Goal: Transaction & Acquisition: Book appointment/travel/reservation

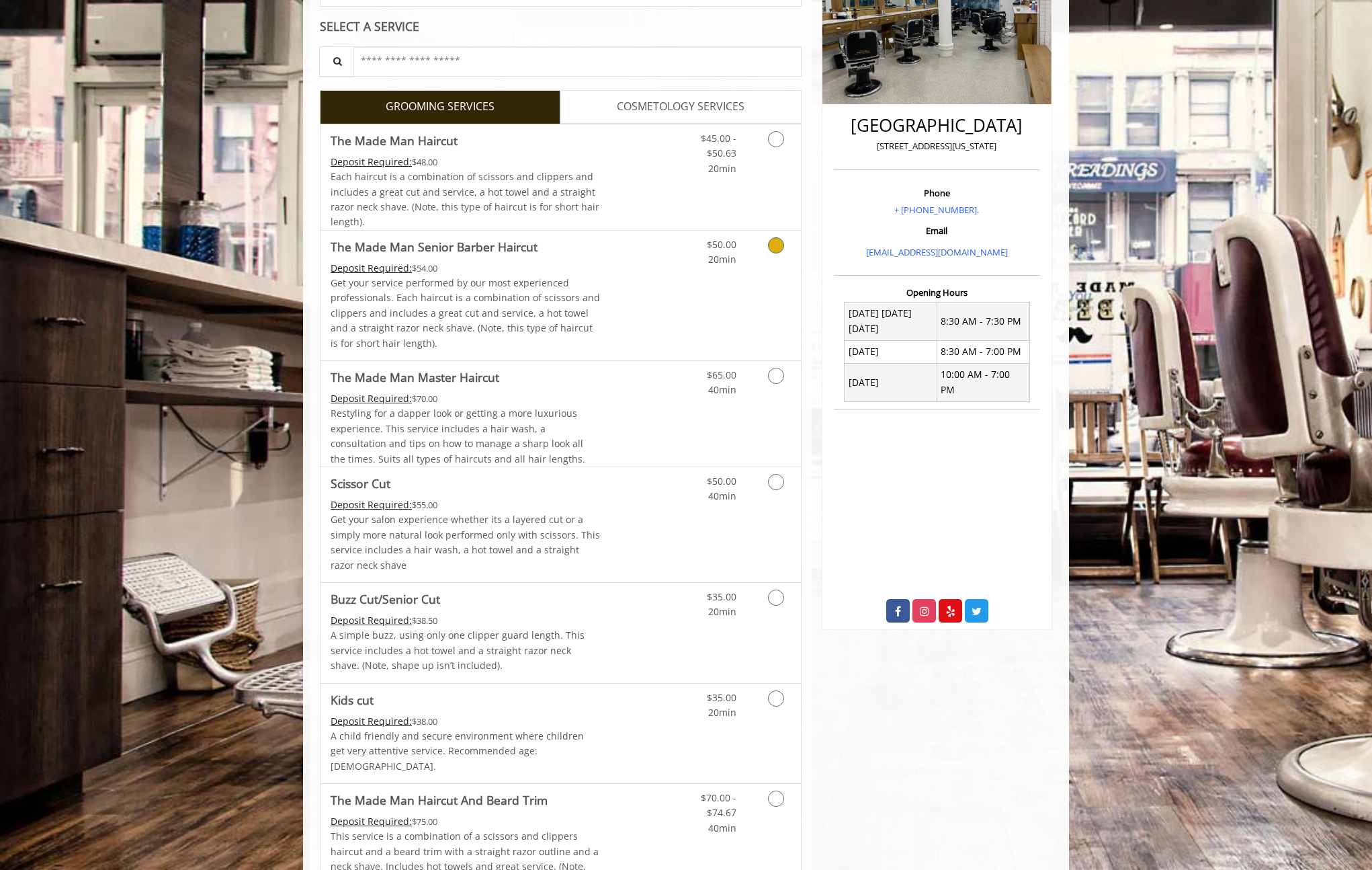
scroll to position [267, 0]
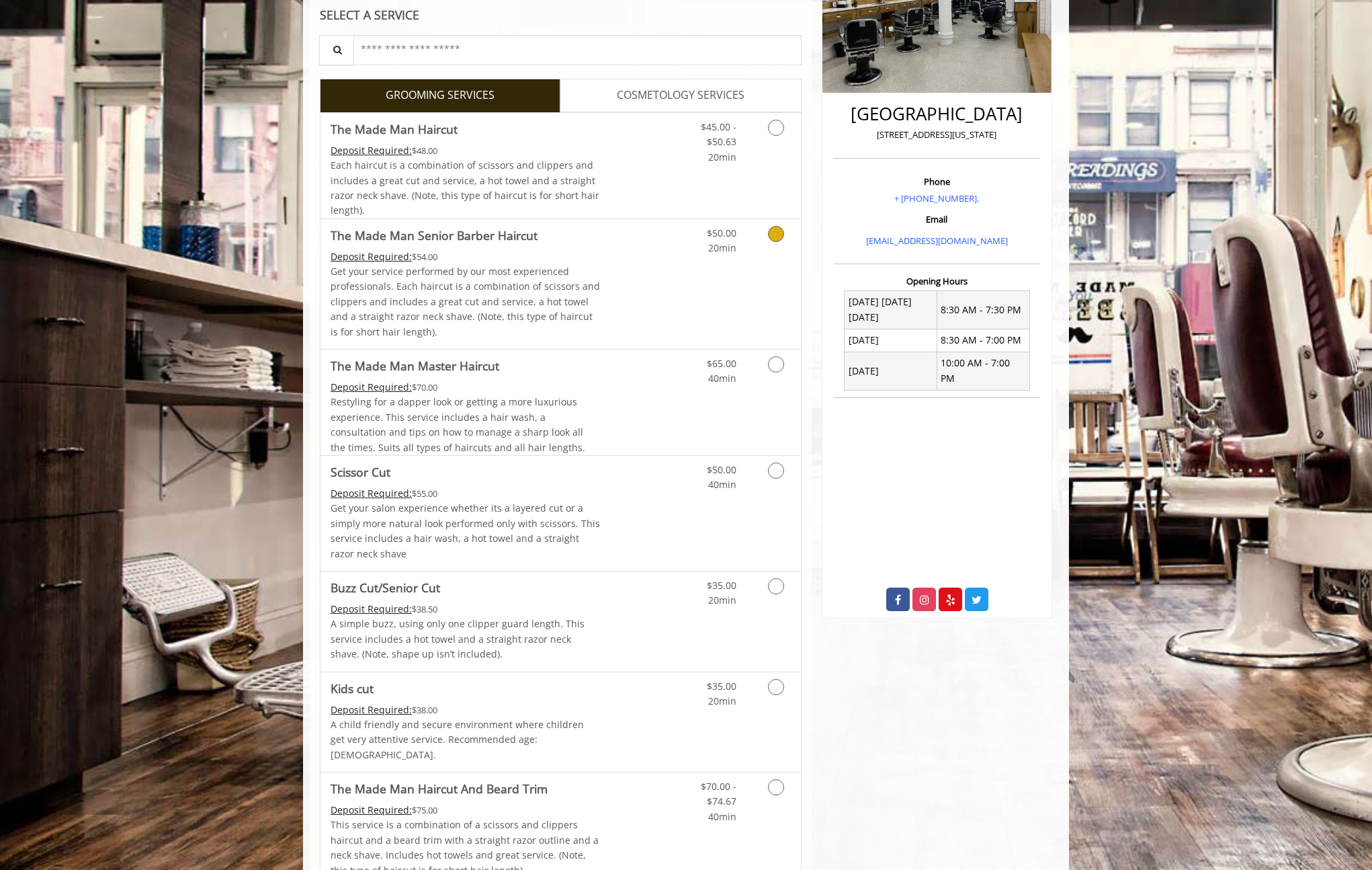
click at [725, 255] on link "$50.00 20min" at bounding box center [709, 238] width 56 height 37
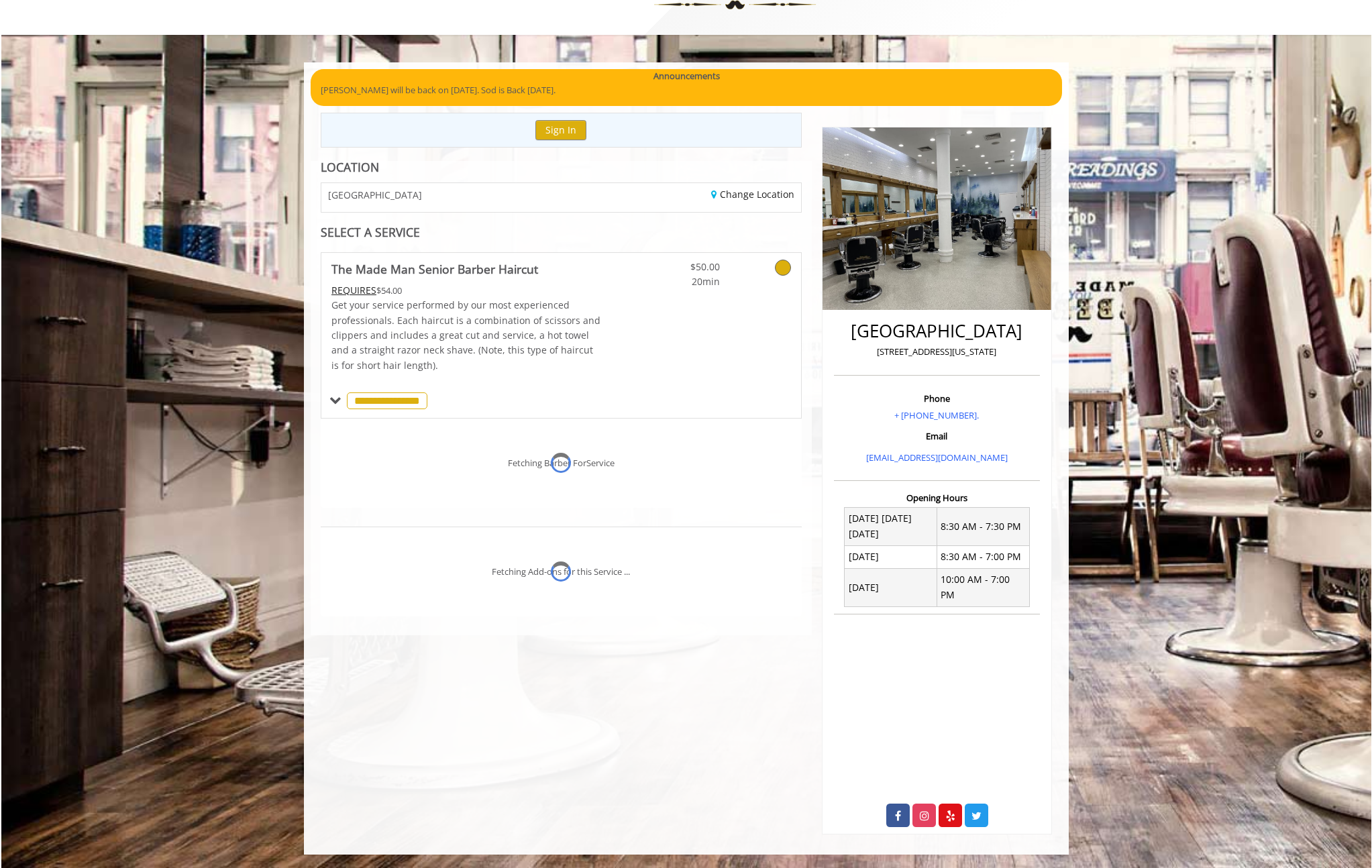
scroll to position [33, 0]
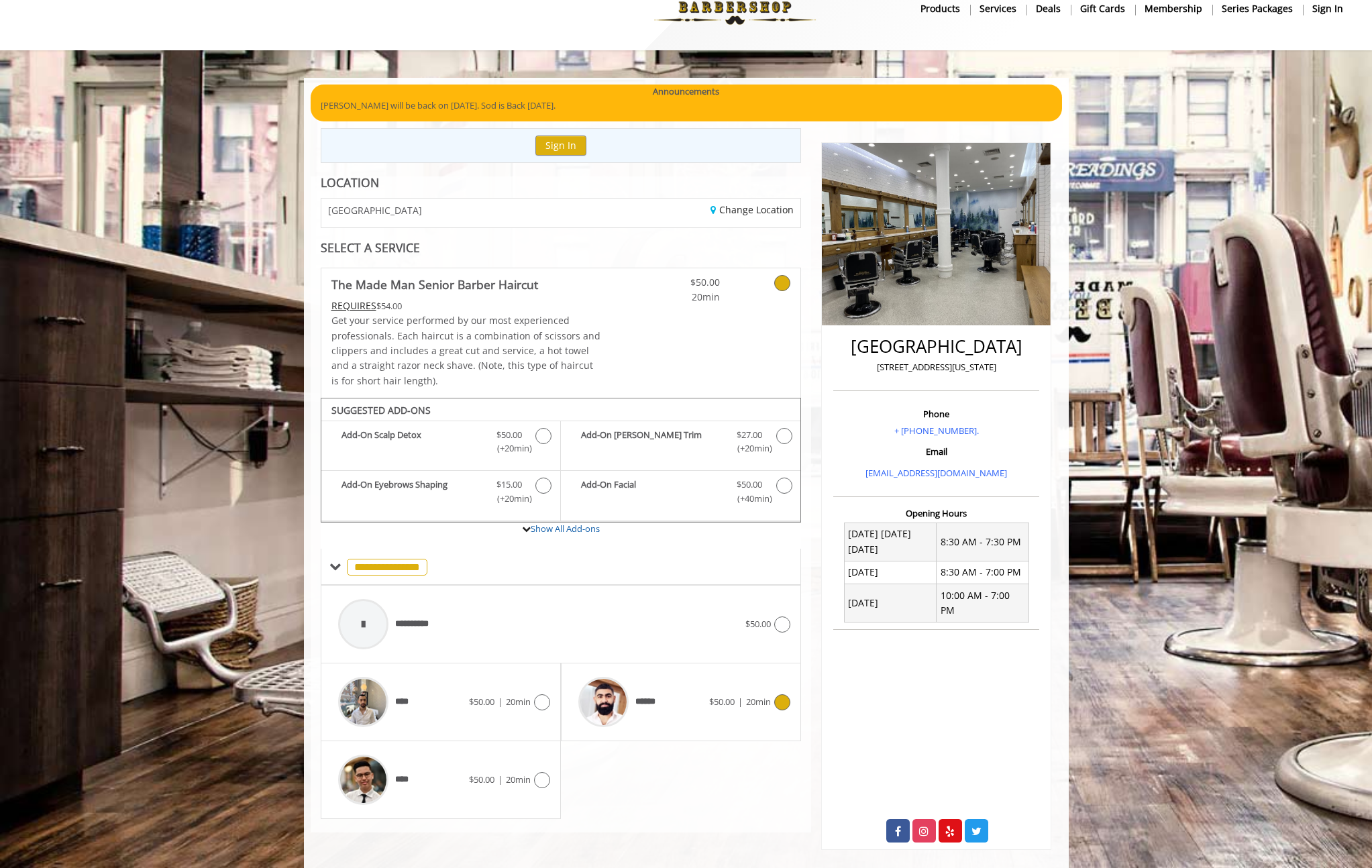
click at [776, 699] on icon at bounding box center [782, 702] width 16 height 16
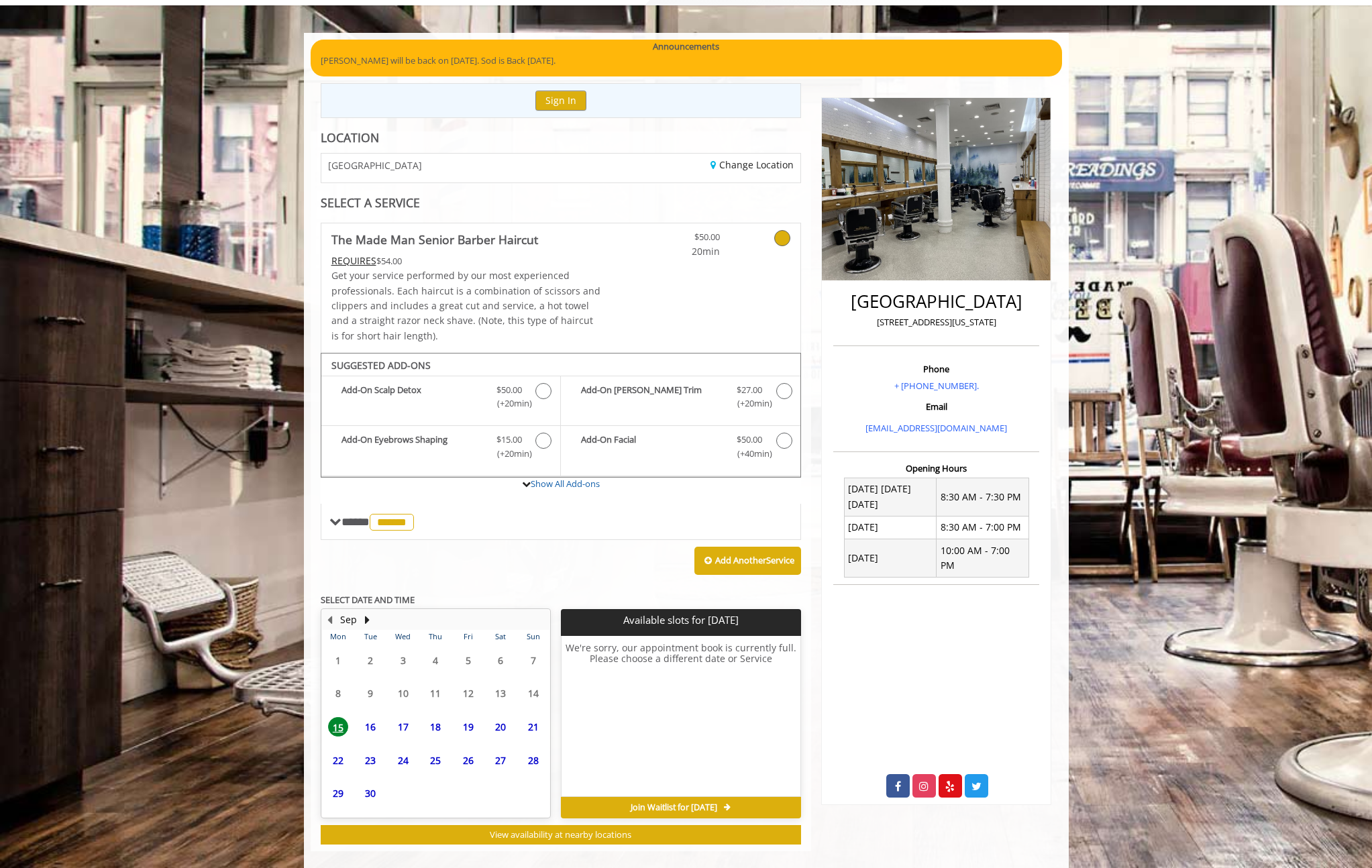
scroll to position [95, 0]
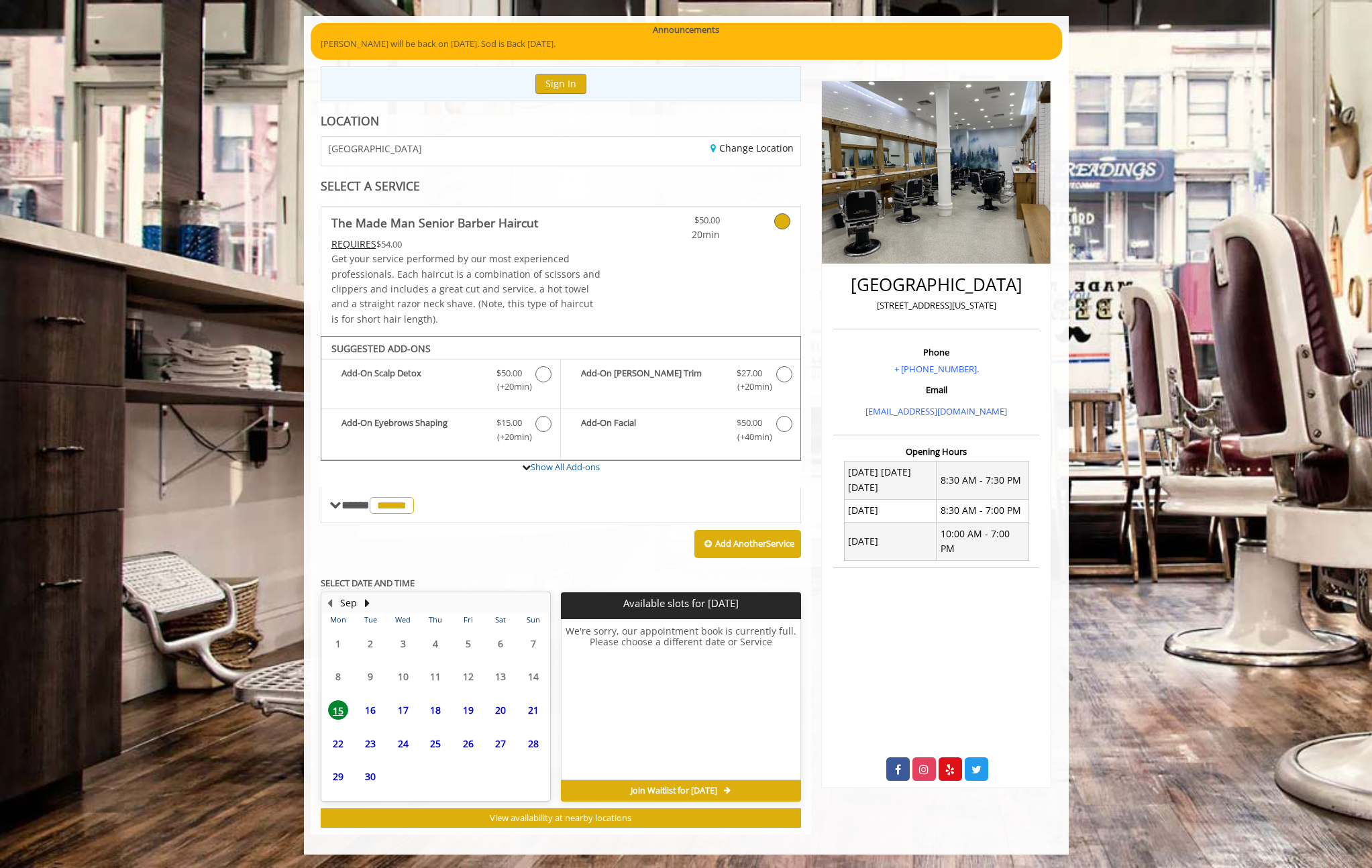
click at [371, 707] on span "16" at bounding box center [370, 710] width 20 height 20
click at [399, 709] on span "17" at bounding box center [403, 710] width 20 height 20
click at [437, 711] on span "18" at bounding box center [435, 710] width 20 height 20
click at [461, 709] on span "19" at bounding box center [468, 710] width 20 height 20
click at [500, 707] on span "20" at bounding box center [500, 710] width 20 height 20
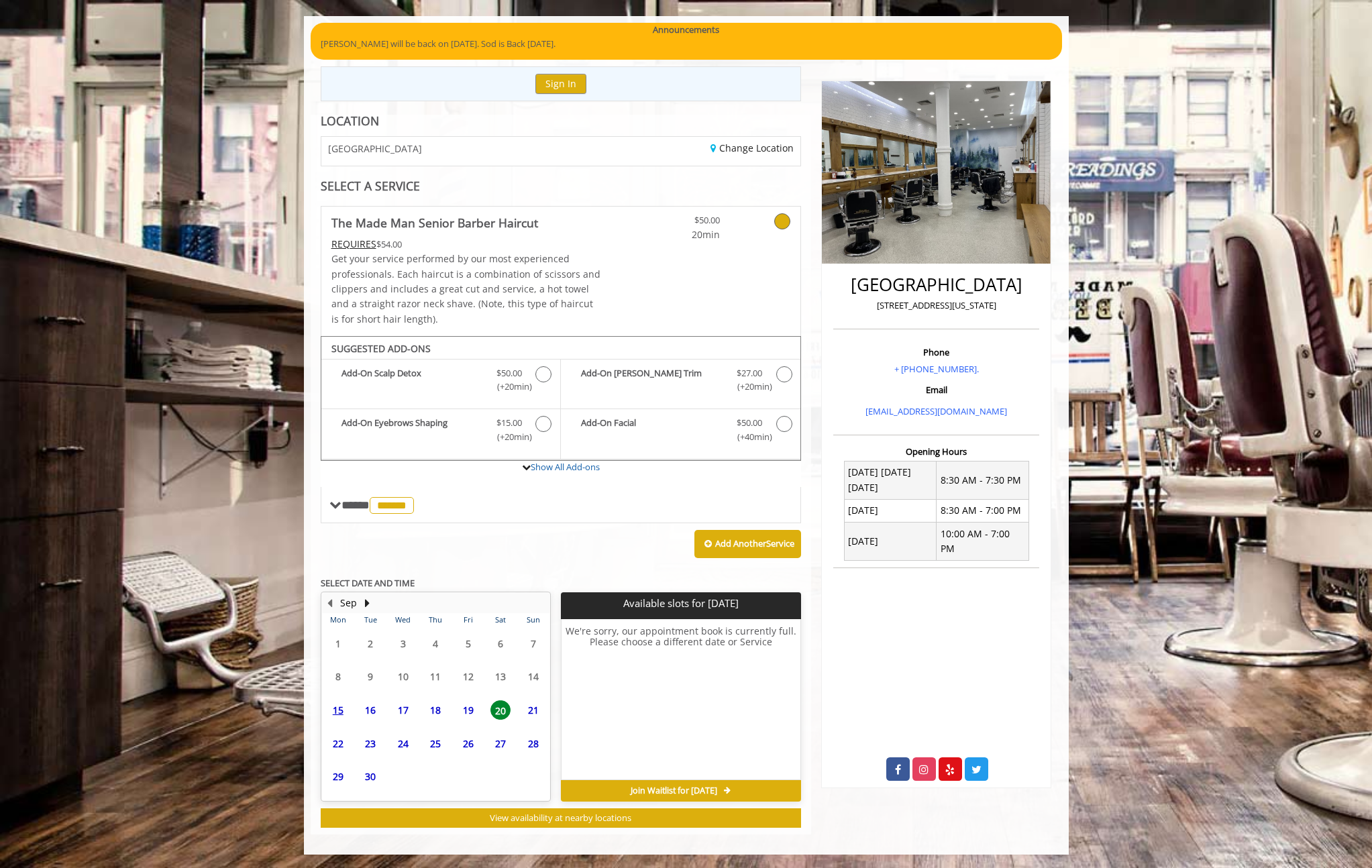
click at [536, 713] on span "21" at bounding box center [534, 710] width 20 height 20
click at [338, 743] on span "22" at bounding box center [338, 743] width 20 height 20
click at [370, 741] on span "23" at bounding box center [370, 743] width 20 height 20
click at [409, 741] on span "24" at bounding box center [403, 743] width 20 height 20
click at [439, 743] on span "25" at bounding box center [435, 743] width 20 height 20
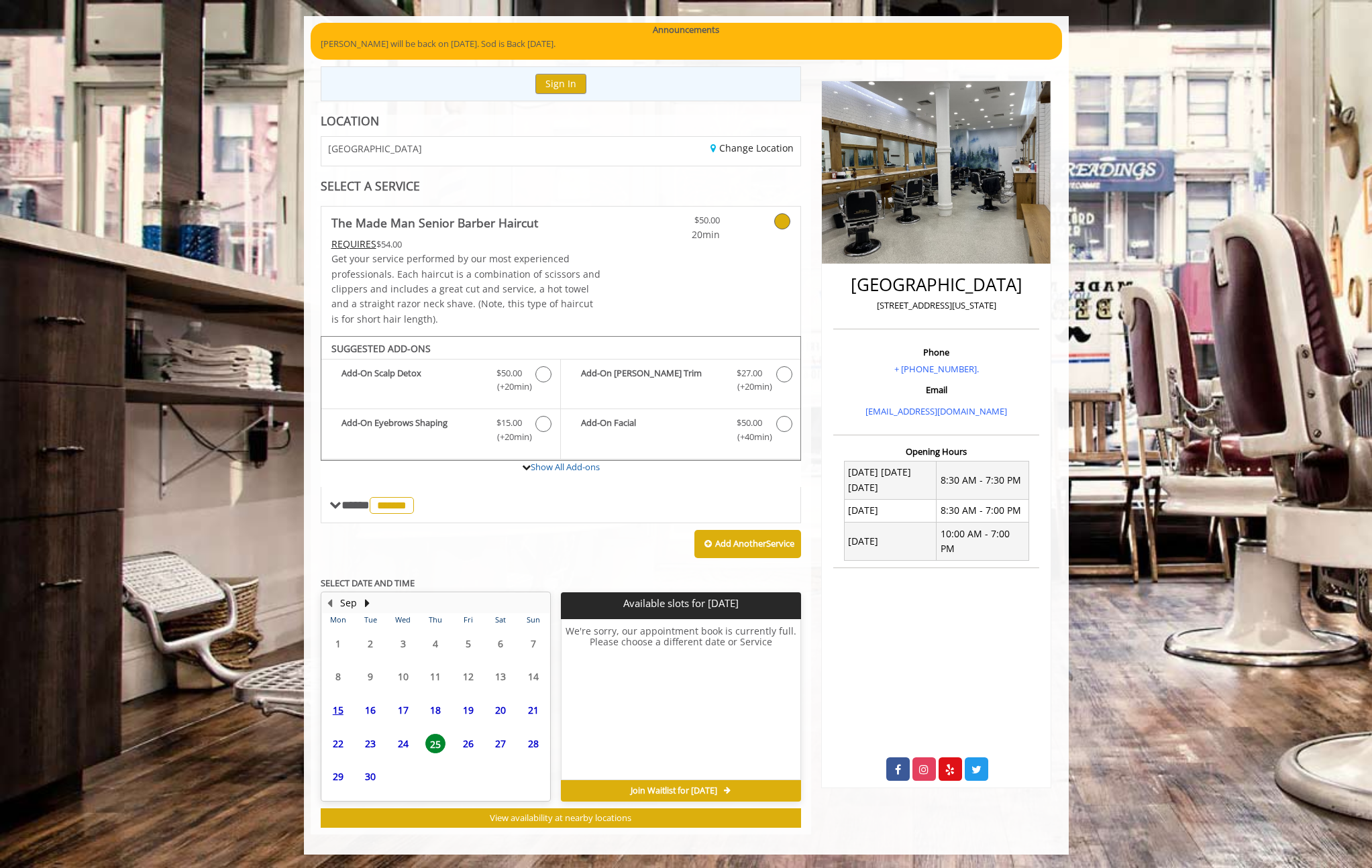
click at [459, 745] on span "26" at bounding box center [468, 743] width 20 height 20
click at [491, 747] on span "27" at bounding box center [500, 743] width 20 height 20
click at [342, 777] on span "29" at bounding box center [338, 777] width 20 height 20
click at [374, 777] on span "30" at bounding box center [370, 777] width 20 height 20
click at [531, 745] on span "28" at bounding box center [534, 743] width 20 height 20
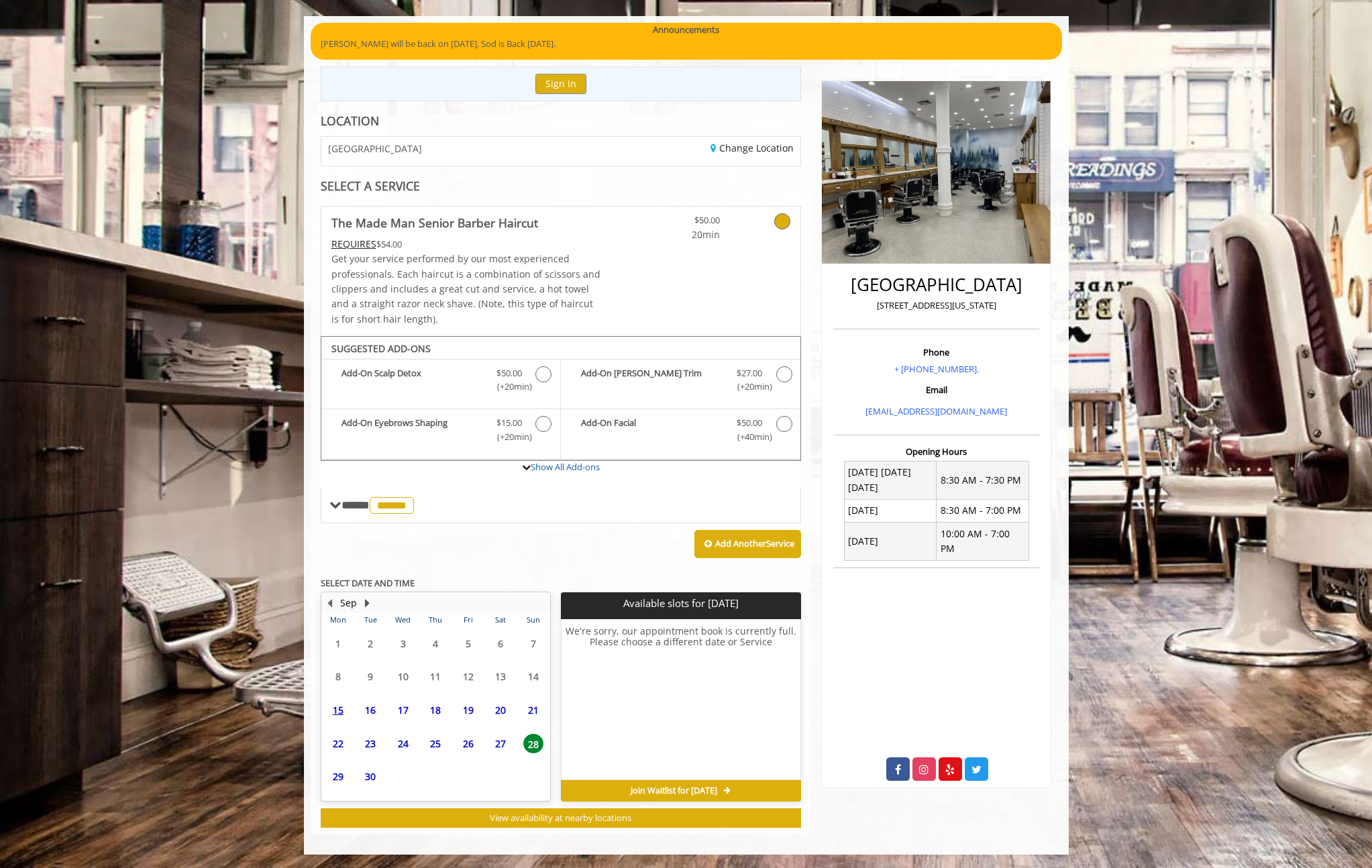
click at [367, 596] on button "Next Month" at bounding box center [367, 603] width 11 height 15
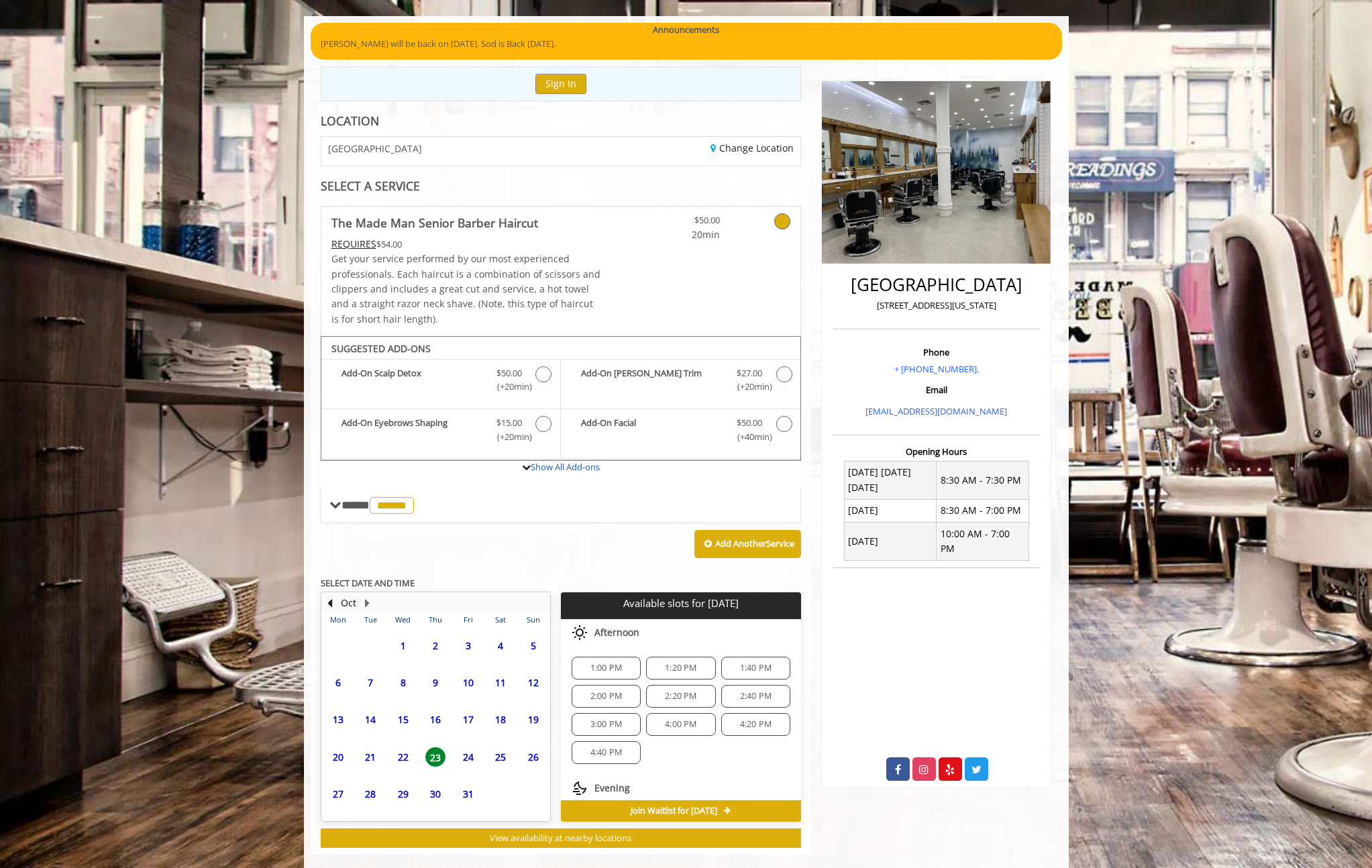
scroll to position [115, 0]
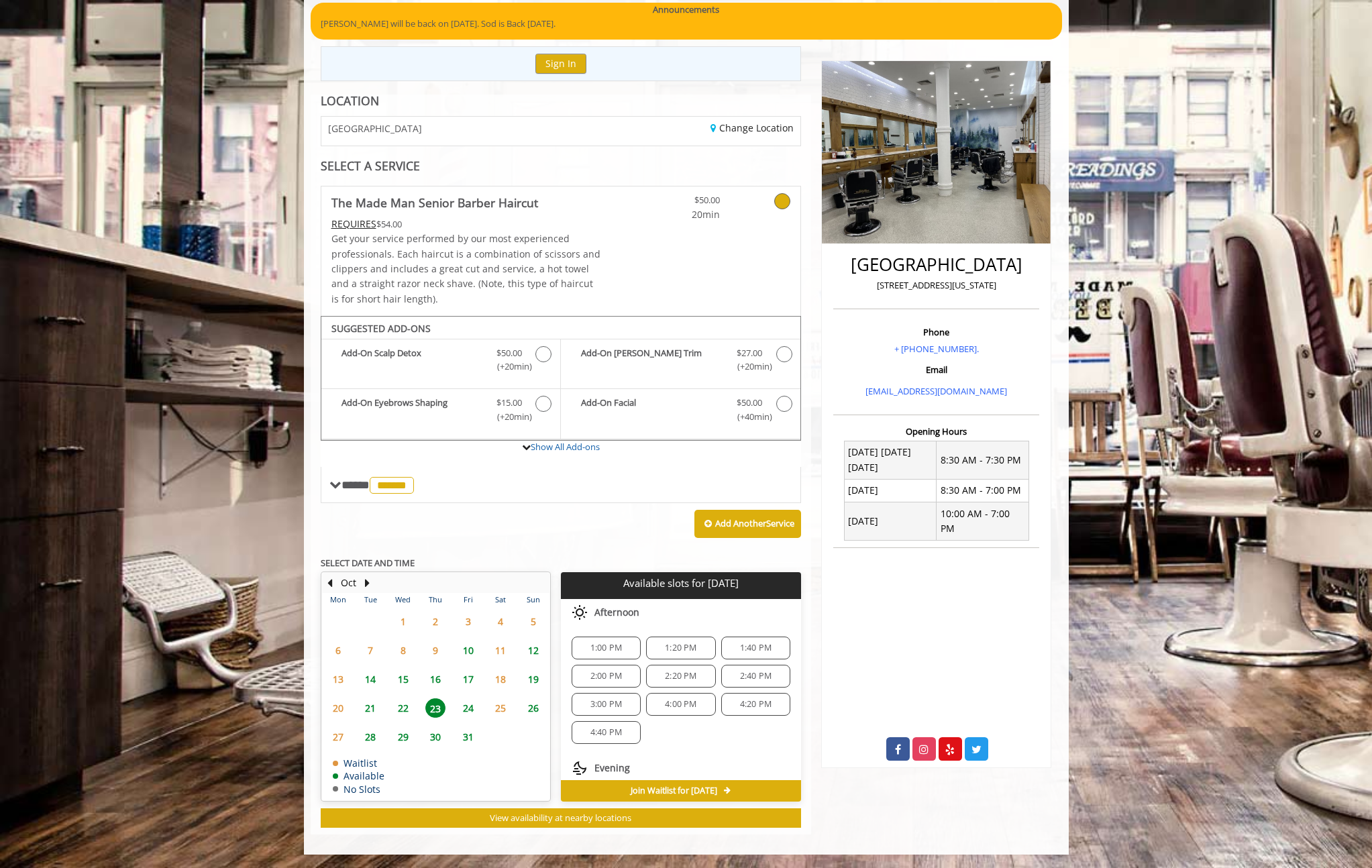
click at [464, 652] on span "10" at bounding box center [468, 651] width 20 height 20
click at [407, 654] on span "8" at bounding box center [403, 651] width 20 height 20
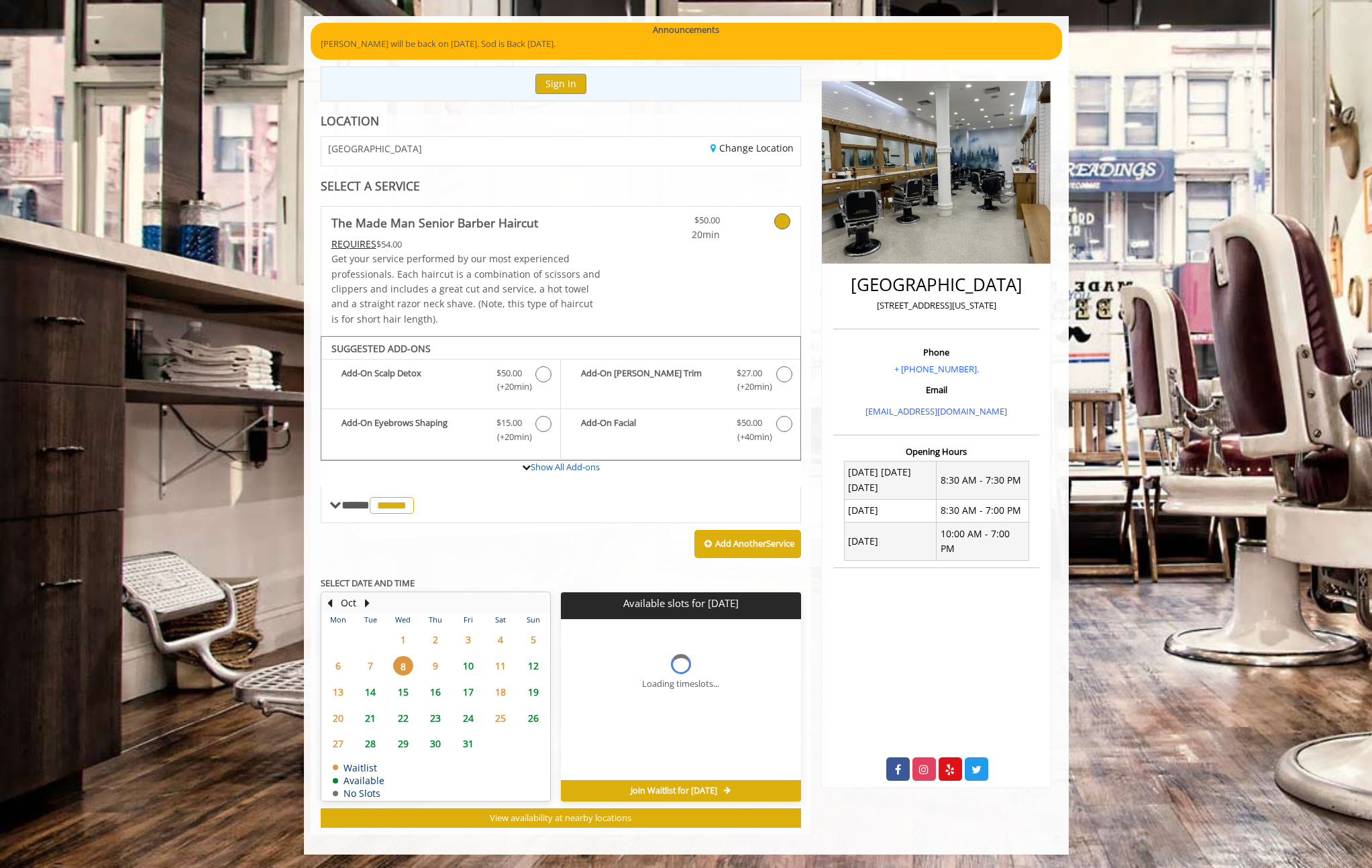
scroll to position [95, 0]
click at [473, 669] on span "10" at bounding box center [468, 666] width 20 height 20
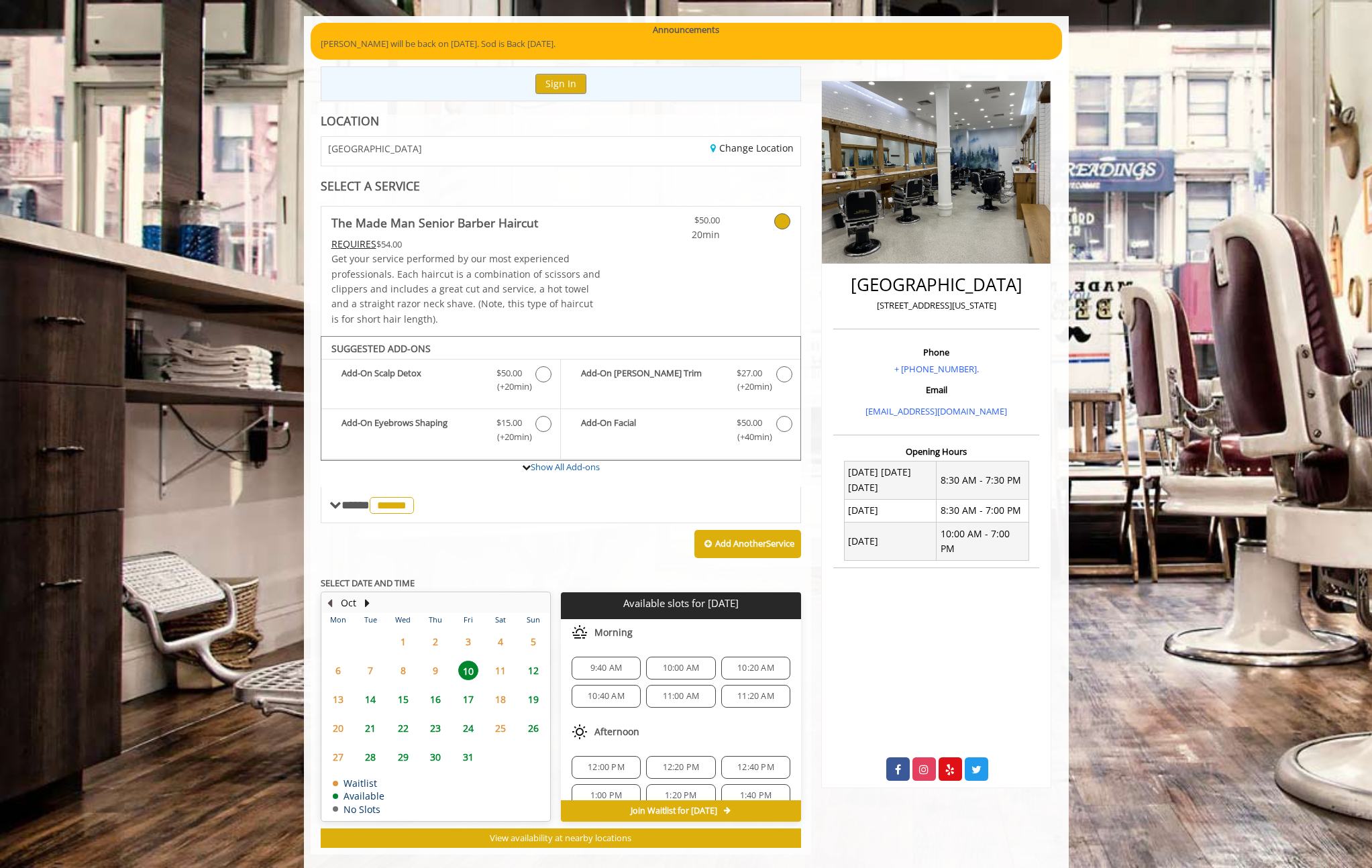
click at [330, 602] on button "Previous Month" at bounding box center [330, 603] width 11 height 15
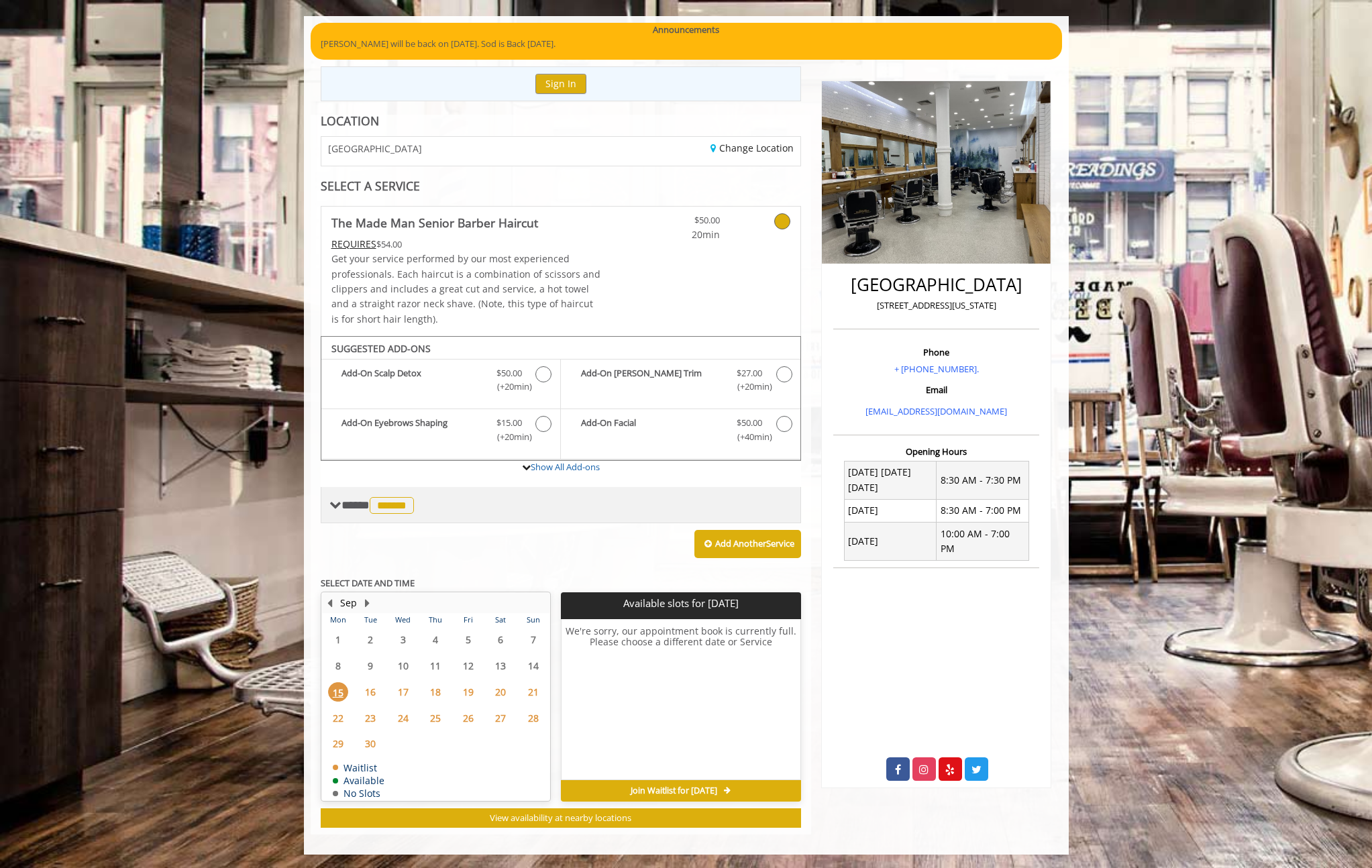
click at [338, 506] on span at bounding box center [335, 505] width 12 height 12
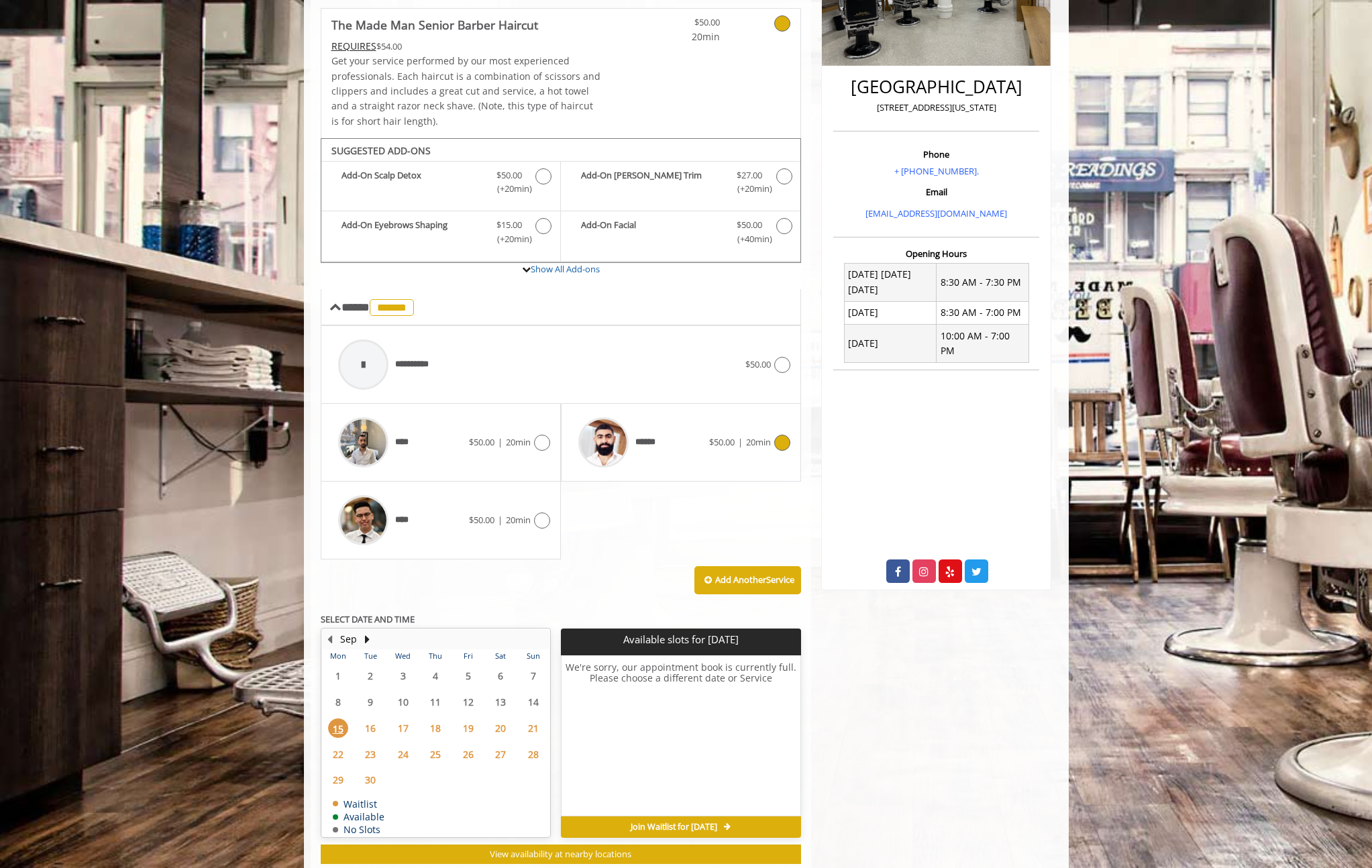
scroll to position [329, 0]
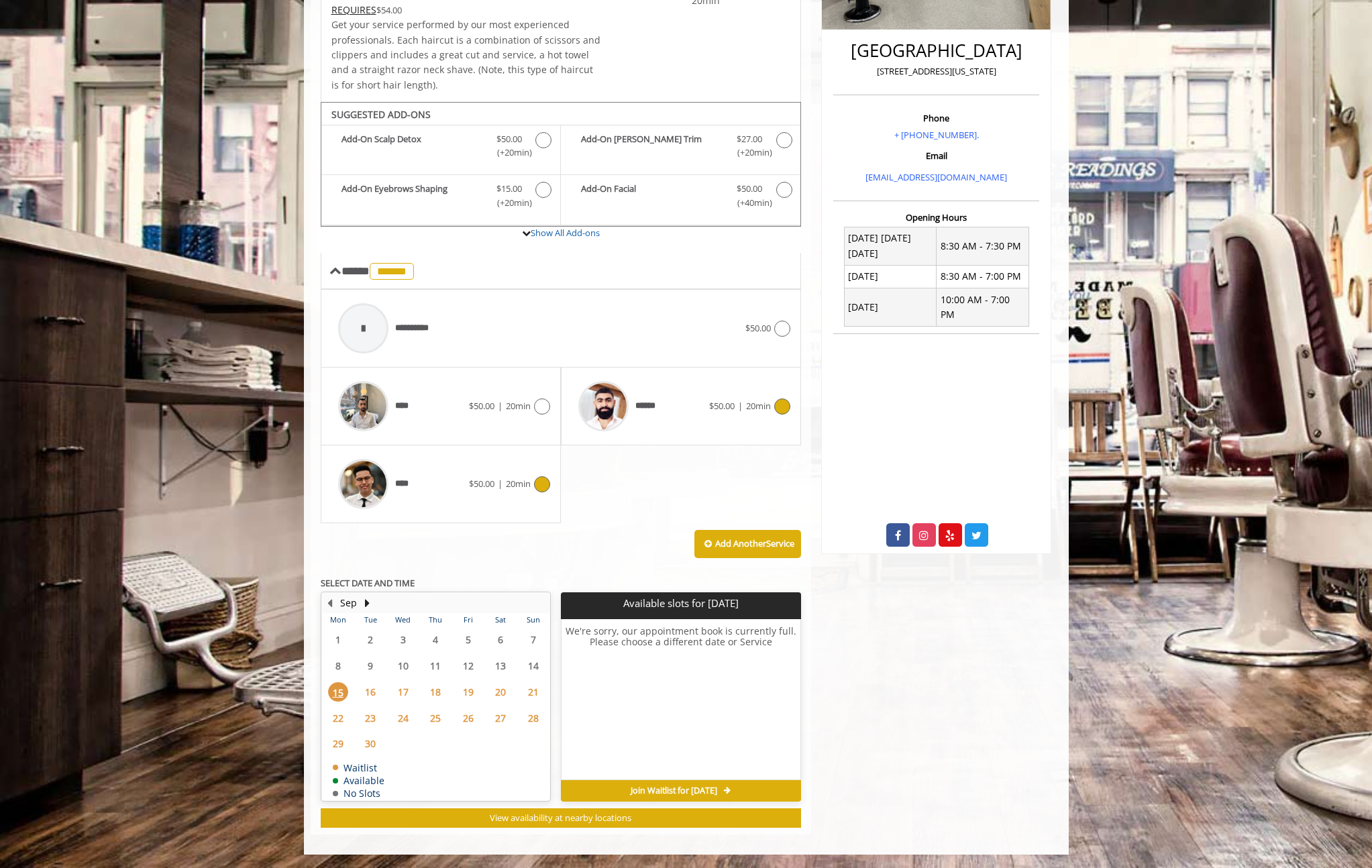
click at [542, 483] on icon at bounding box center [542, 484] width 16 height 16
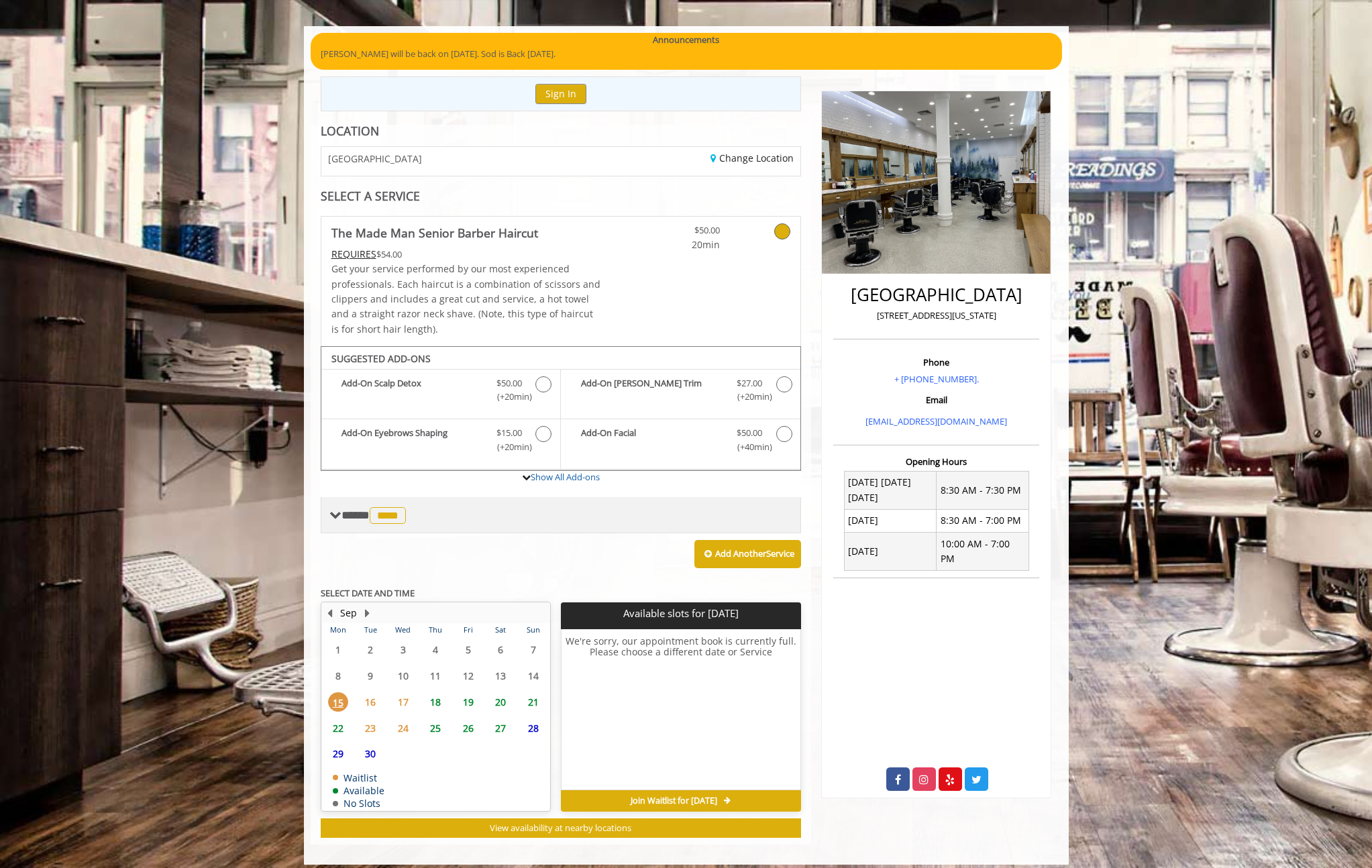
scroll to position [95, 0]
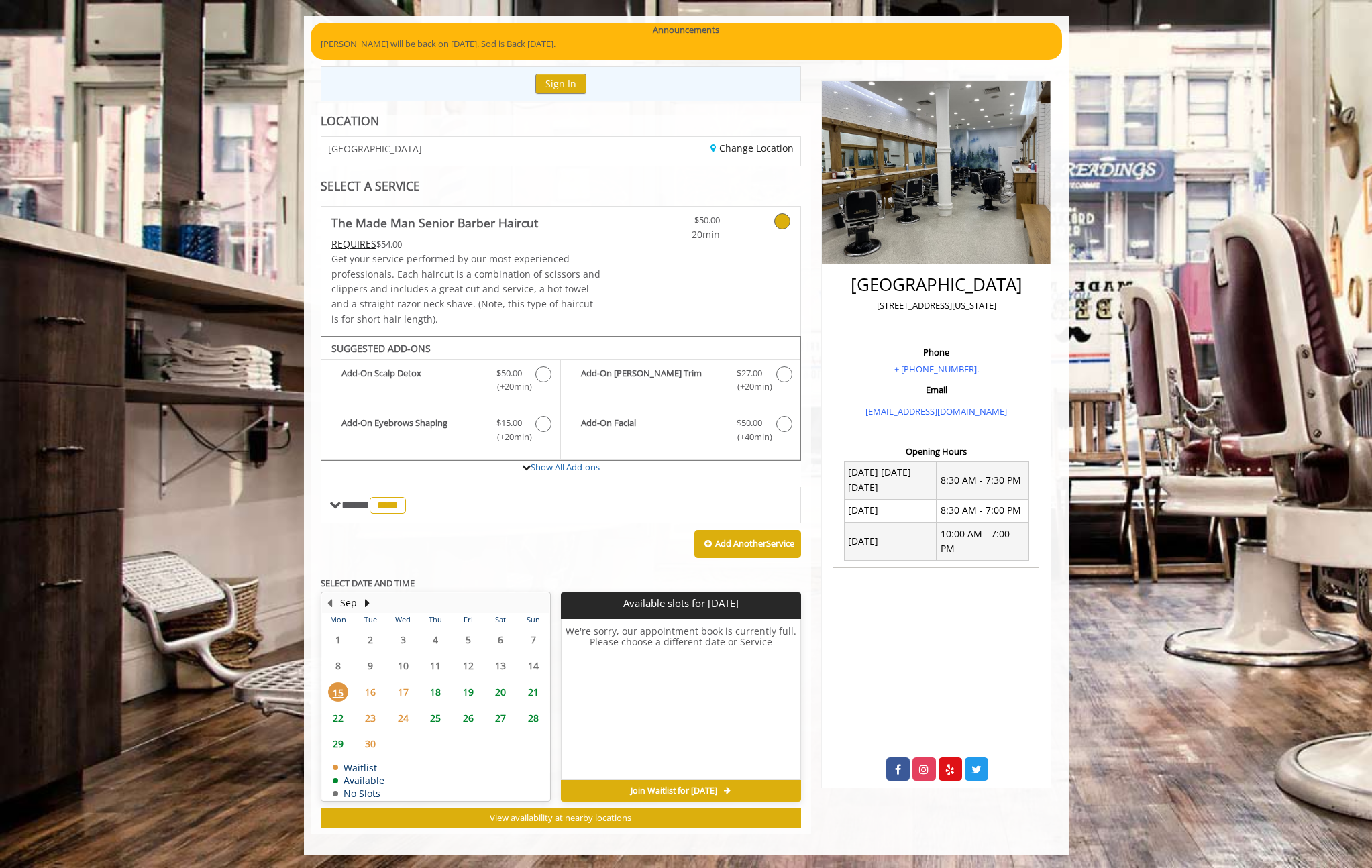
click at [436, 694] on span "18" at bounding box center [435, 692] width 20 height 20
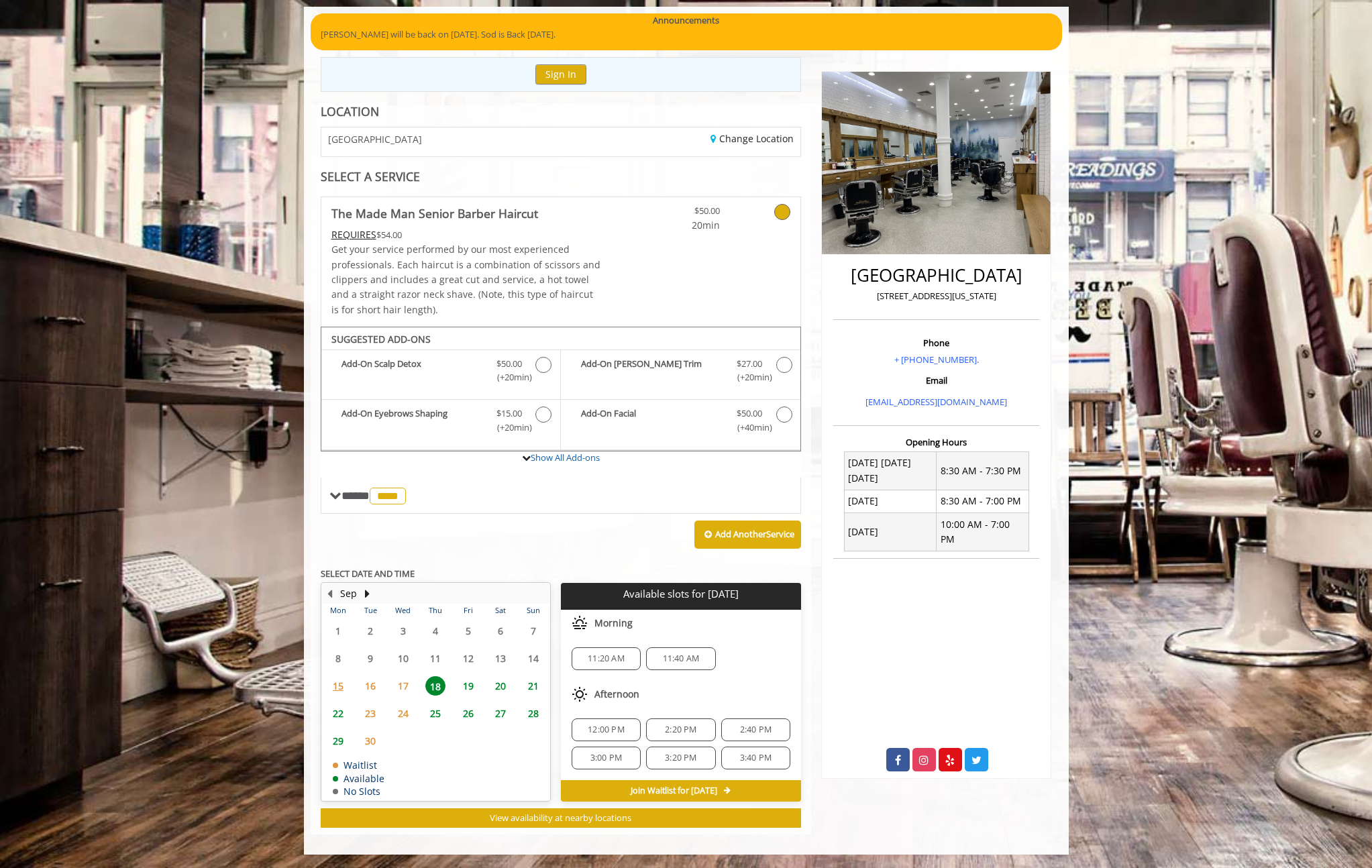
click at [472, 686] on span "19" at bounding box center [468, 686] width 20 height 20
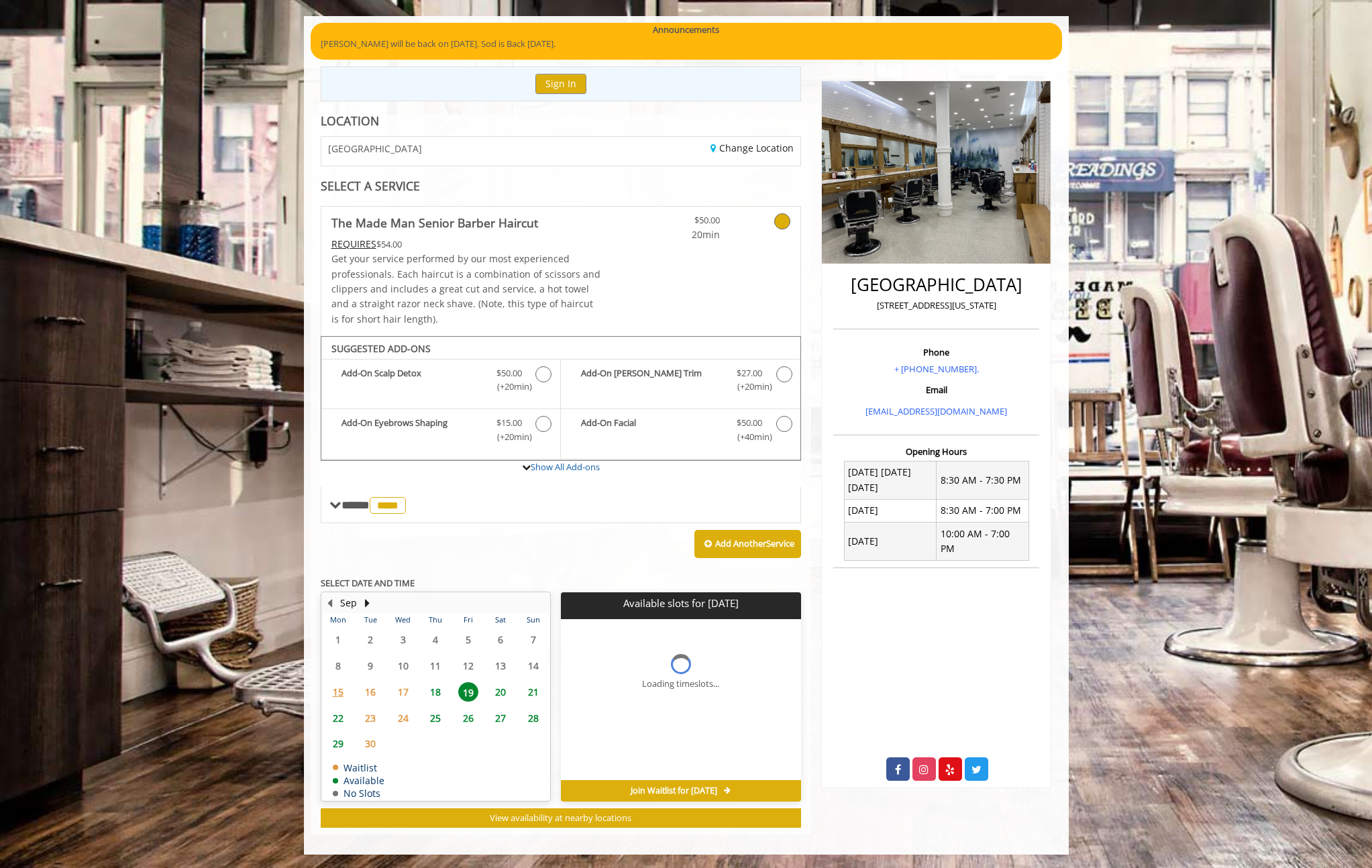
scroll to position [115, 0]
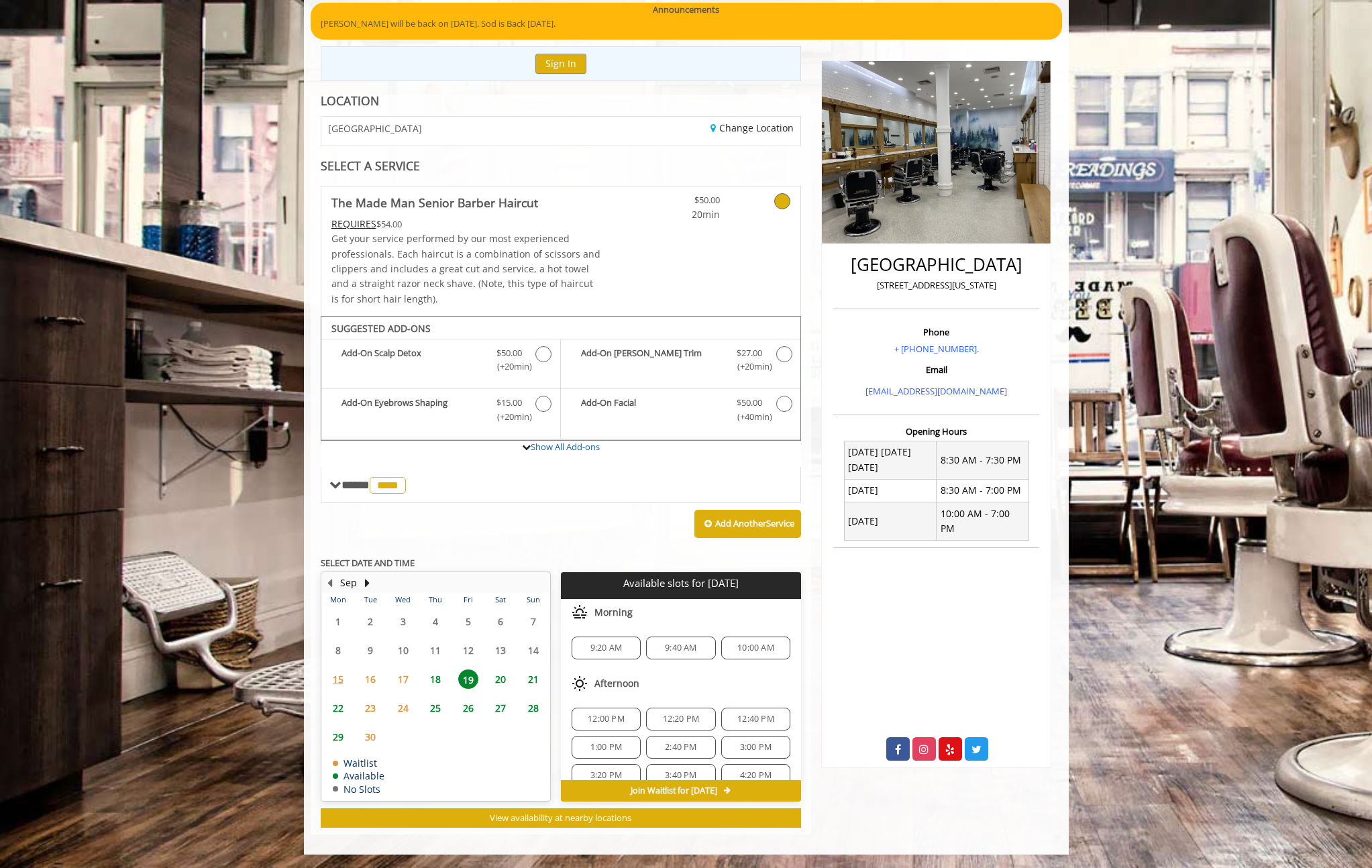
click at [437, 676] on span "18" at bounding box center [435, 679] width 20 height 20
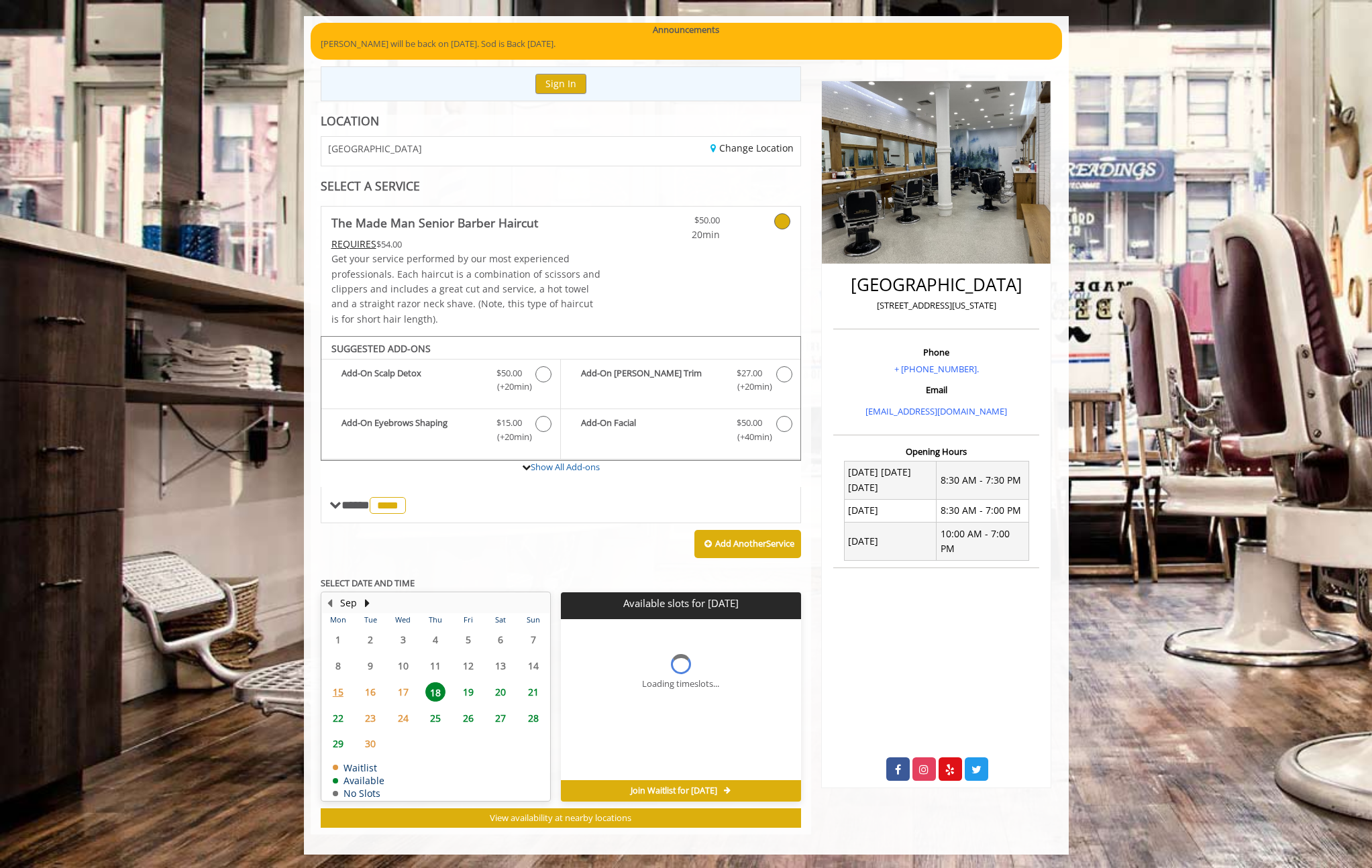
scroll to position [104, 0]
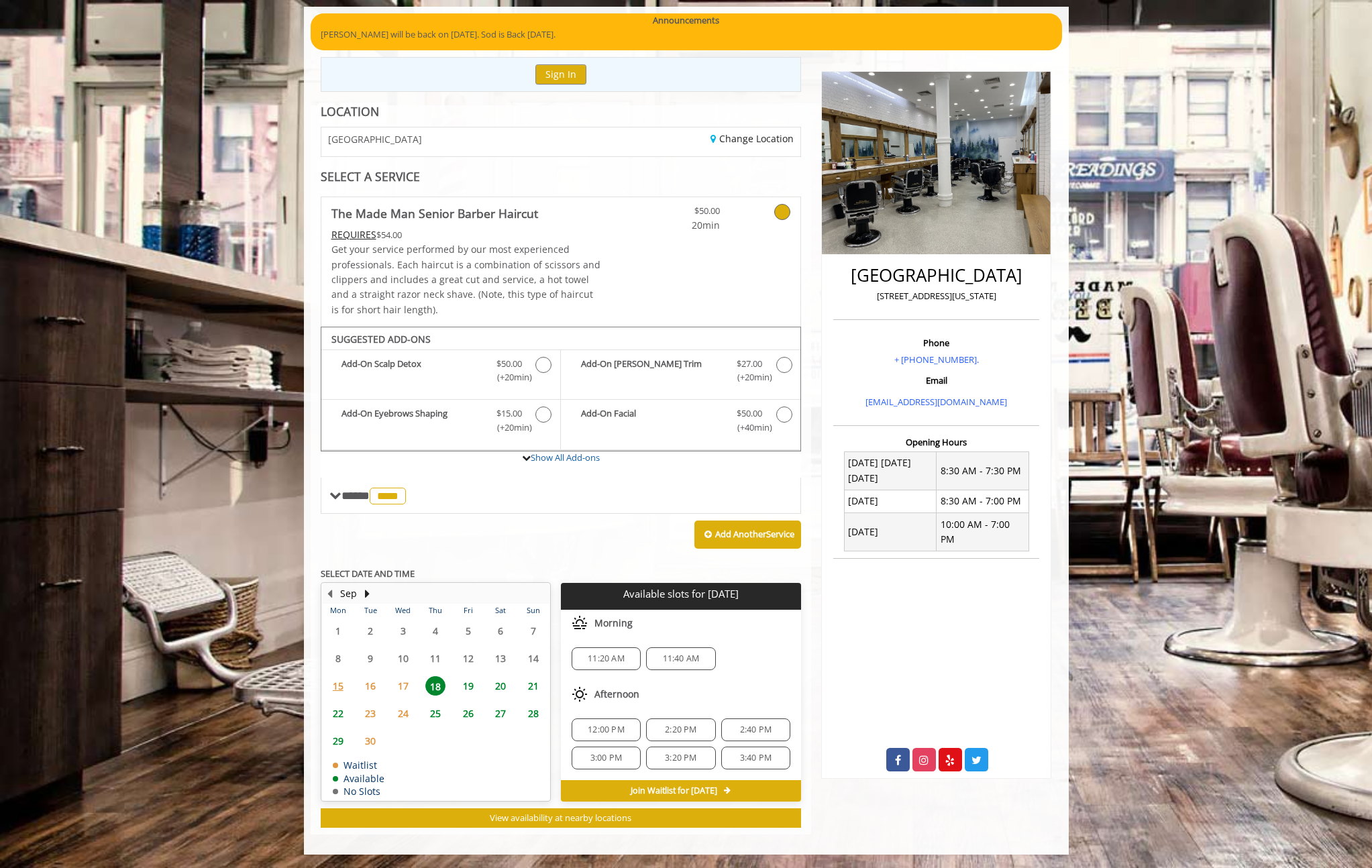
click at [473, 688] on span "19" at bounding box center [468, 686] width 20 height 20
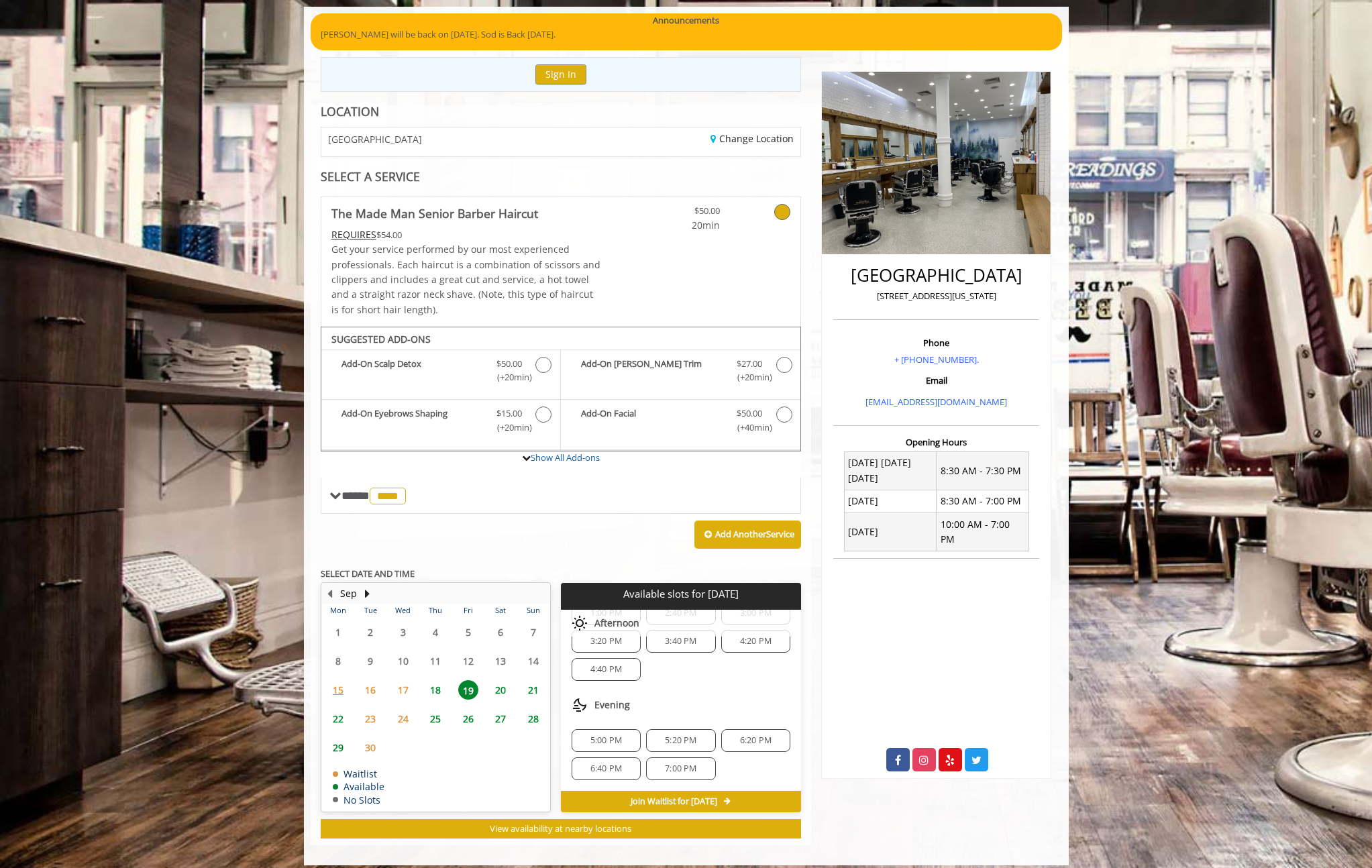
scroll to position [115, 0]
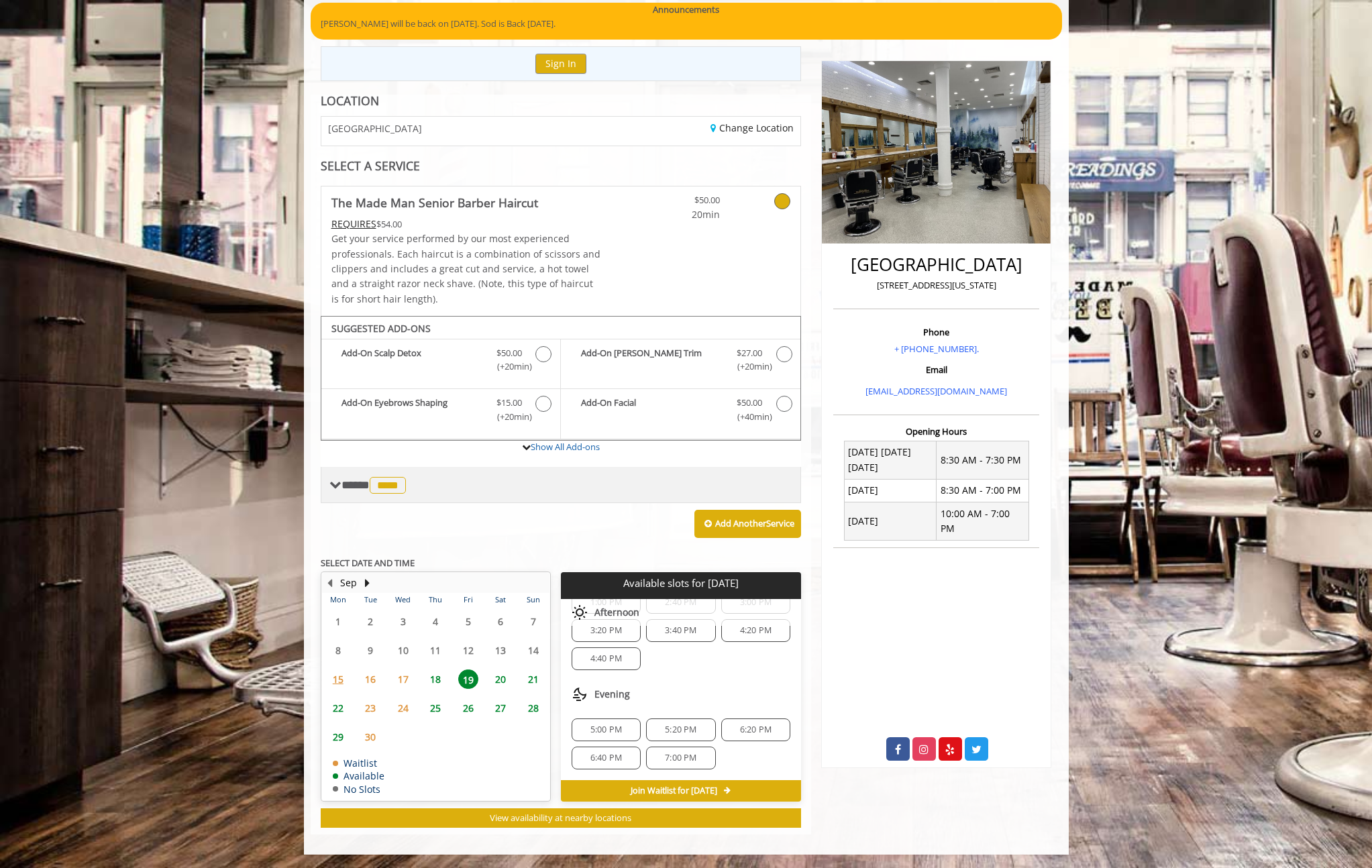
click at [352, 483] on span "**** **** ********" at bounding box center [376, 485] width 68 height 12
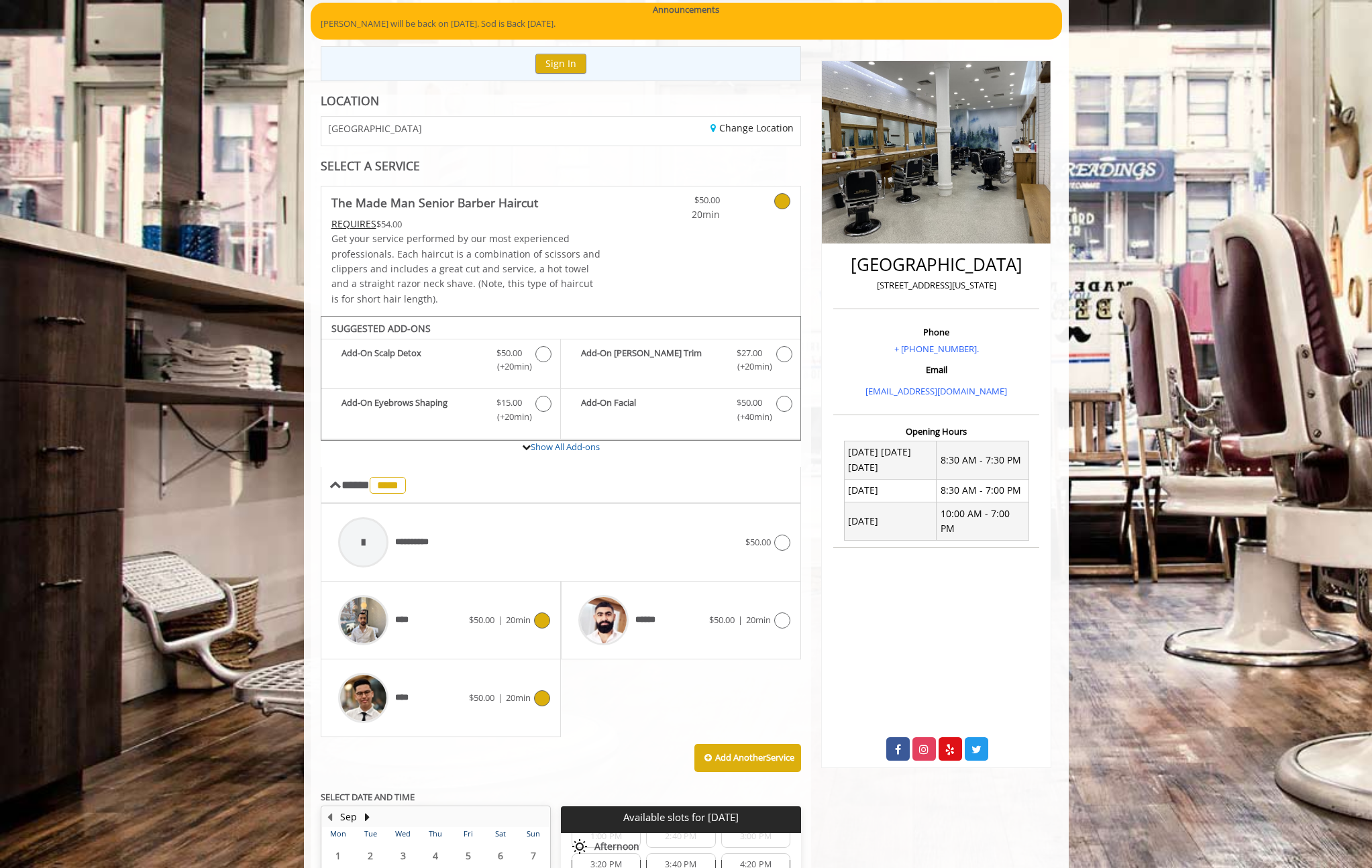
click at [444, 616] on div "****" at bounding box center [400, 620] width 137 height 64
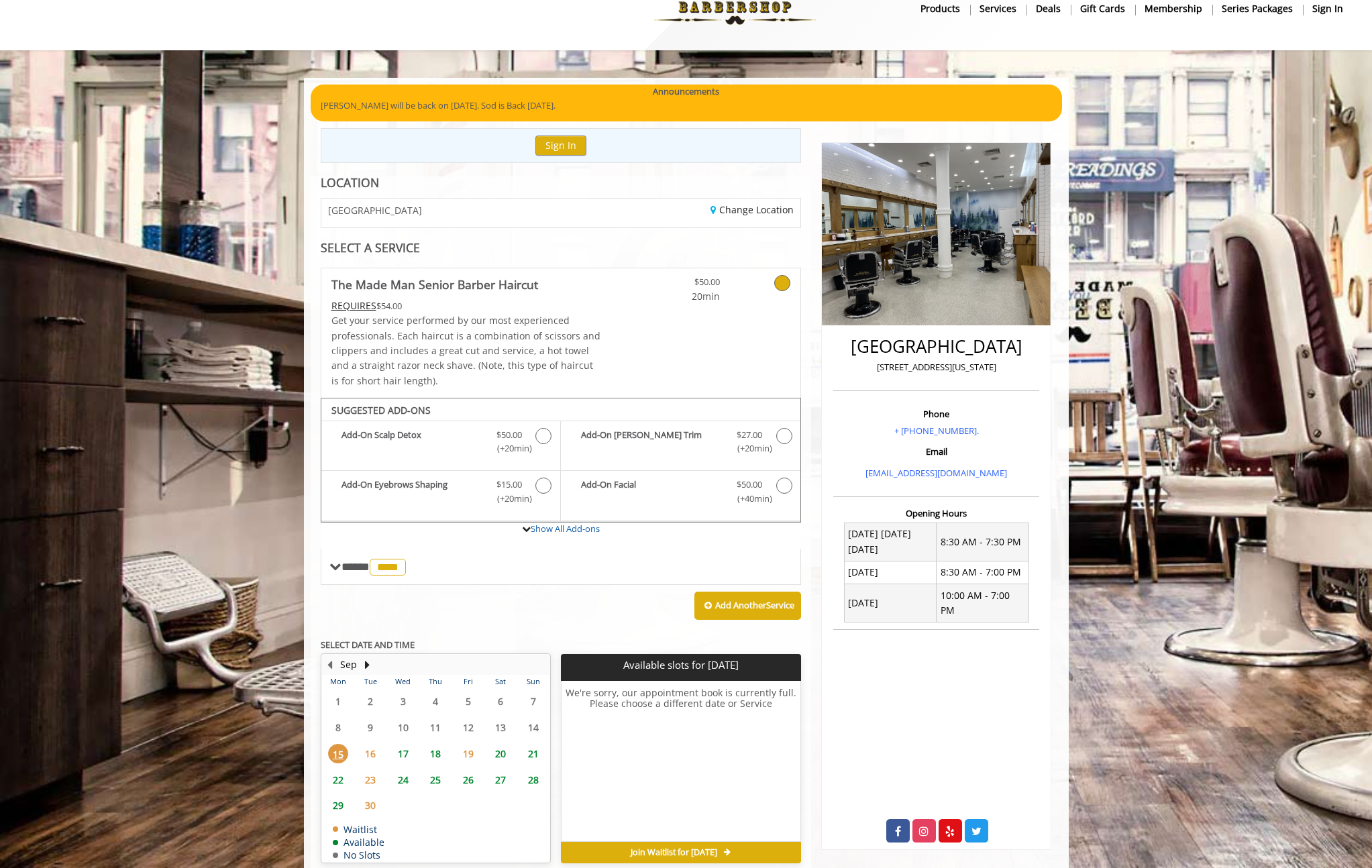
scroll to position [95, 0]
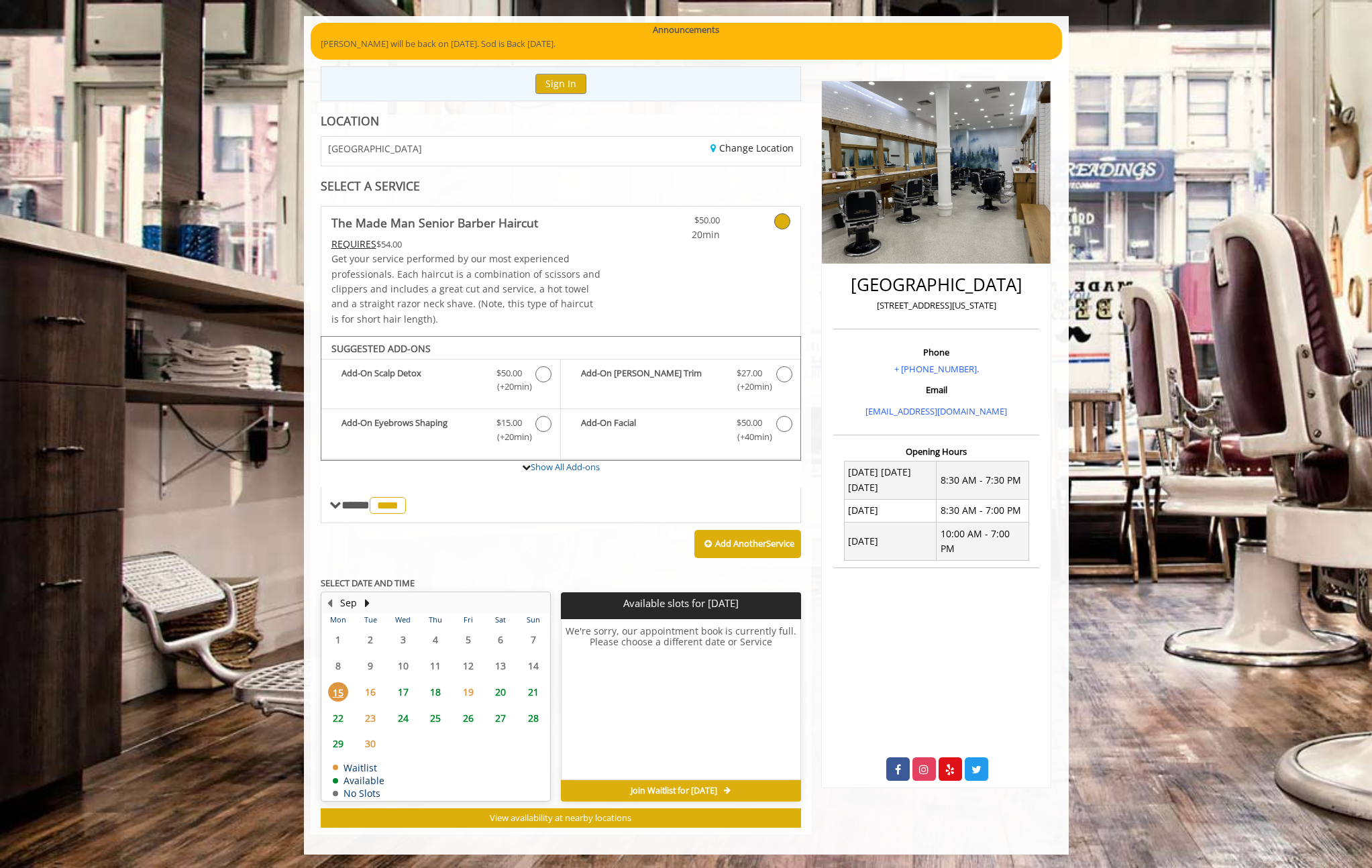
click at [440, 690] on span "18" at bounding box center [435, 692] width 20 height 20
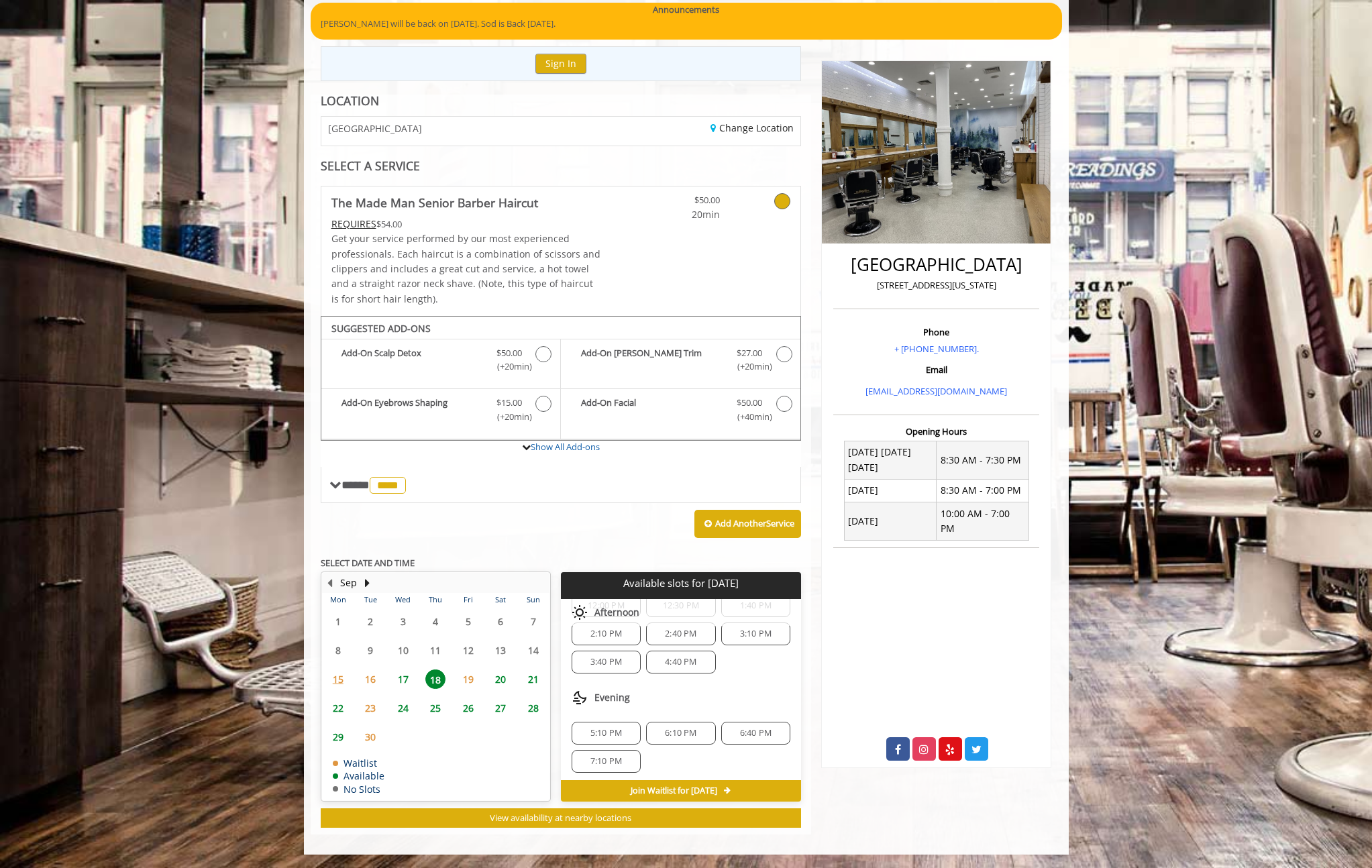
scroll to position [173, 0]
click at [684, 733] on span "6:10 PM" at bounding box center [681, 729] width 32 height 11
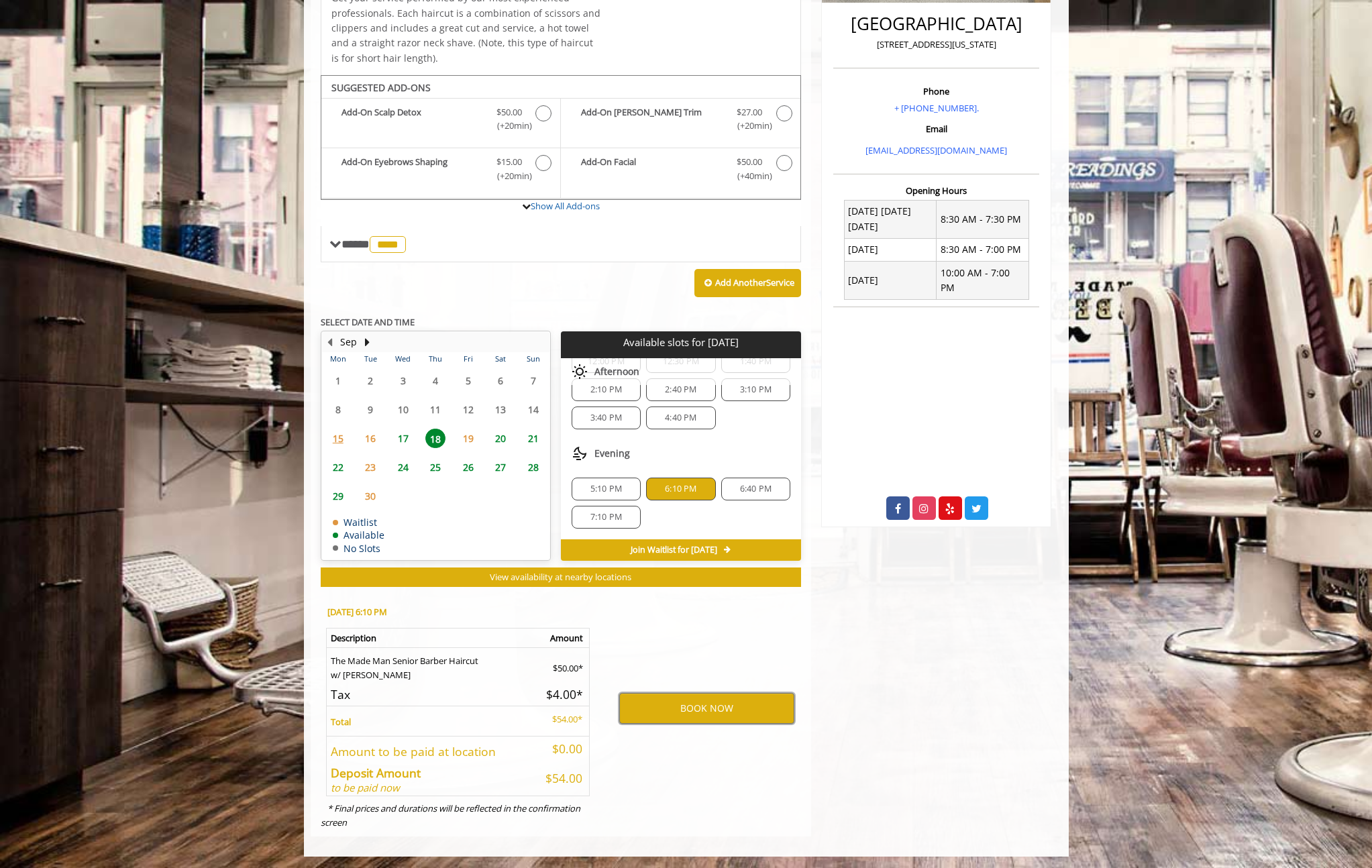
scroll to position [355, 0]
click at [695, 705] on button "BOOK NOW" at bounding box center [707, 710] width 175 height 31
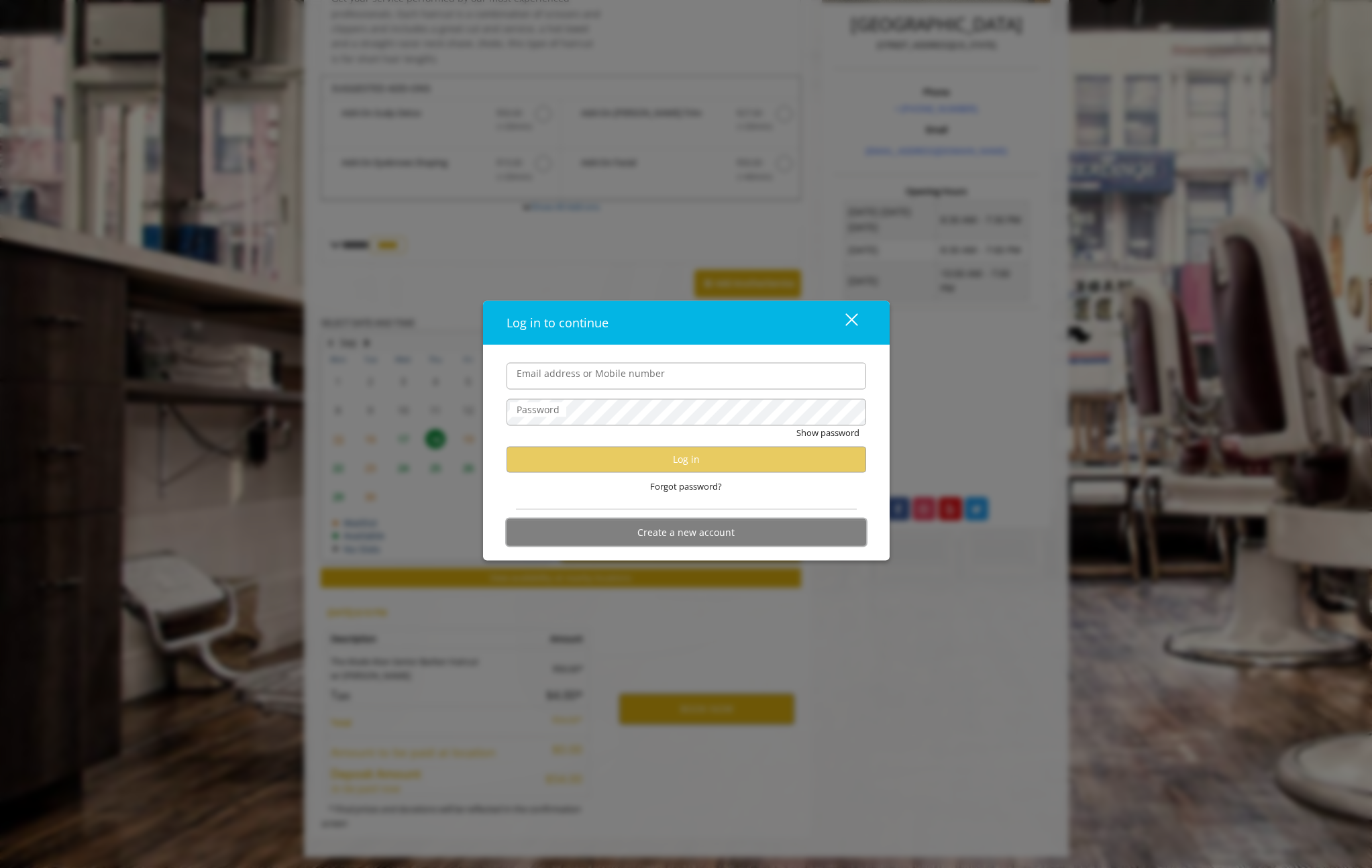
click at [713, 533] on button "Create a new account" at bounding box center [686, 532] width 359 height 26
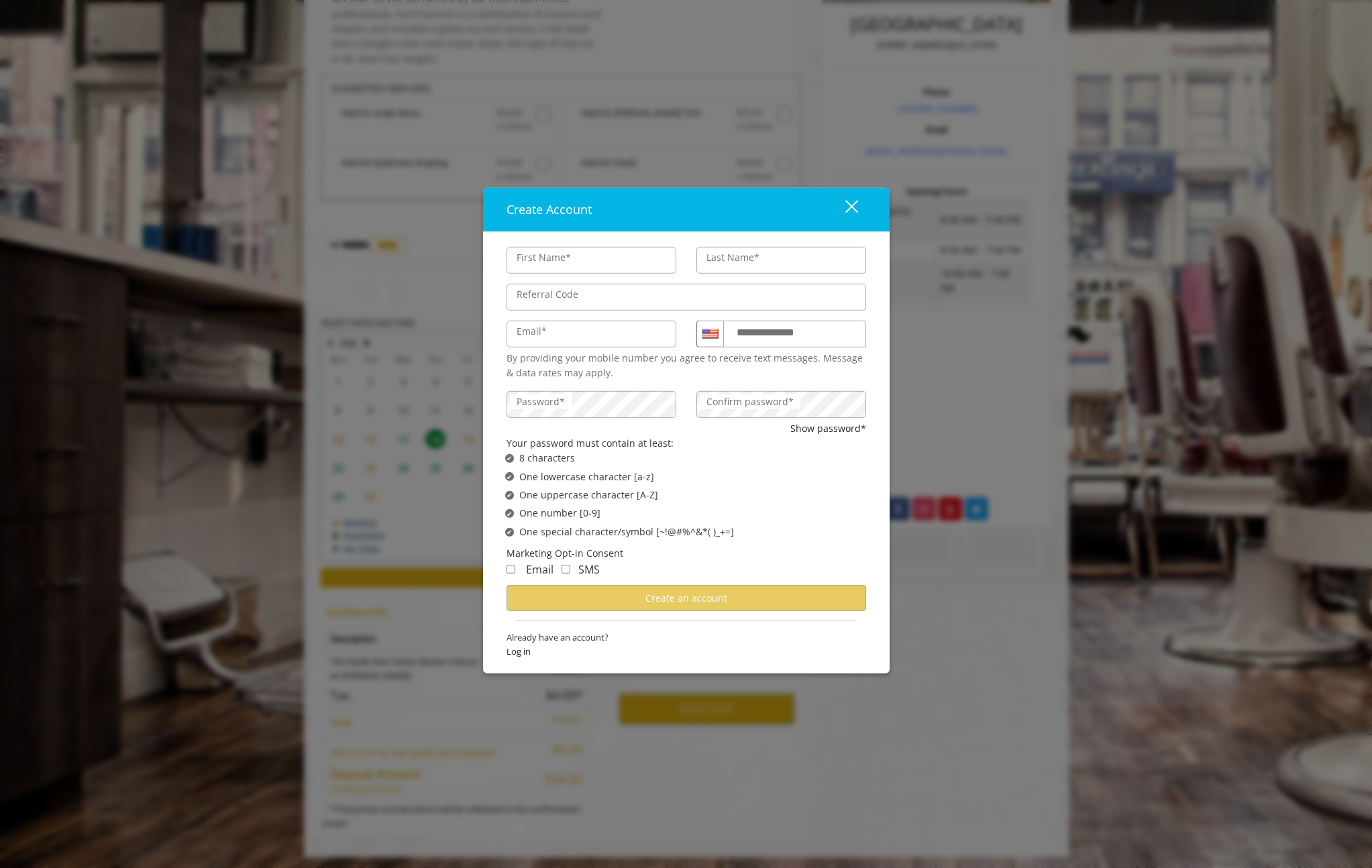
click at [596, 260] on input "First Name*" at bounding box center [592, 260] width 170 height 27
type input "***"
type input "*****"
type input "**********"
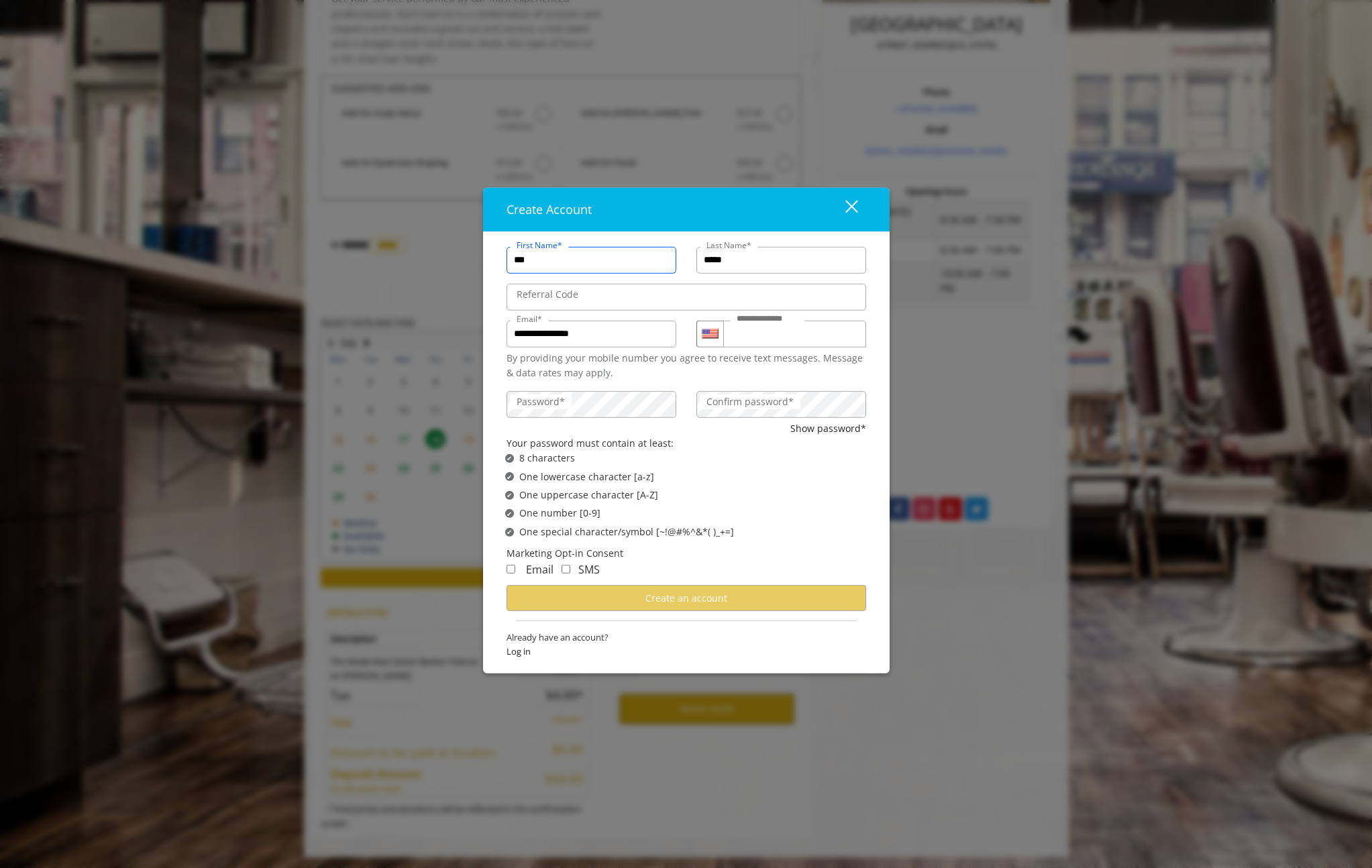
scroll to position [0, 0]
click at [0, 867] on com-1password-button at bounding box center [0, 871] width 0 height 0
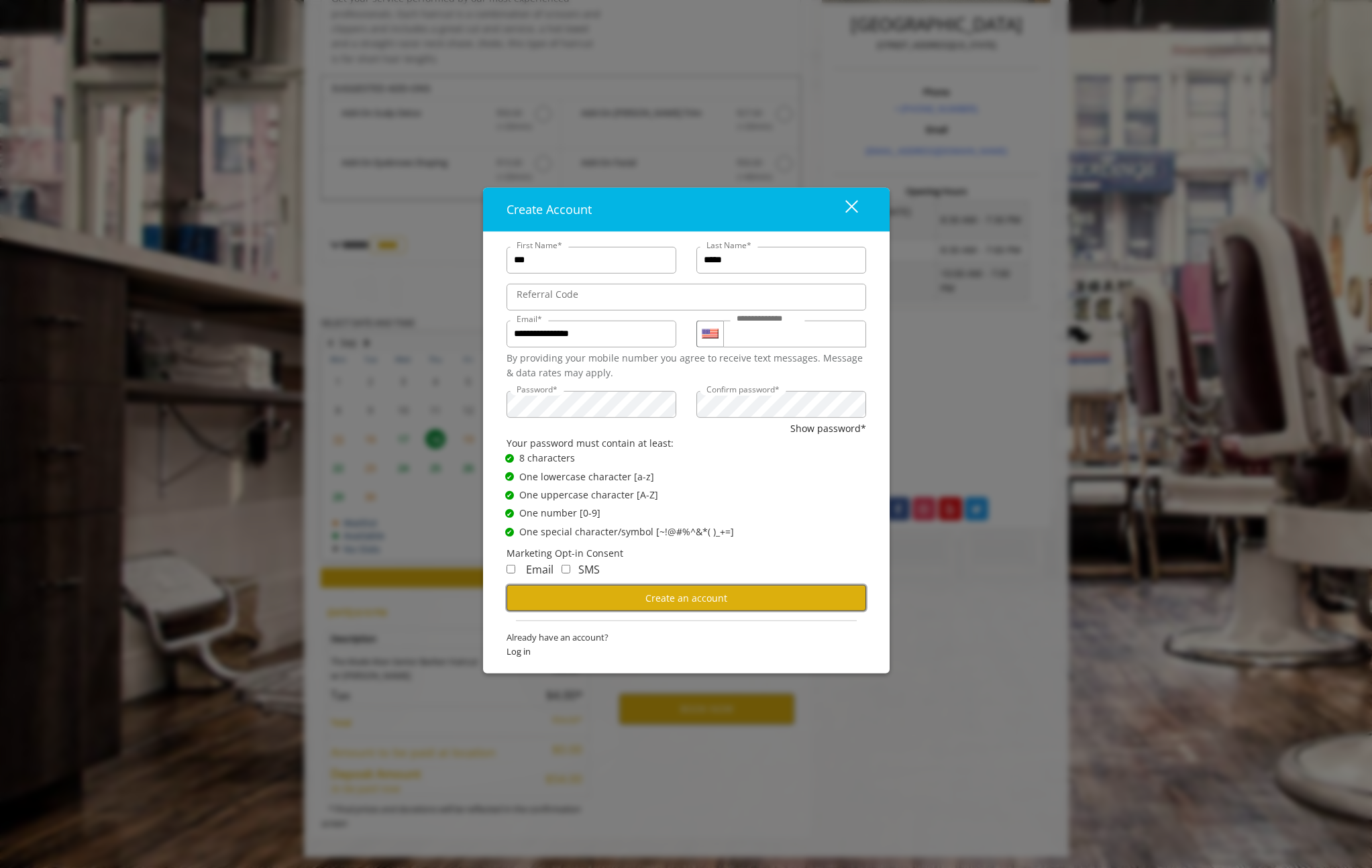
click at [597, 602] on button "Create an account" at bounding box center [686, 598] width 359 height 26
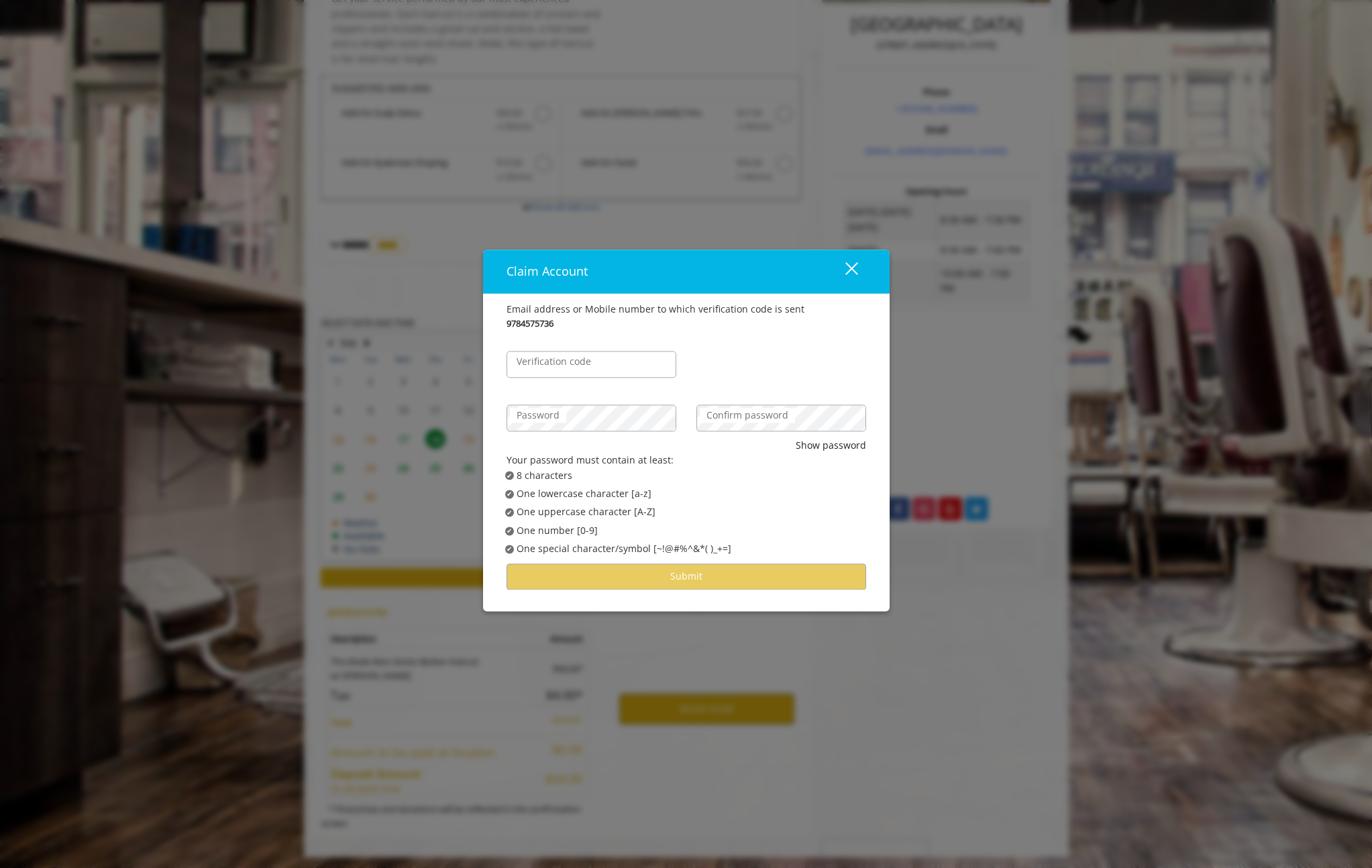
click at [593, 369] on label "Verification code" at bounding box center [554, 361] width 88 height 15
click at [593, 369] on input "Verification code" at bounding box center [592, 364] width 170 height 27
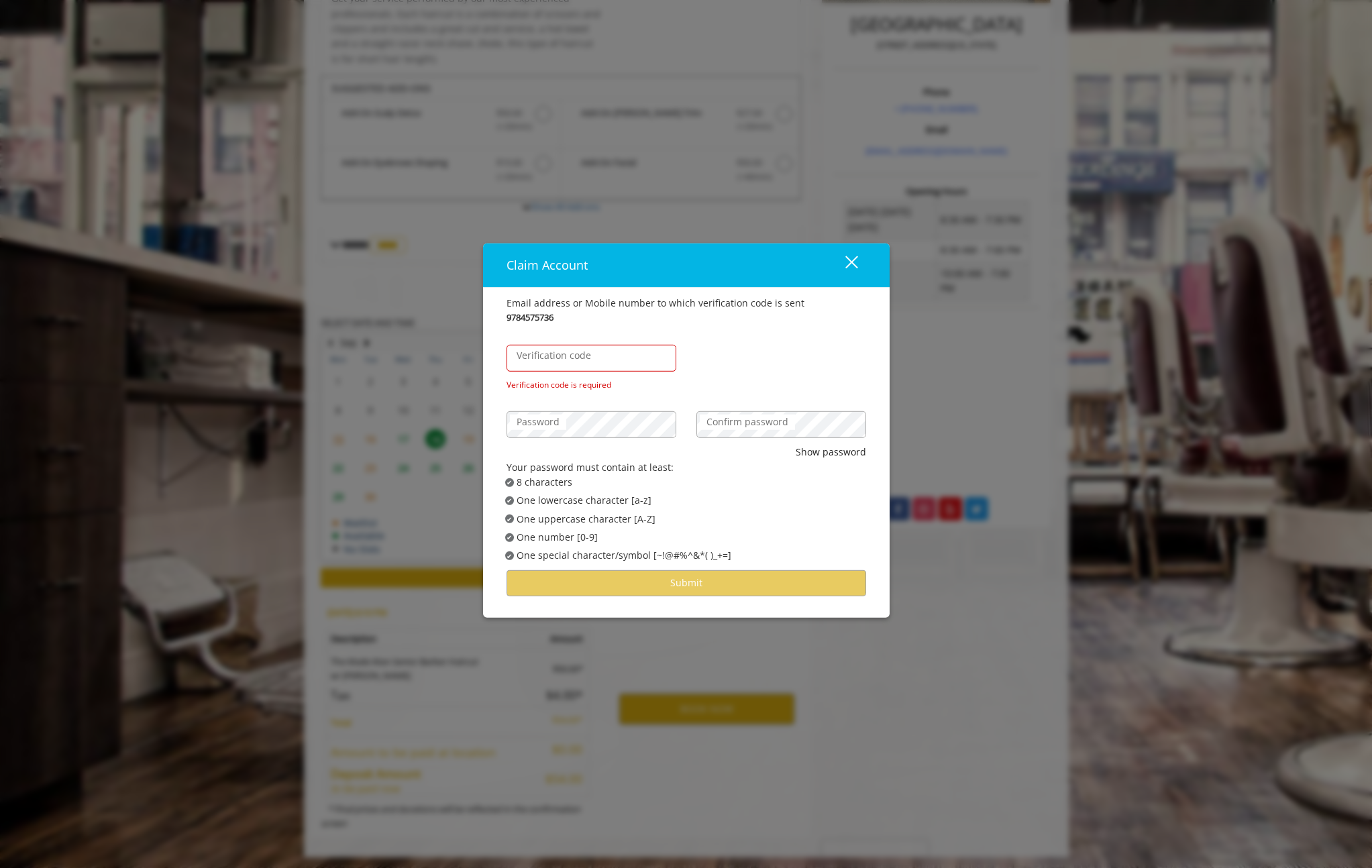
click at [557, 357] on label "Verification code" at bounding box center [554, 355] width 88 height 15
click at [557, 357] on input "Verification code" at bounding box center [592, 358] width 170 height 27
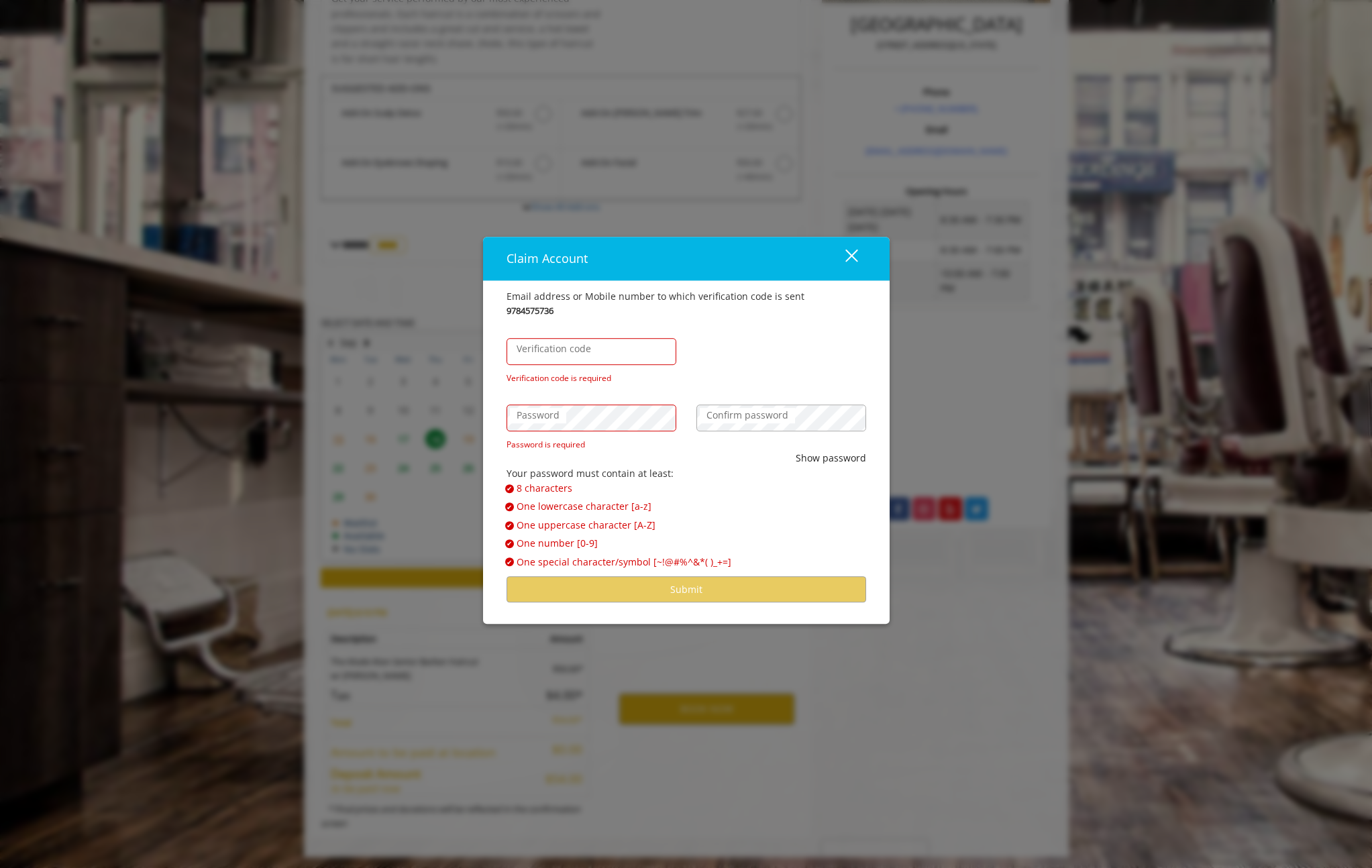
click at [580, 310] on div "9784575736" at bounding box center [686, 311] width 359 height 14
click at [553, 355] on label "Verification code" at bounding box center [554, 349] width 88 height 15
click at [553, 355] on input "Verification code" at bounding box center [592, 352] width 170 height 27
click at [662, 311] on div "9784575736" at bounding box center [686, 311] width 359 height 14
click at [575, 351] on label "Verification code" at bounding box center [554, 349] width 88 height 15
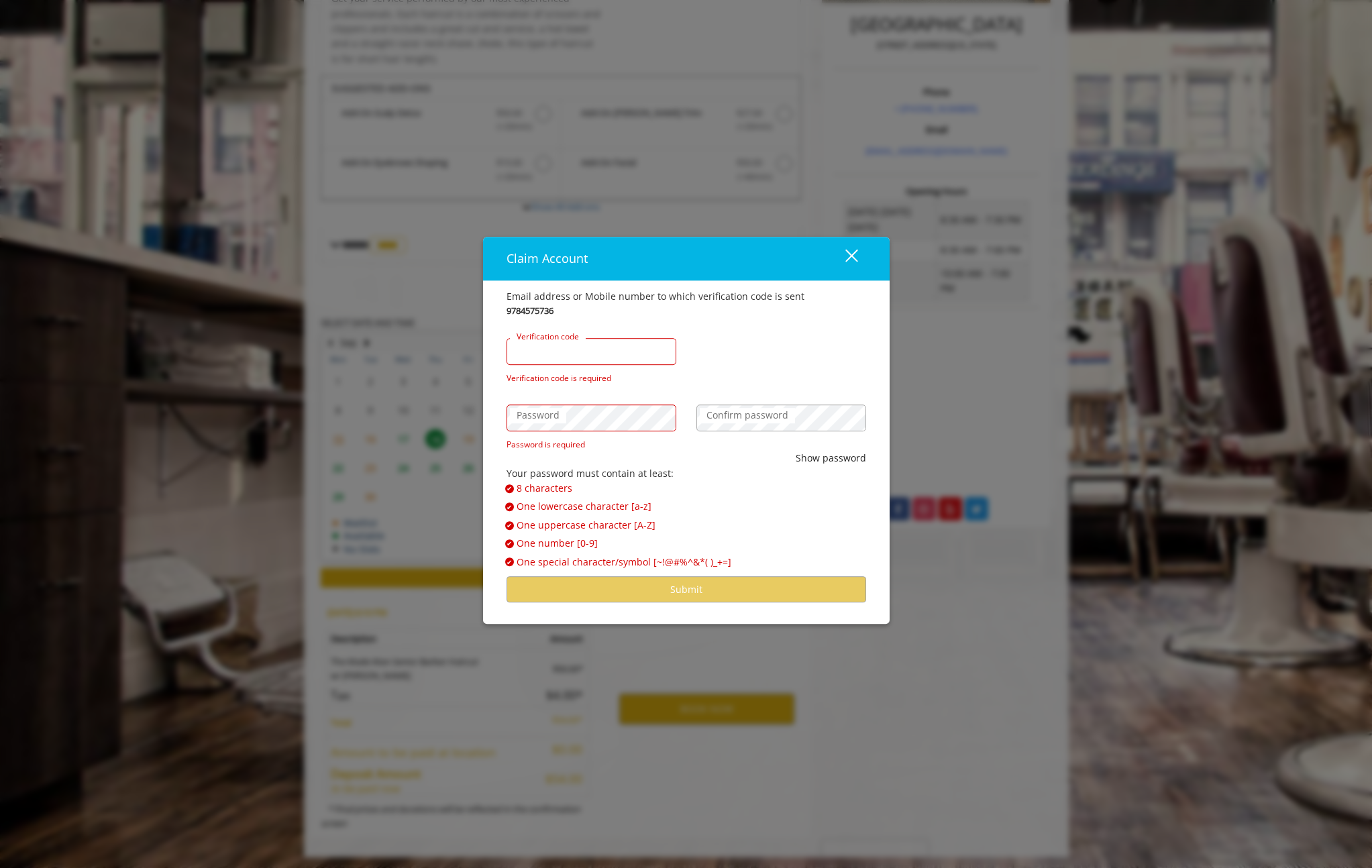
click at [575, 351] on input "Verification code" at bounding box center [592, 352] width 170 height 27
click at [602, 349] on input "Verification code" at bounding box center [592, 352] width 170 height 27
click at [594, 340] on input "Verification code" at bounding box center [592, 352] width 170 height 27
click at [713, 309] on div "9784575736" at bounding box center [686, 311] width 359 height 14
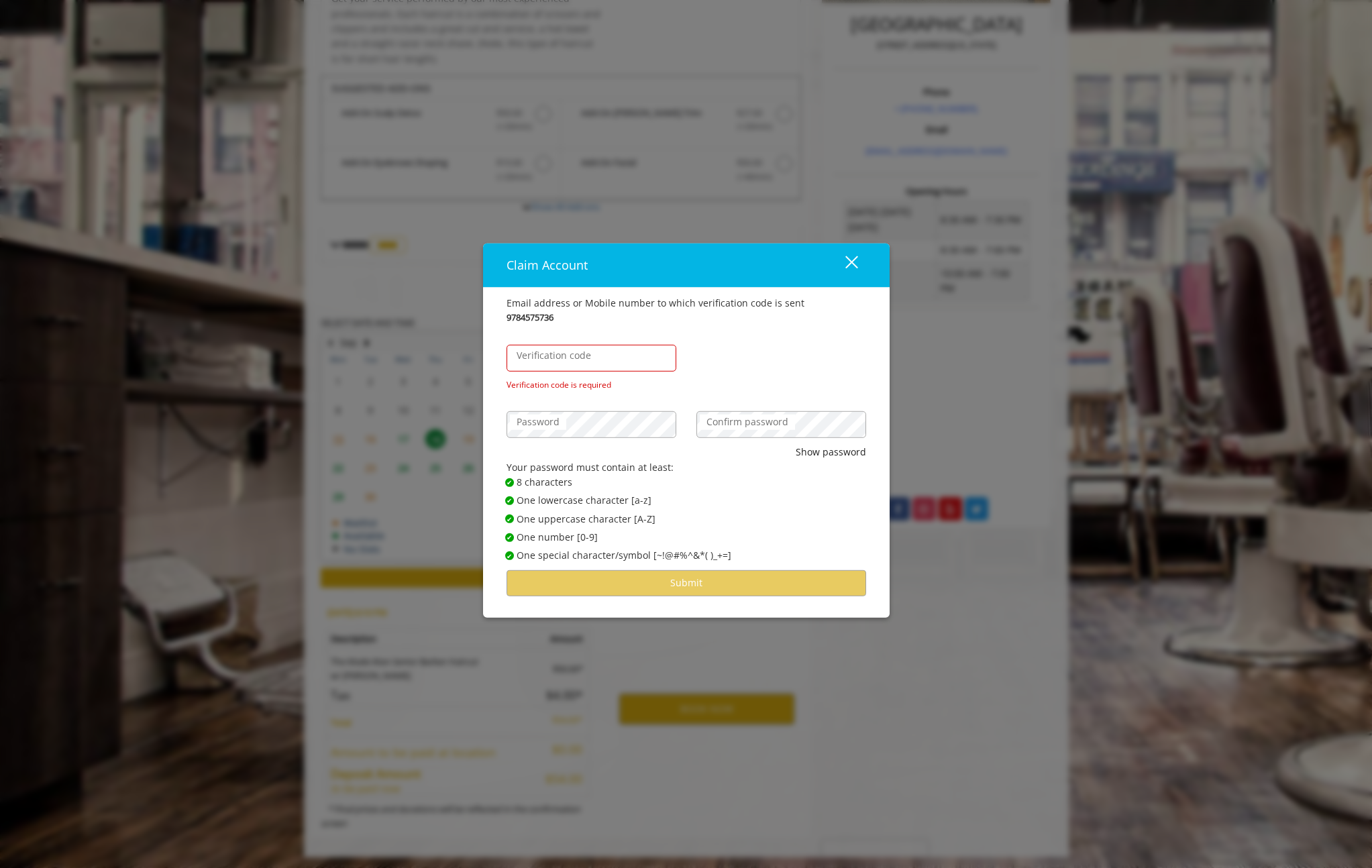
click at [755, 419] on label "Confirm password" at bounding box center [747, 422] width 96 height 15
click at [783, 371] on div "Verification code Verification code is required" at bounding box center [686, 358] width 380 height 66
click at [614, 356] on input "Verification code" at bounding box center [592, 358] width 170 height 27
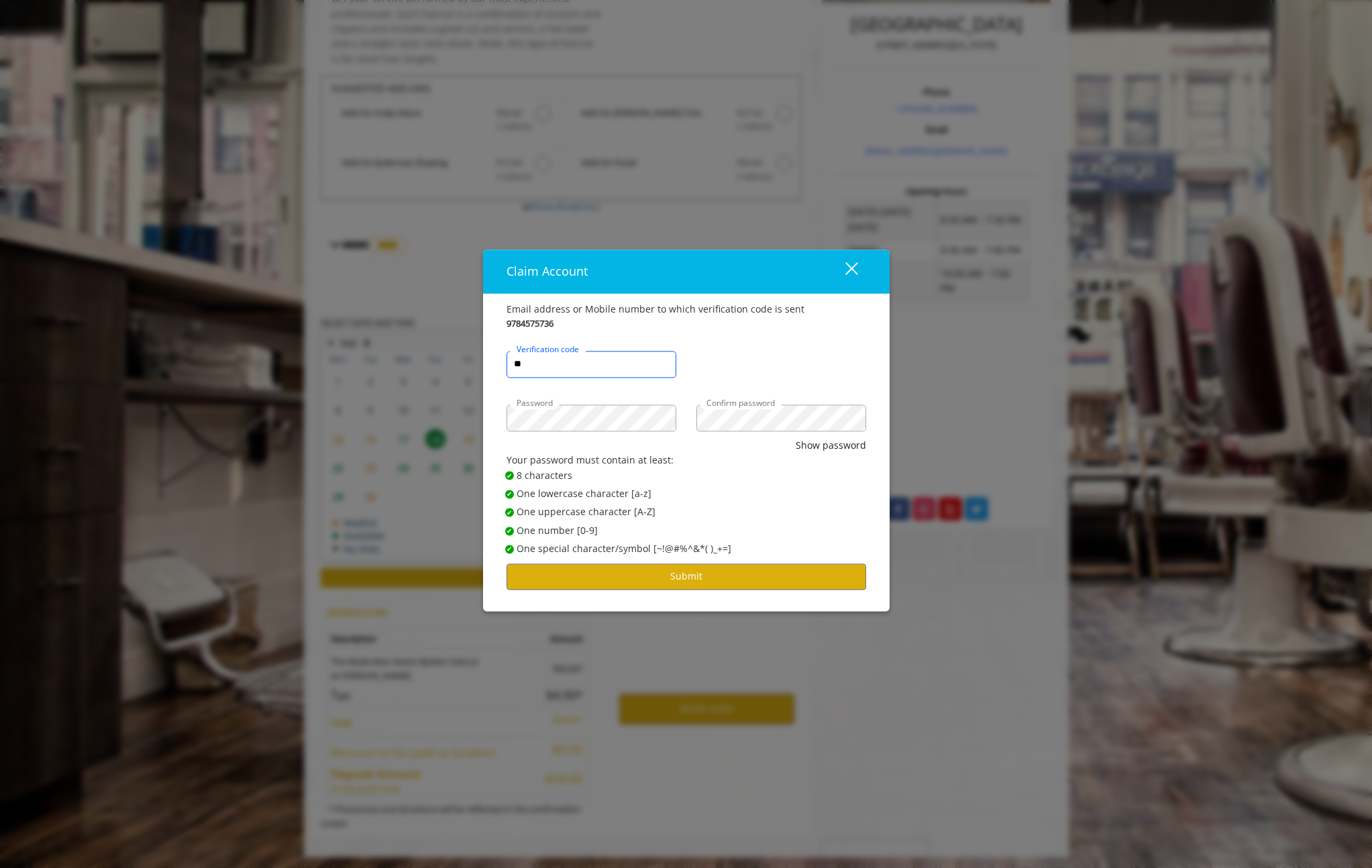
type input "*"
type input "****"
click at [652, 584] on button "Submit" at bounding box center [686, 577] width 359 height 26
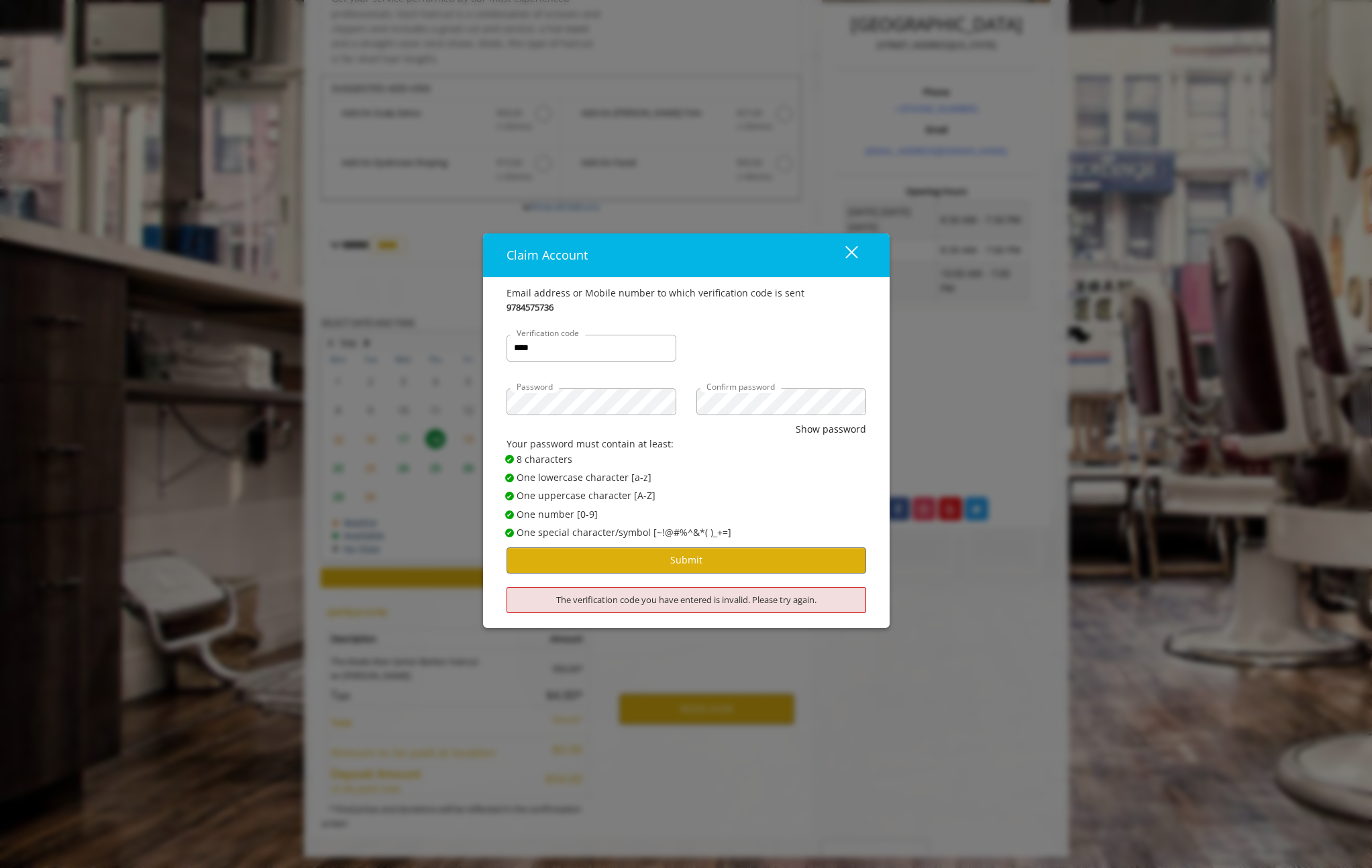
click at [859, 253] on button "close" at bounding box center [843, 255] width 45 height 28
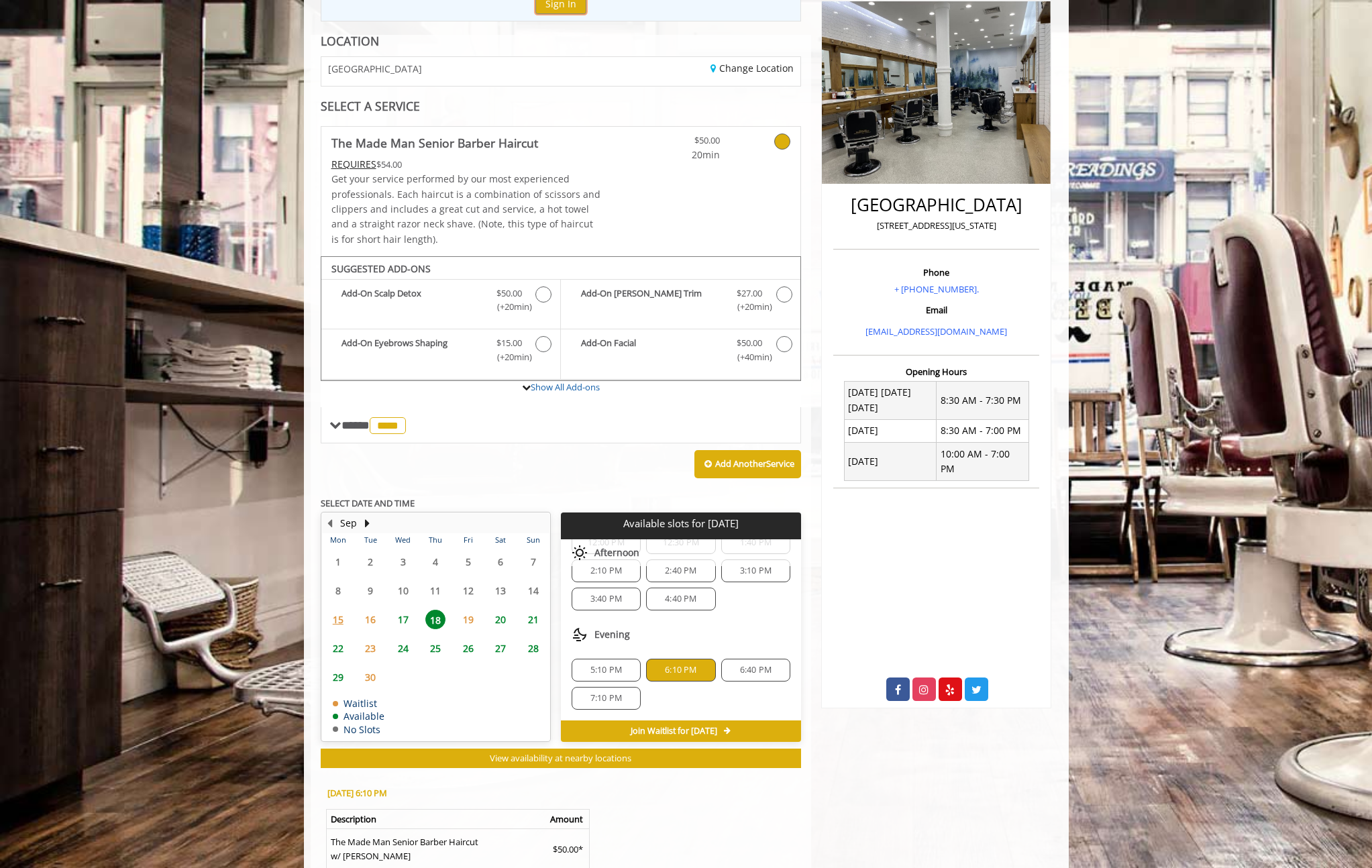
scroll to position [357, 0]
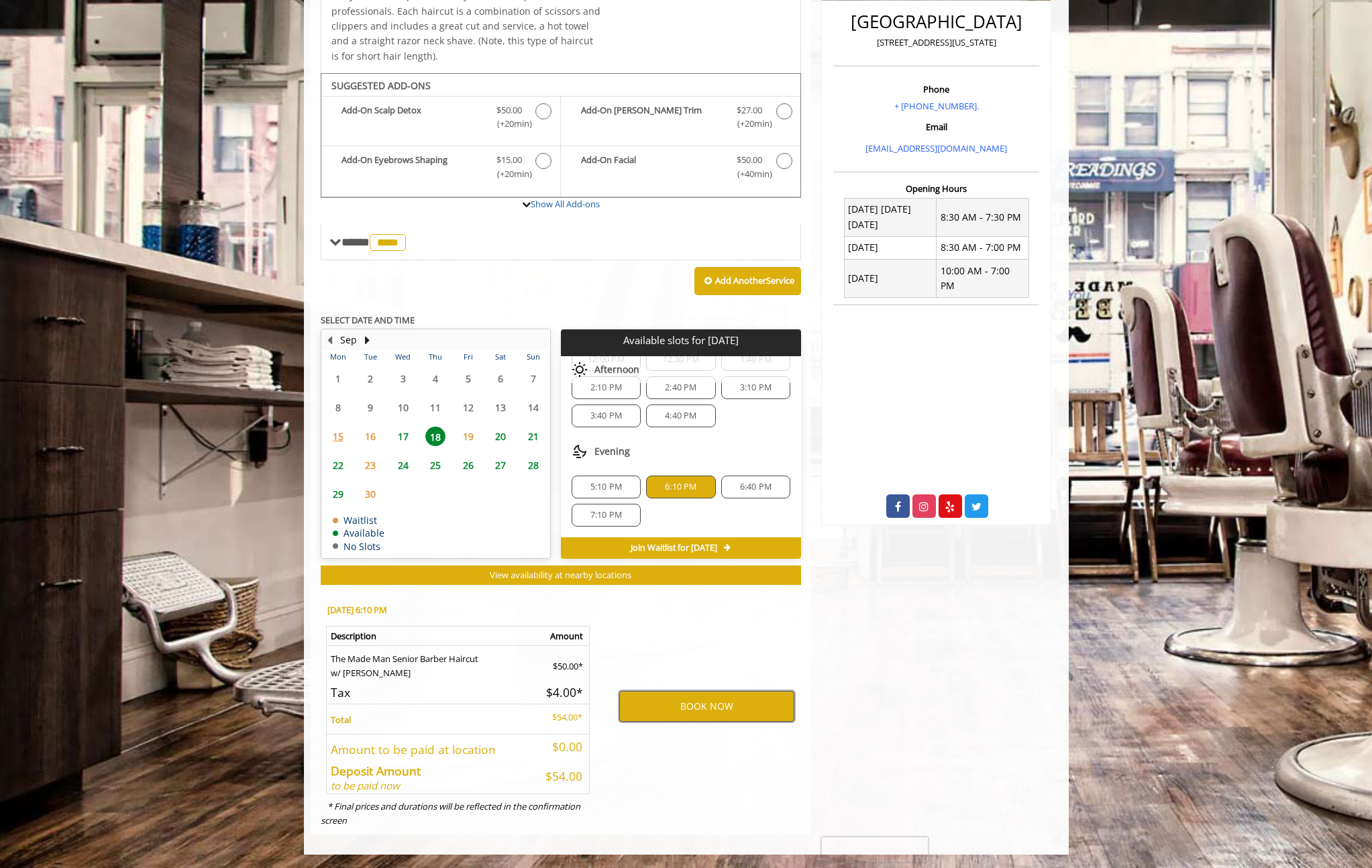
click at [687, 703] on button "BOOK NOW" at bounding box center [707, 707] width 175 height 31
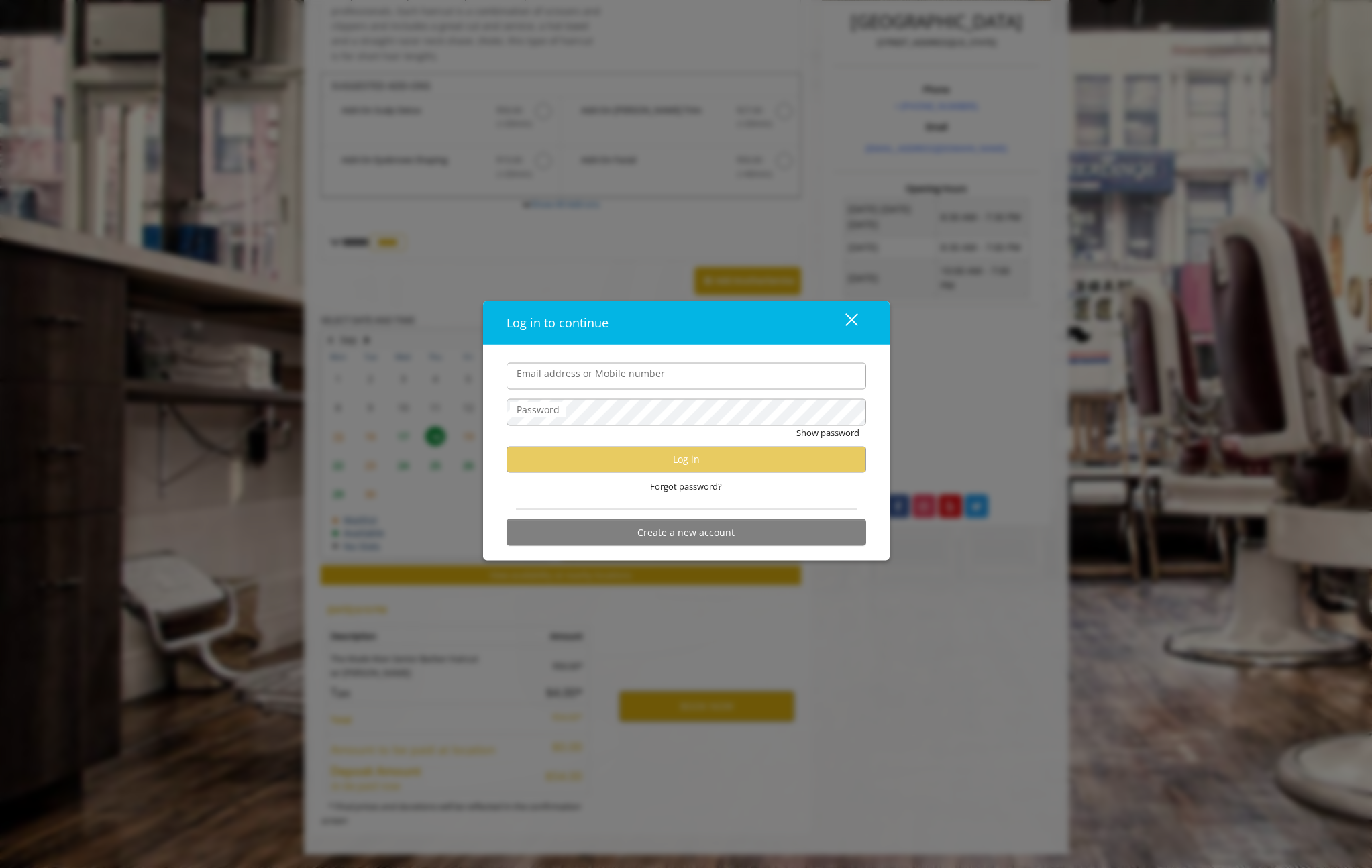
type input "**********"
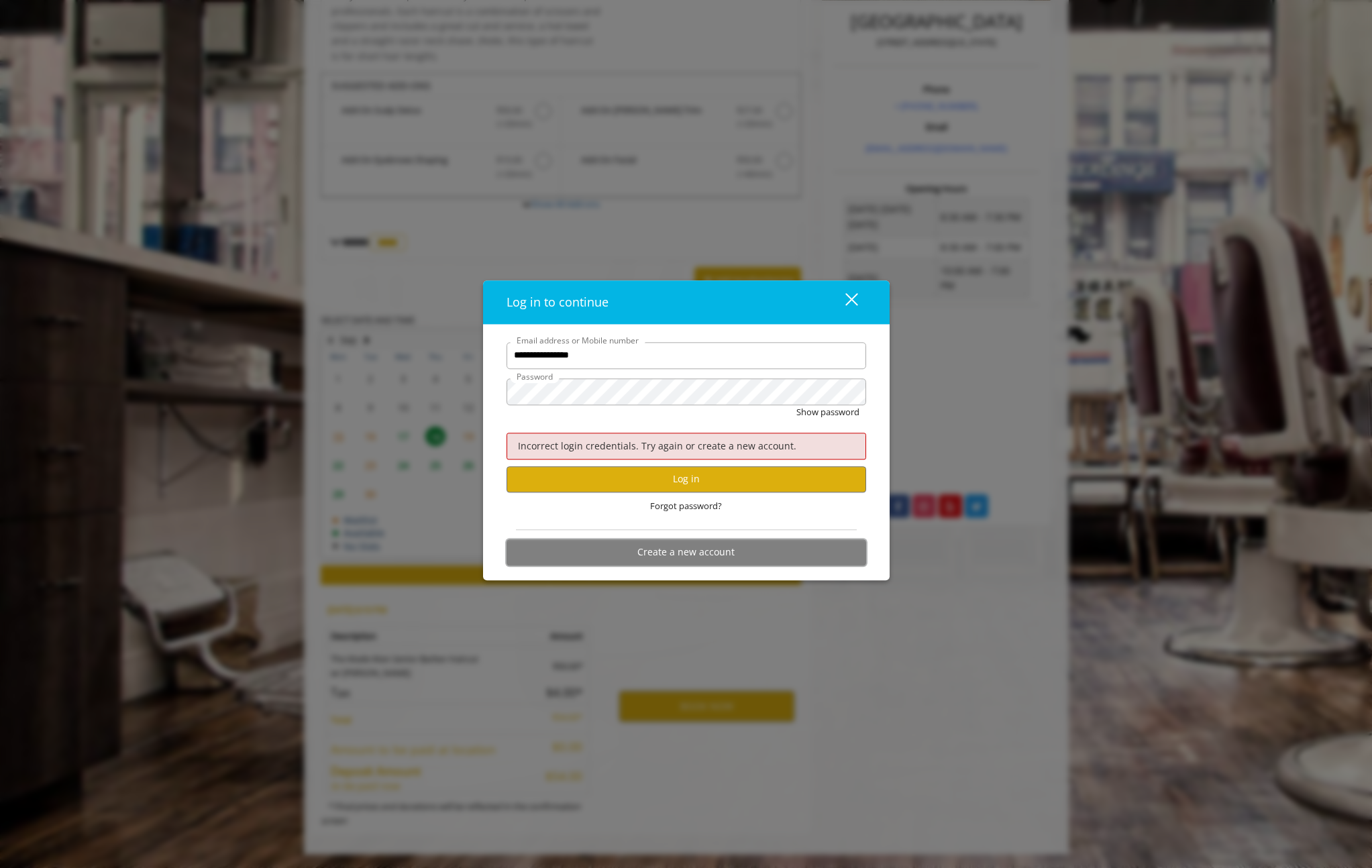
click at [674, 550] on button "Create a new account" at bounding box center [686, 552] width 359 height 26
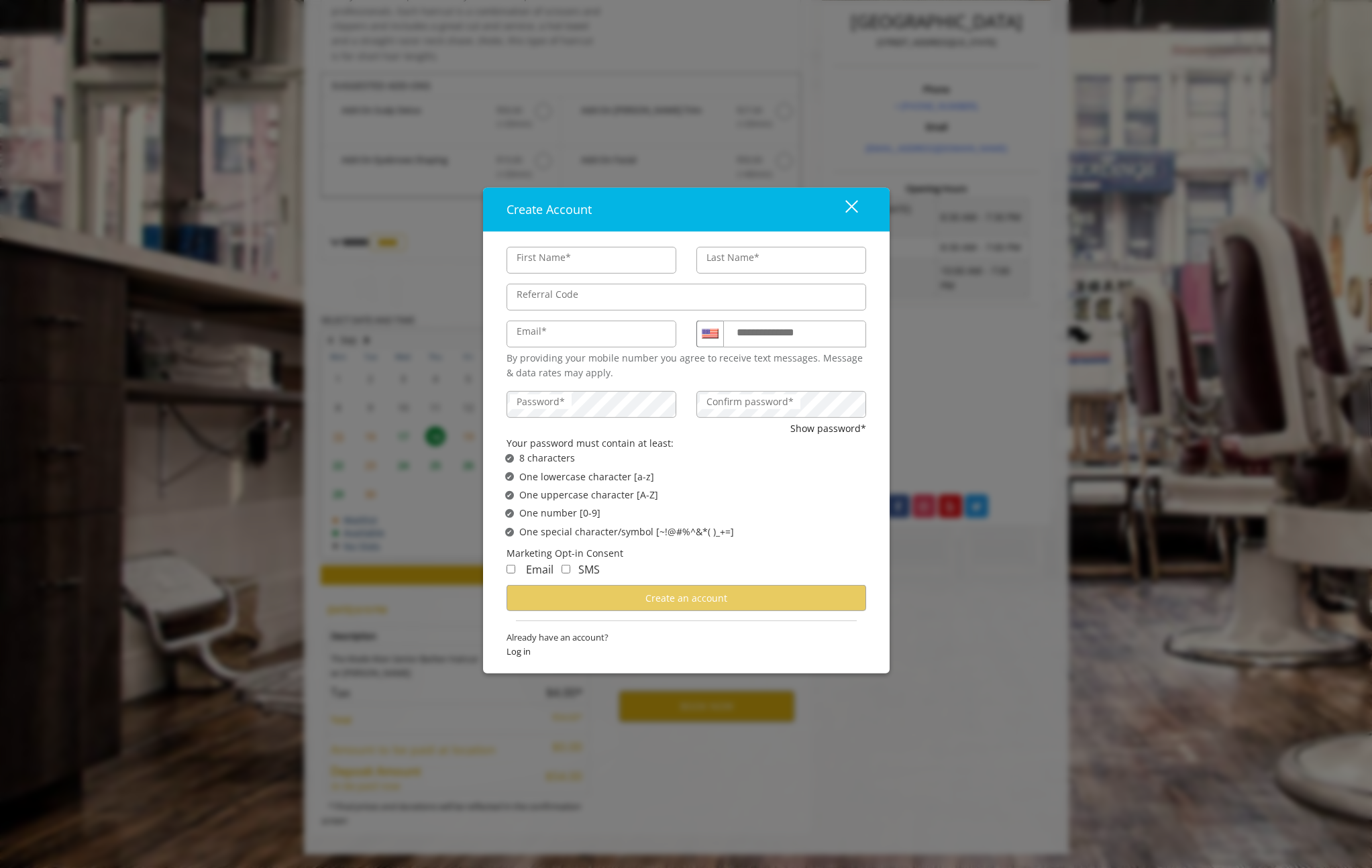
click at [565, 253] on input "First Name*" at bounding box center [592, 260] width 170 height 27
type input "***"
type input "*****"
type input "**********"
click at [746, 402] on label "Confirm password*" at bounding box center [750, 401] width 100 height 15
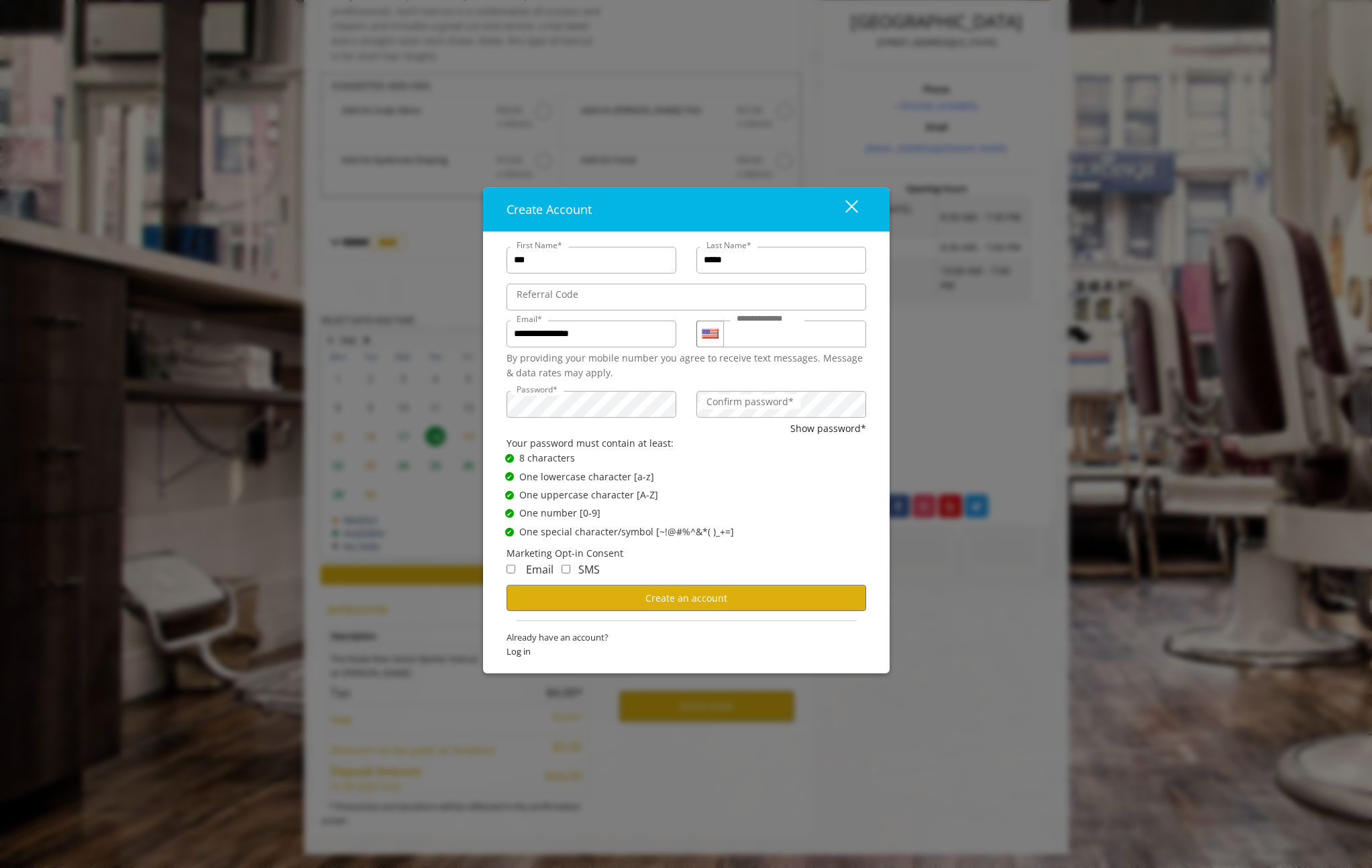
click at [529, 571] on span "Email" at bounding box center [539, 569] width 28 height 15
click at [797, 338] on input "**********" at bounding box center [795, 334] width 143 height 27
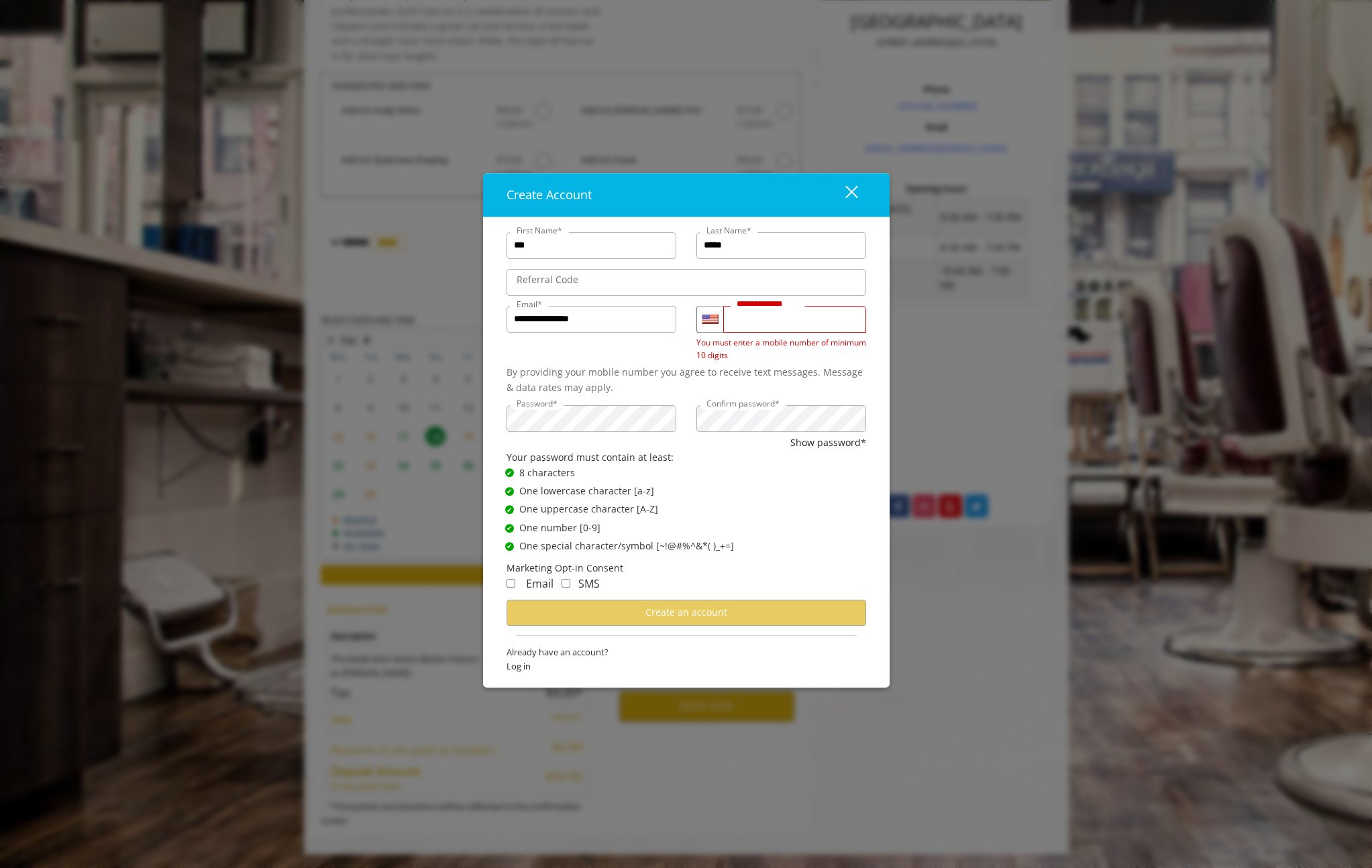
type input "**********"
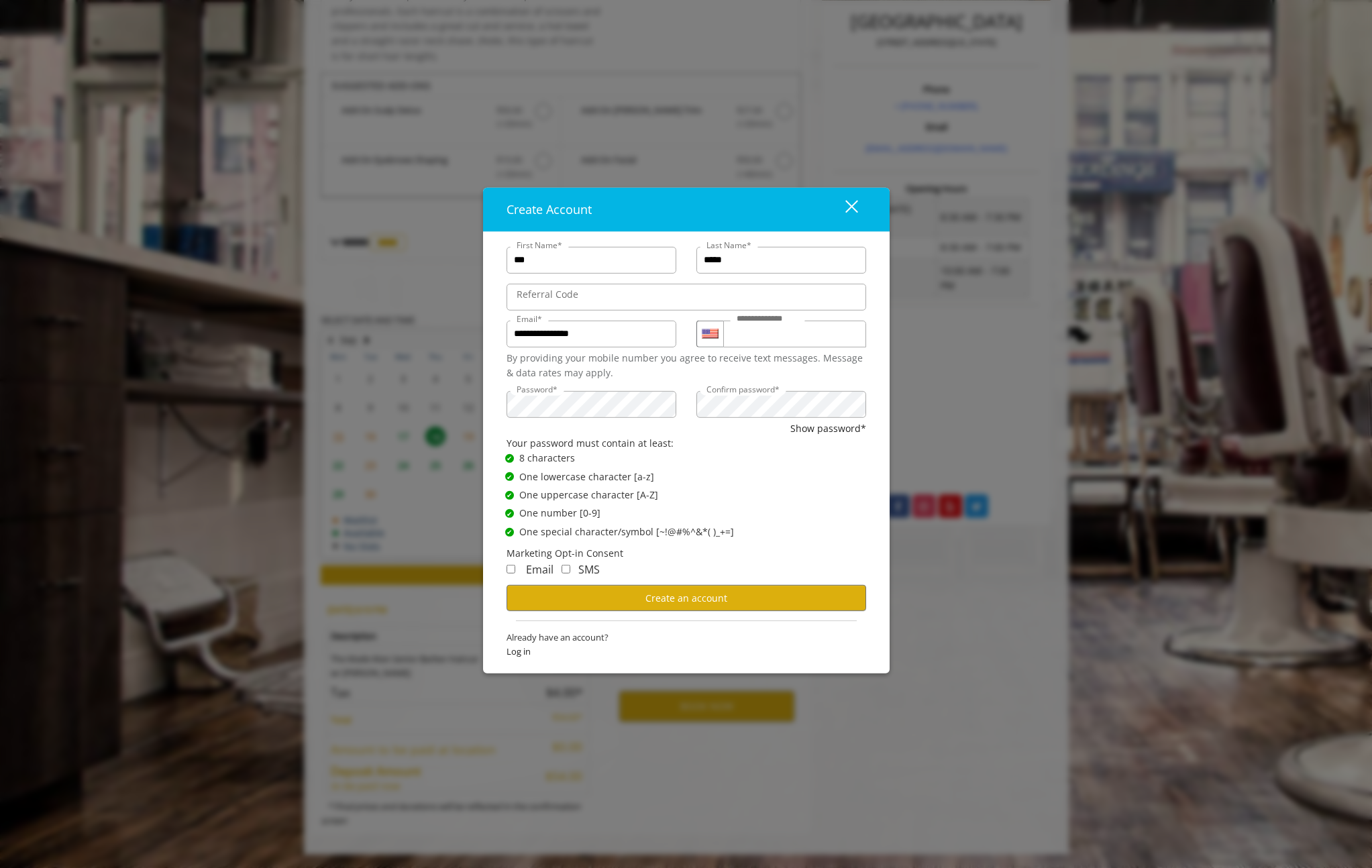
click at [787, 502] on ul "✔ Password Satisfies 8 characters ✔ Password Satisfies One lowercase character …" at bounding box center [677, 494] width 378 height 88
click at [681, 596] on span "Create an account" at bounding box center [686, 598] width 82 height 13
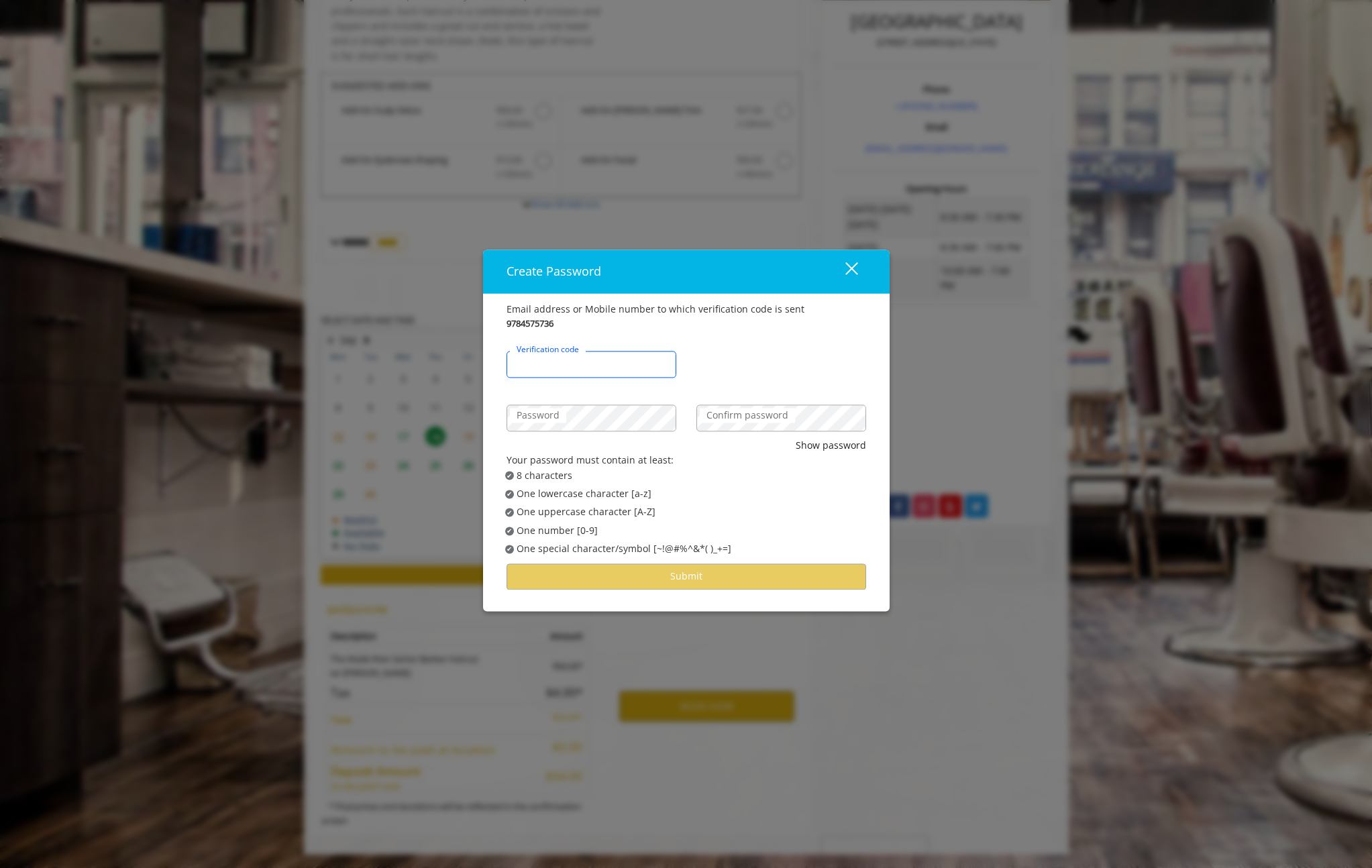
click at [584, 371] on input "Verification code" at bounding box center [592, 364] width 170 height 27
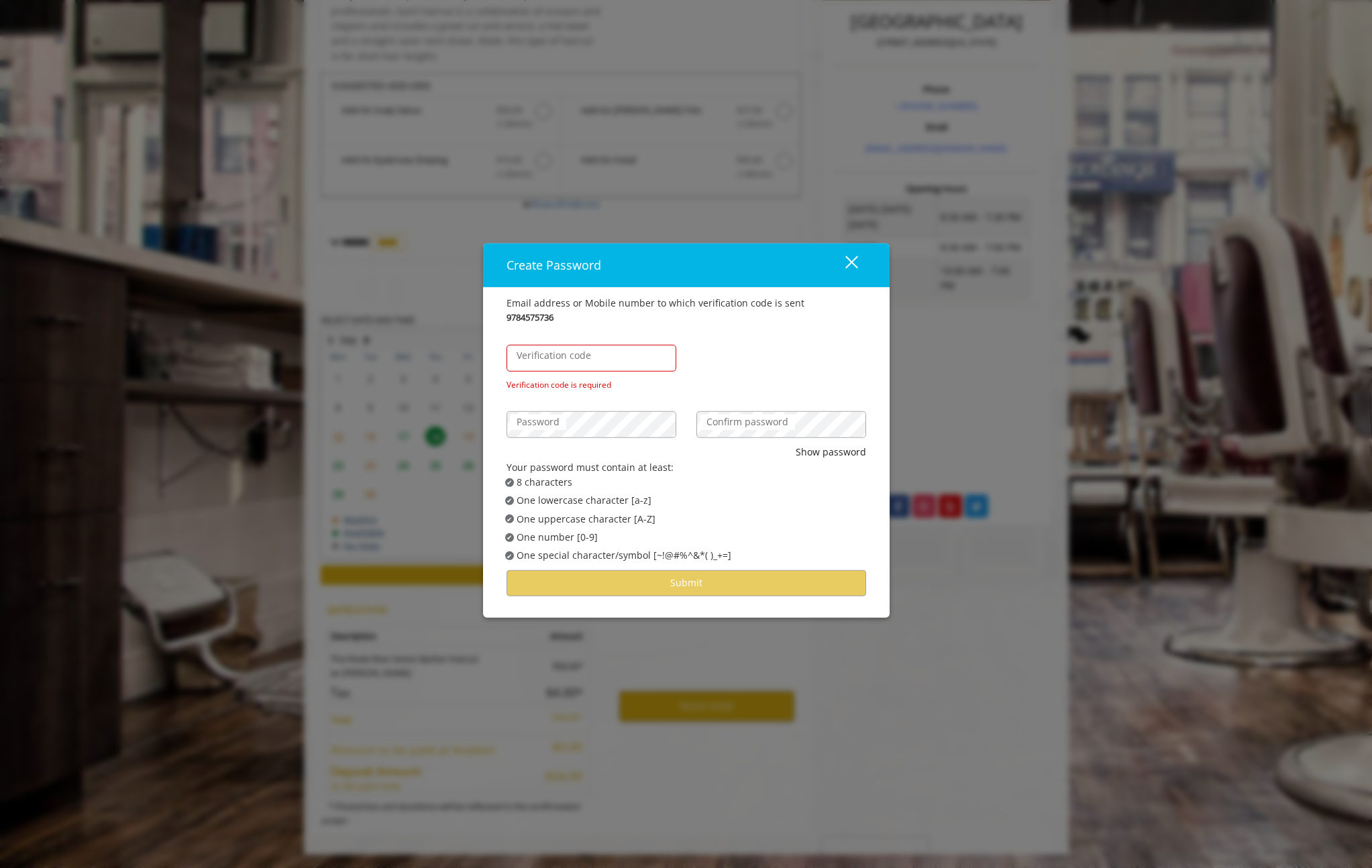
click at [853, 260] on div "close dialog" at bounding box center [851, 262] width 13 height 13
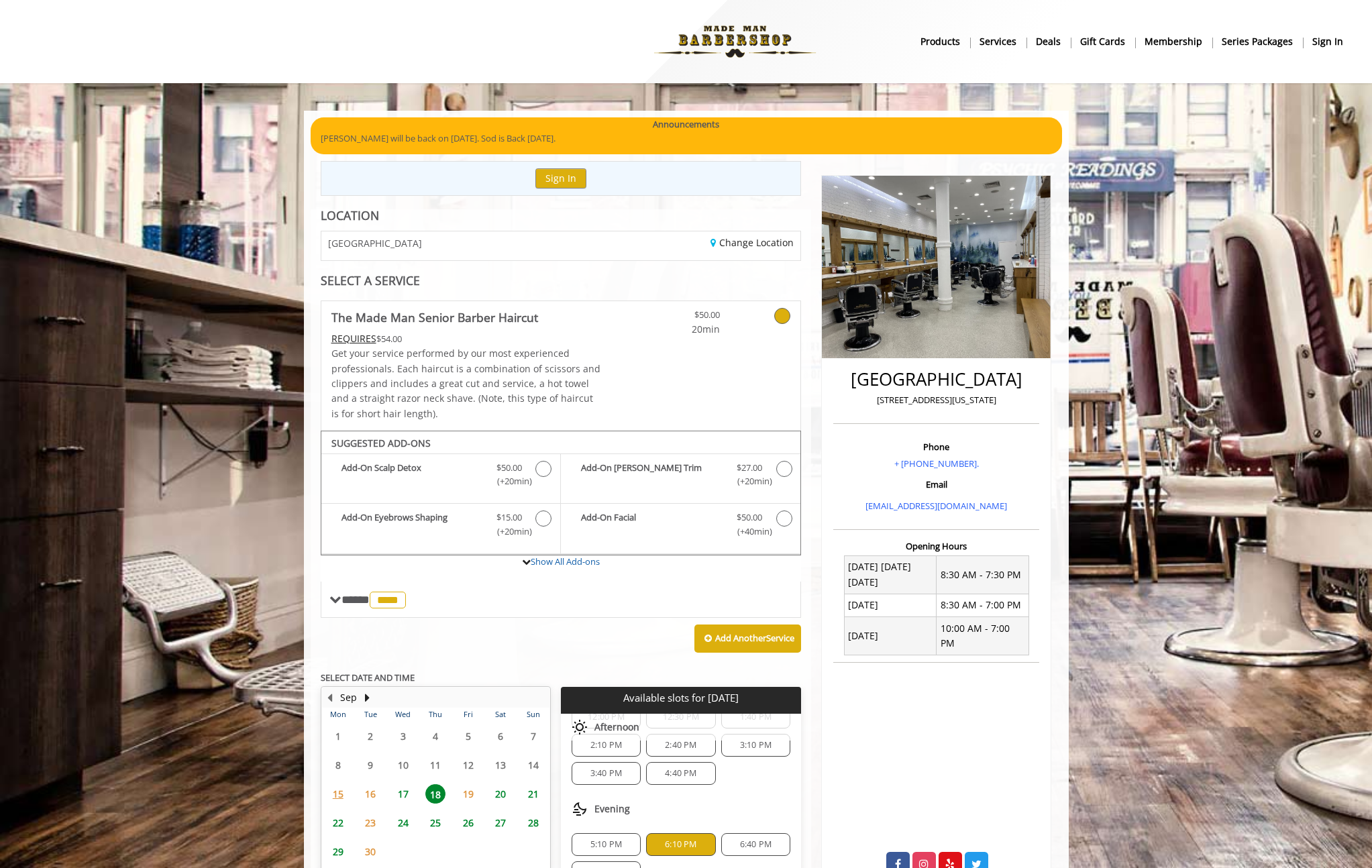
click at [1329, 40] on b "sign in" at bounding box center [1328, 41] width 31 height 15
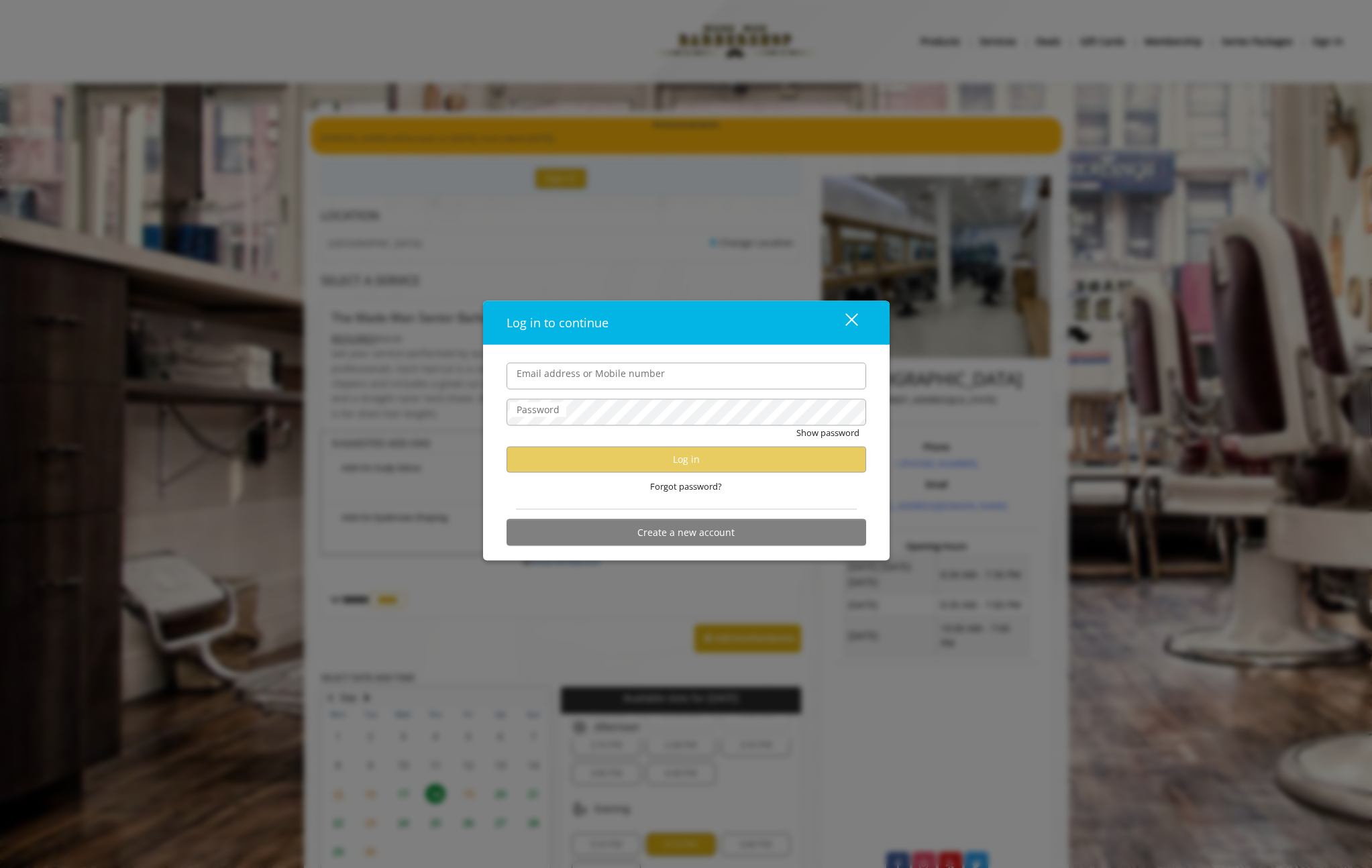
type input "**********"
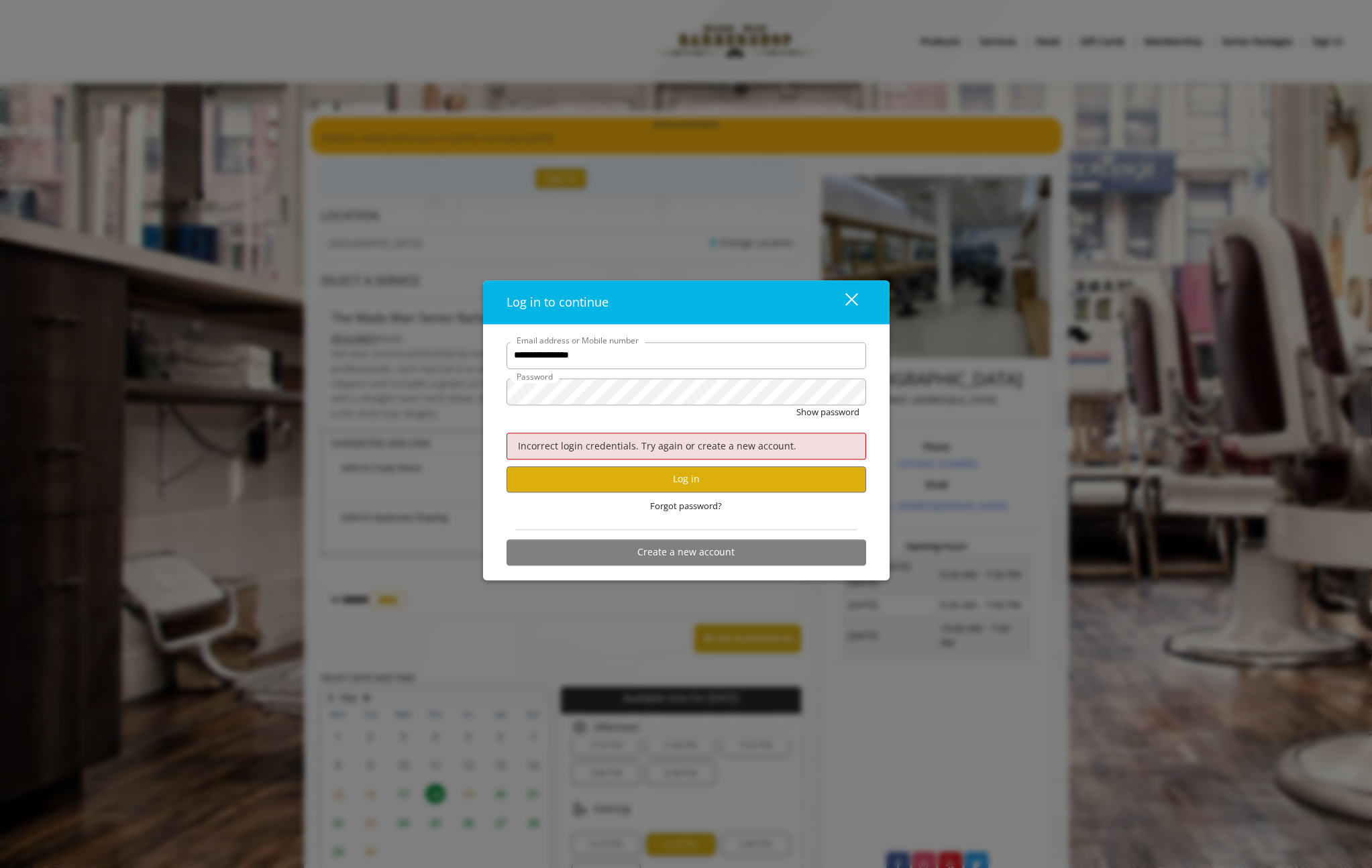
click at [663, 565] on div "Create a new account" at bounding box center [686, 555] width 359 height 33
click at [668, 552] on button "Create a new account" at bounding box center [686, 552] width 359 height 26
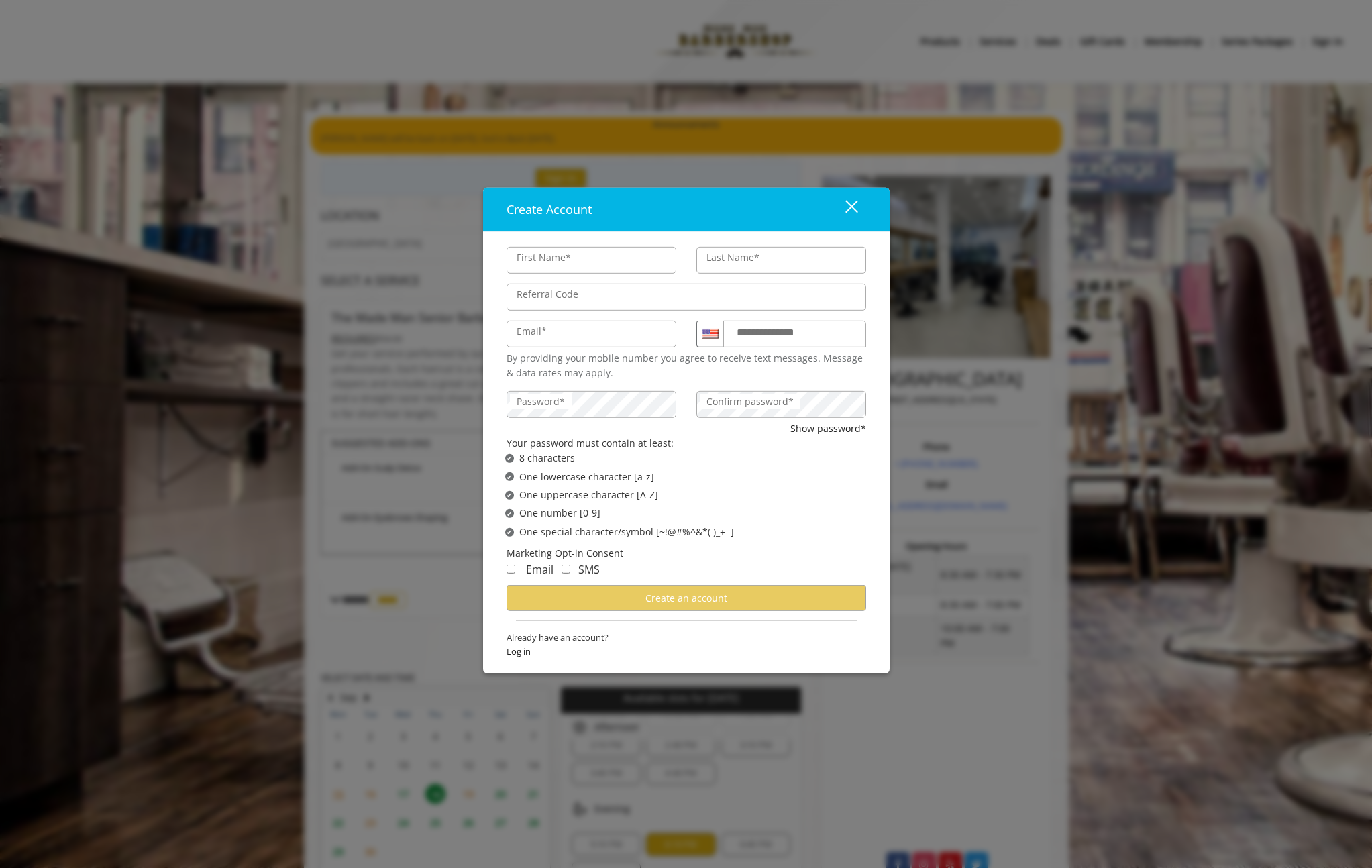
click at [609, 253] on input "First Name*" at bounding box center [592, 260] width 170 height 27
type input "***"
type input "*****"
type input "**********"
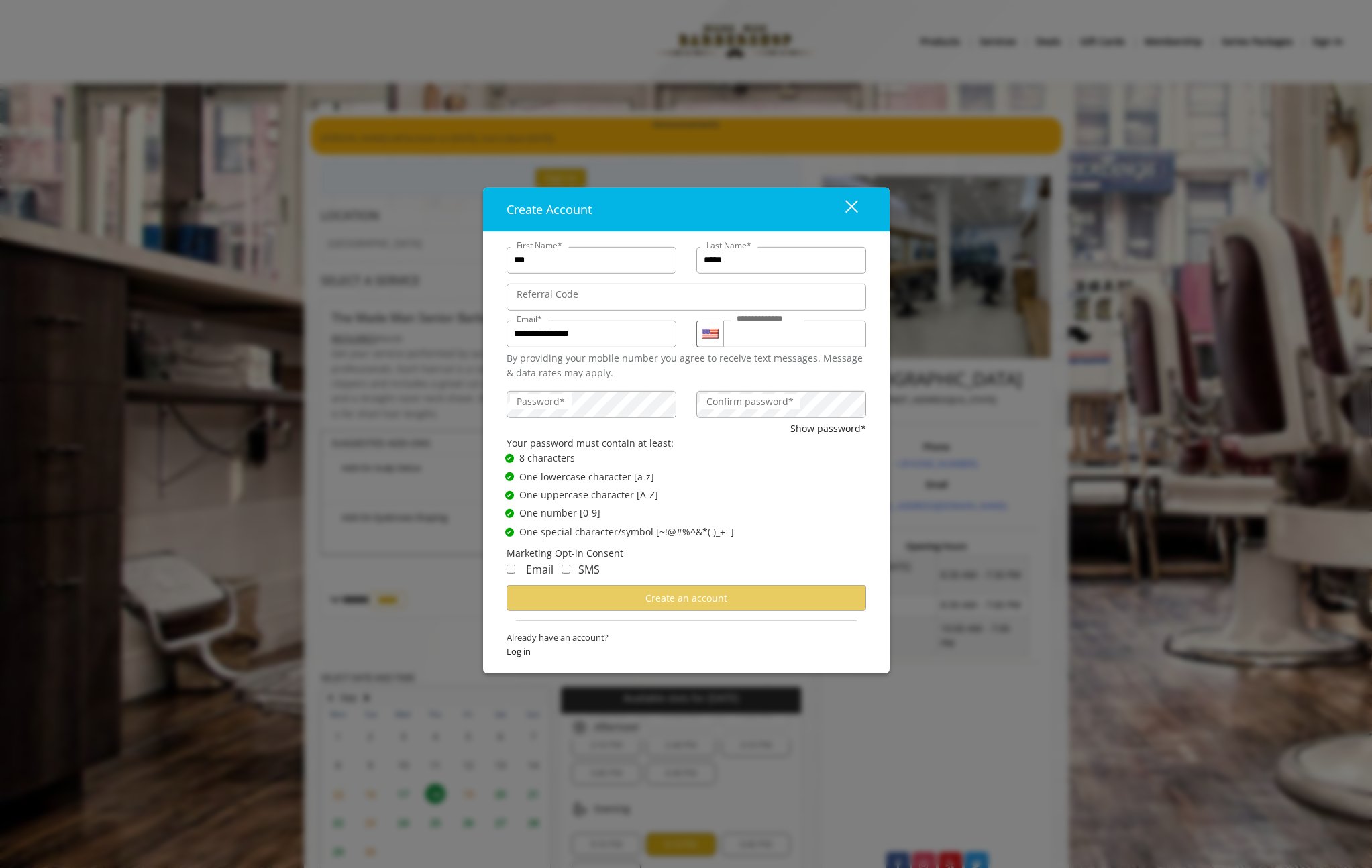
click at [728, 398] on label "Confirm password*" at bounding box center [750, 401] width 100 height 15
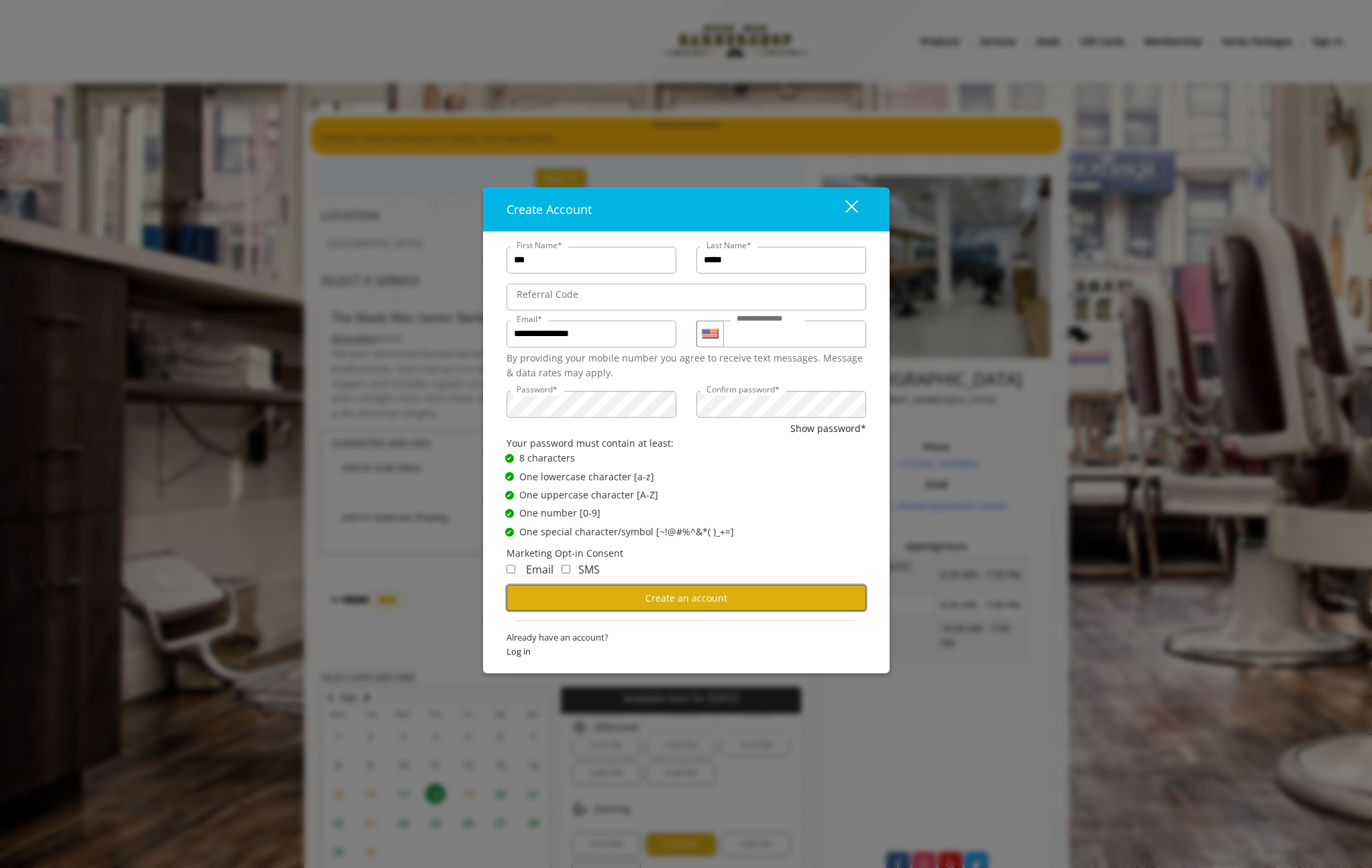
click at [590, 598] on button "Create an account" at bounding box center [686, 598] width 359 height 26
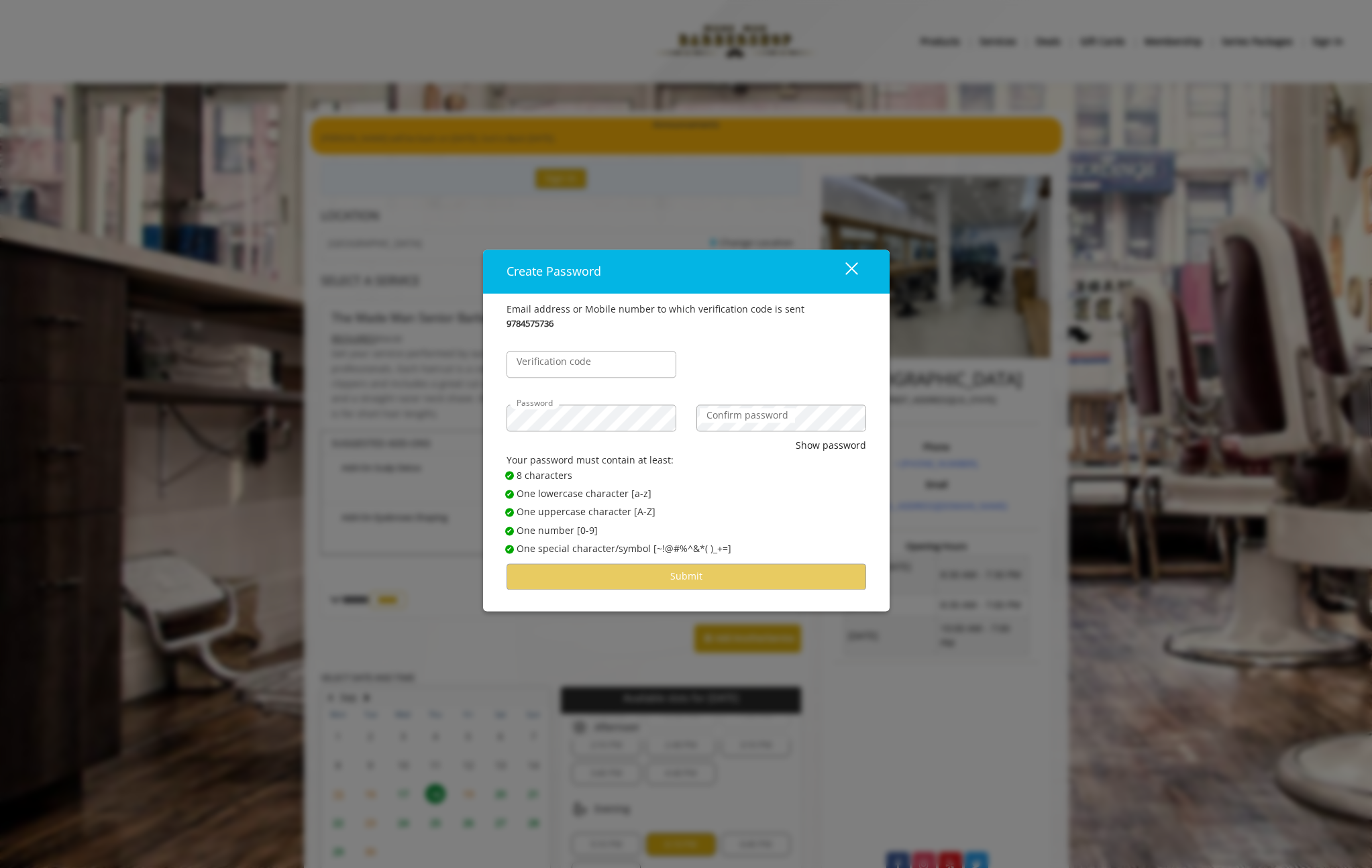
click at [733, 414] on label "Confirm password" at bounding box center [747, 415] width 96 height 15
click at [618, 367] on input "Verification code" at bounding box center [592, 364] width 170 height 27
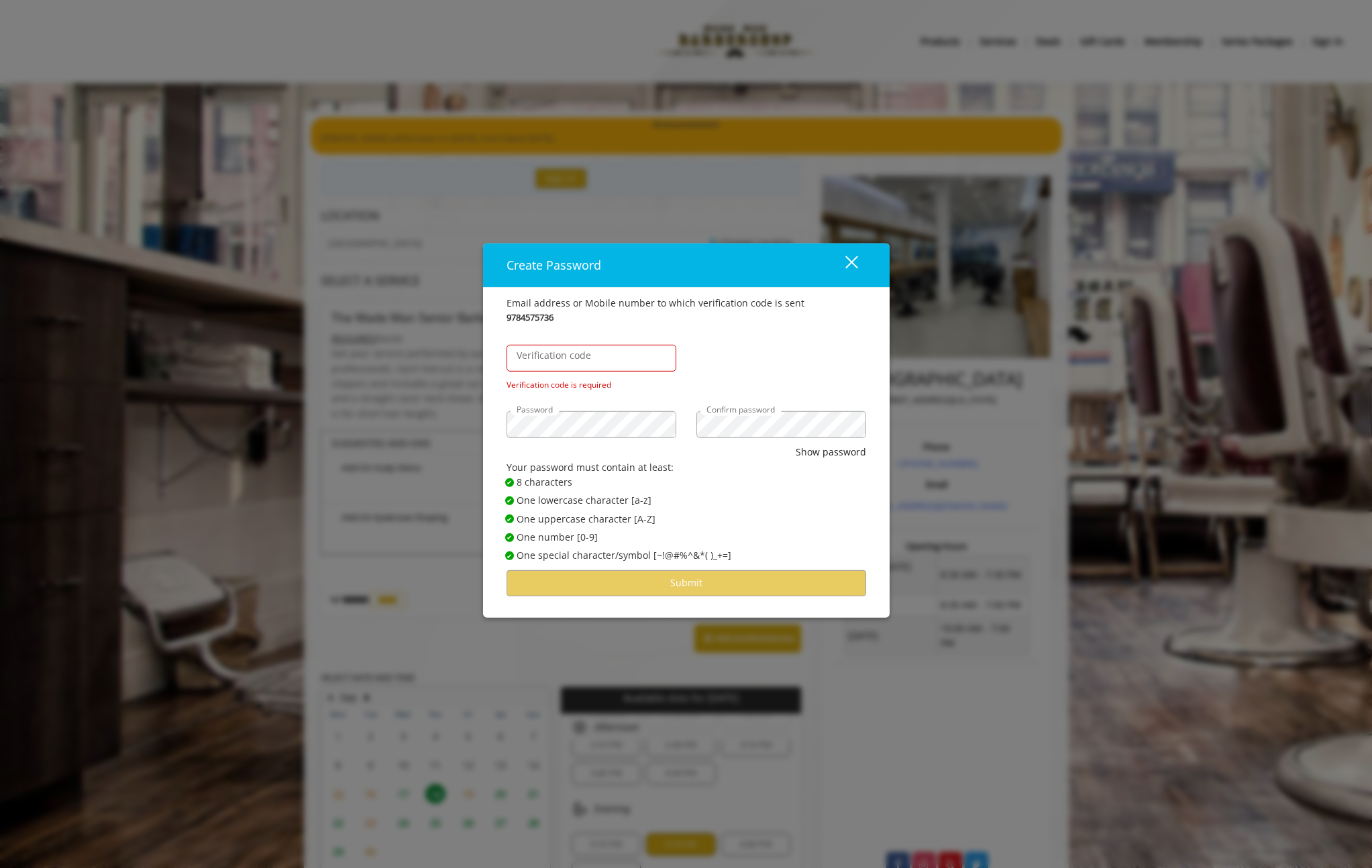
click at [856, 251] on button "close" at bounding box center [843, 265] width 45 height 28
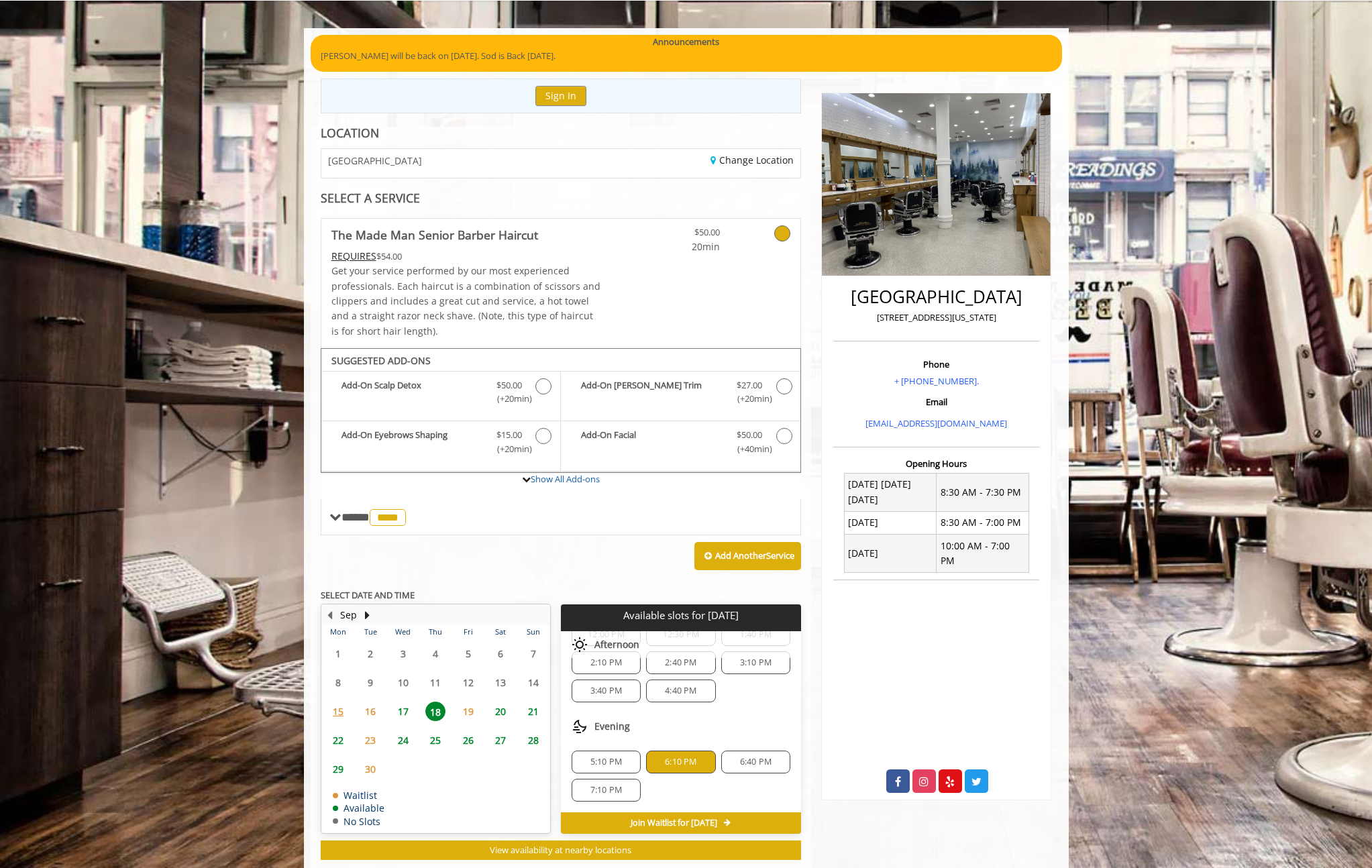
scroll to position [98, 0]
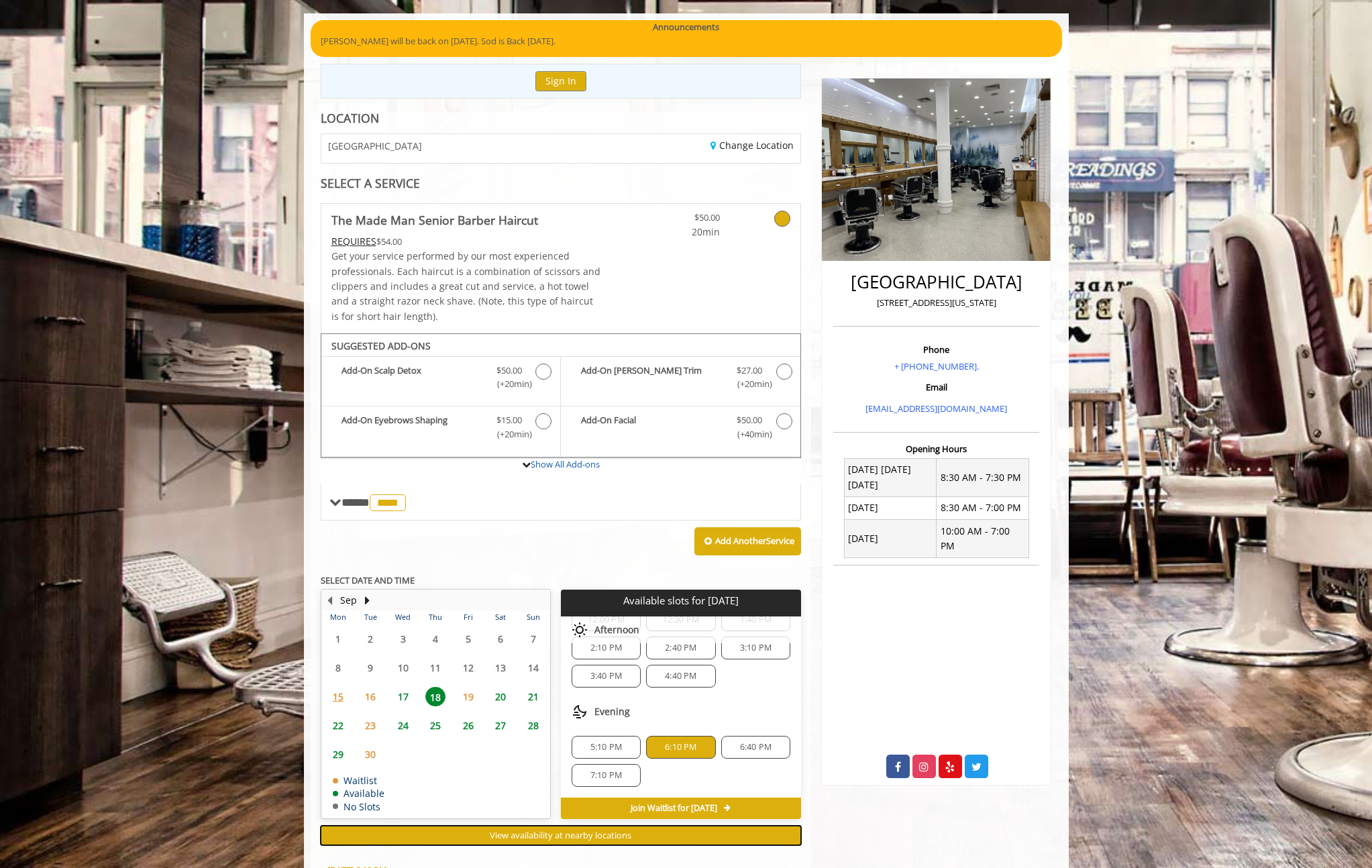
click at [555, 835] on span "View availability at nearby locations" at bounding box center [560, 835] width 142 height 12
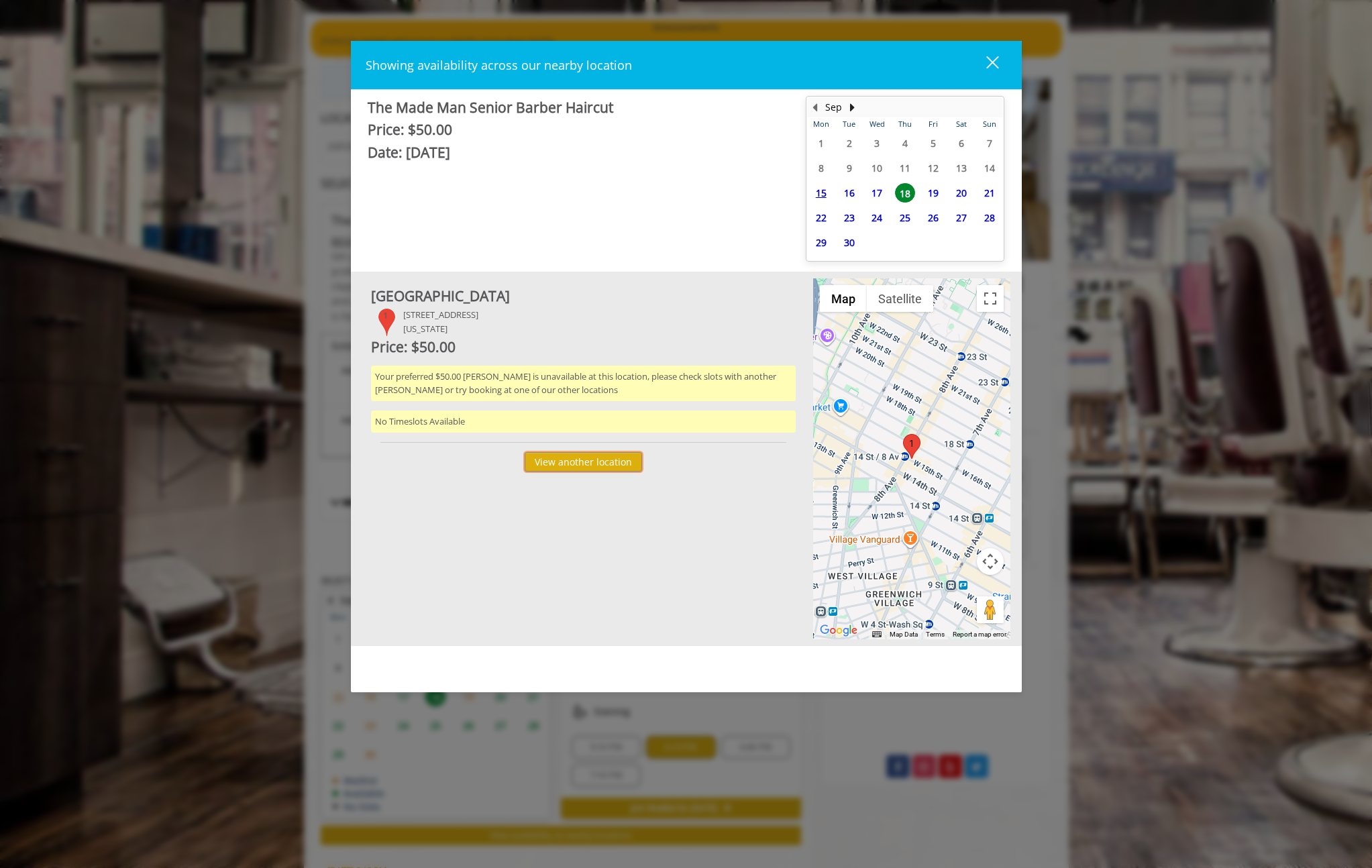
drag, startPoint x: 604, startPoint y: 458, endPoint x: 676, endPoint y: 534, distance: 104.7
click at [676, 535] on div "[GEOGRAPHIC_DATA] [STREET_ADDRESS][US_STATE] Price: $50.00 Your preferred $50.0…" at bounding box center [583, 458] width 438 height 347
click at [679, 516] on div "[GEOGRAPHIC_DATA] [STREET_ADDRESS][US_STATE] Price: $50.00 Your preferred $50.0…" at bounding box center [583, 458] width 438 height 347
click at [990, 57] on div "close" at bounding box center [984, 65] width 27 height 20
